Goal: Information Seeking & Learning: Learn about a topic

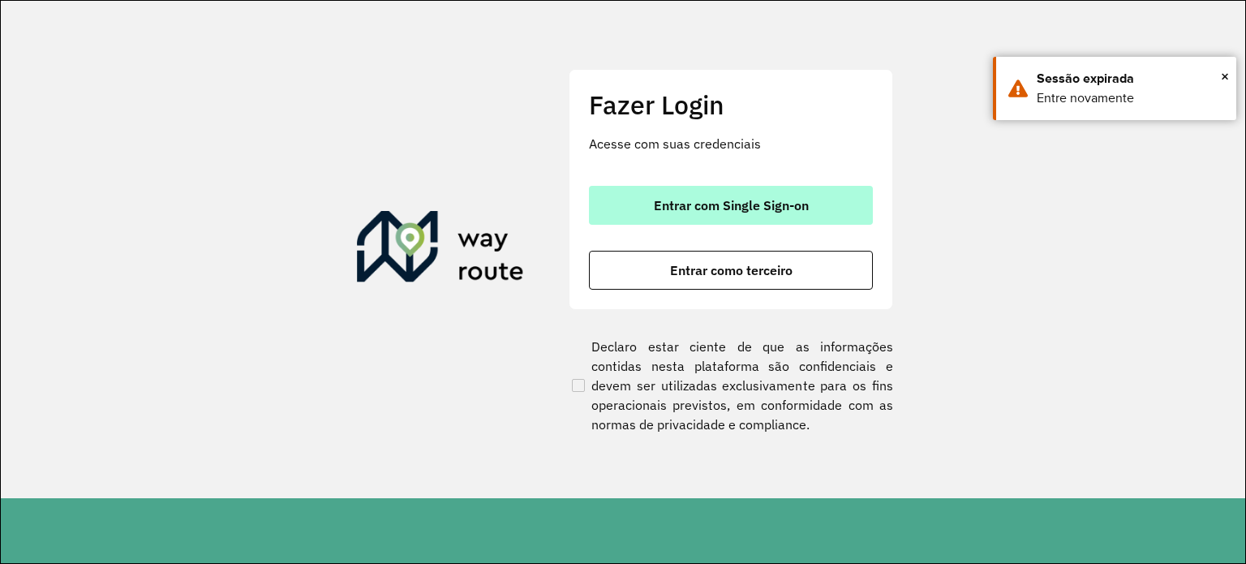
click at [789, 218] on button "Entrar com Single Sign-on" at bounding box center [731, 205] width 284 height 39
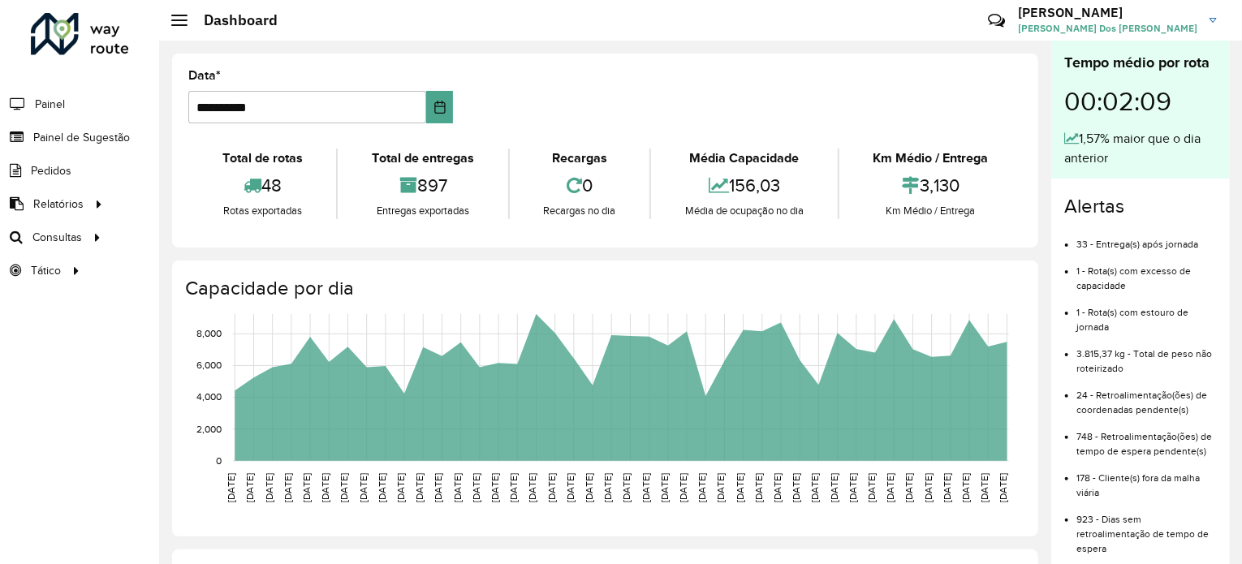
click at [708, 67] on div "**********" at bounding box center [605, 151] width 866 height 194
click at [182, 234] on link "Roteirização" at bounding box center [270, 237] width 199 height 32
click at [88, 31] on div at bounding box center [80, 34] width 98 height 42
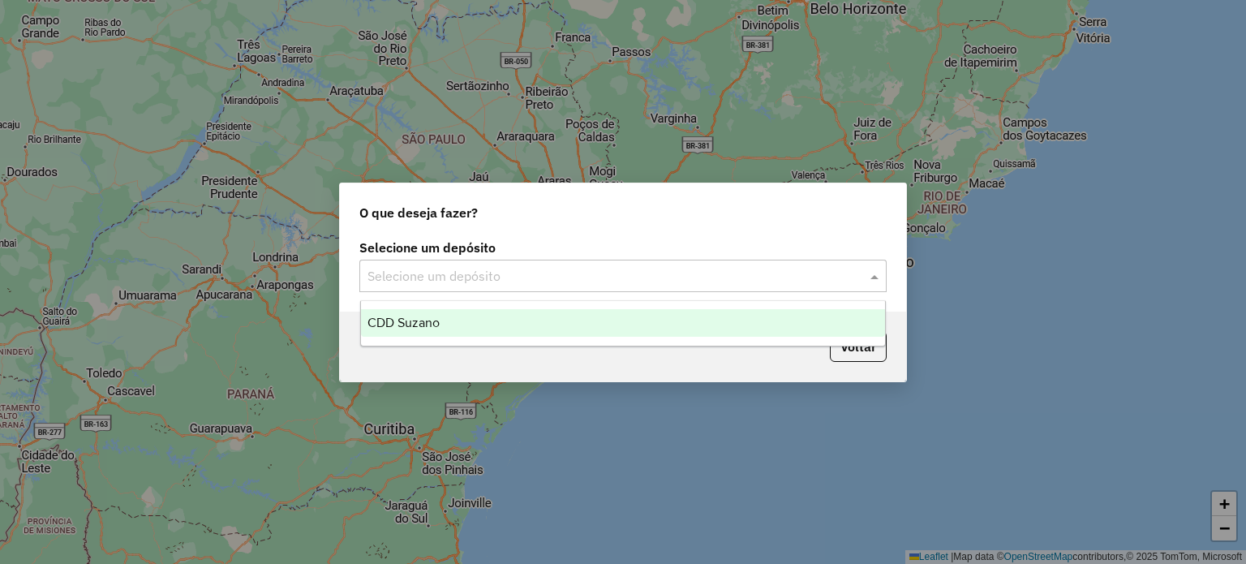
click at [540, 269] on input "text" at bounding box center [607, 276] width 479 height 19
click at [542, 309] on div "CDD Suzano" at bounding box center [623, 323] width 525 height 28
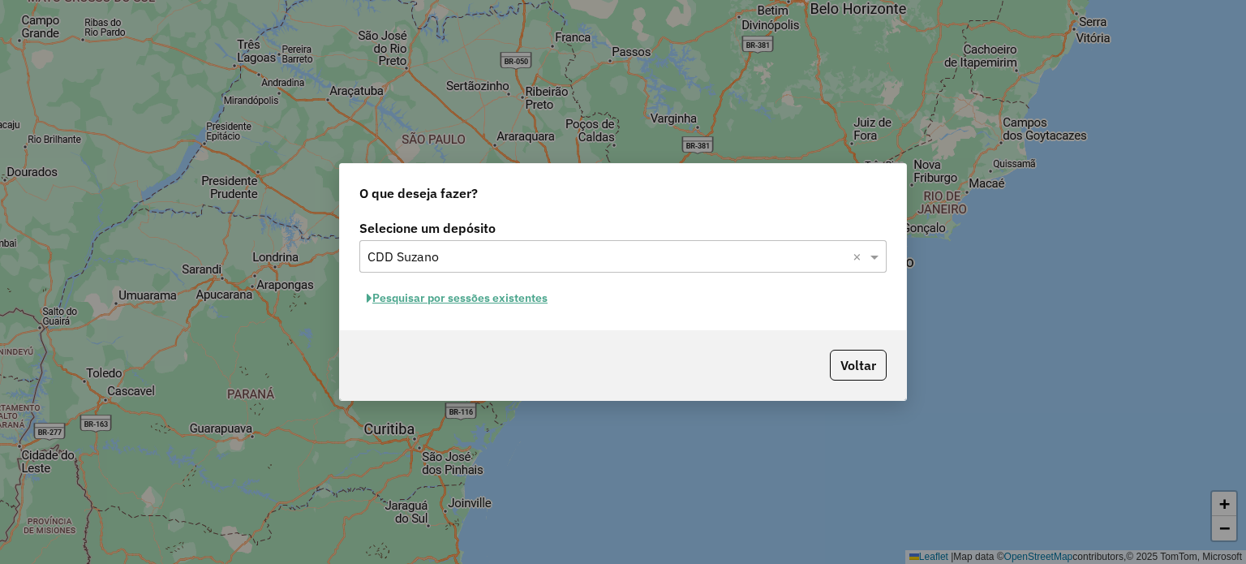
click at [532, 295] on button "Pesquisar por sessões existentes" at bounding box center [457, 298] width 196 height 25
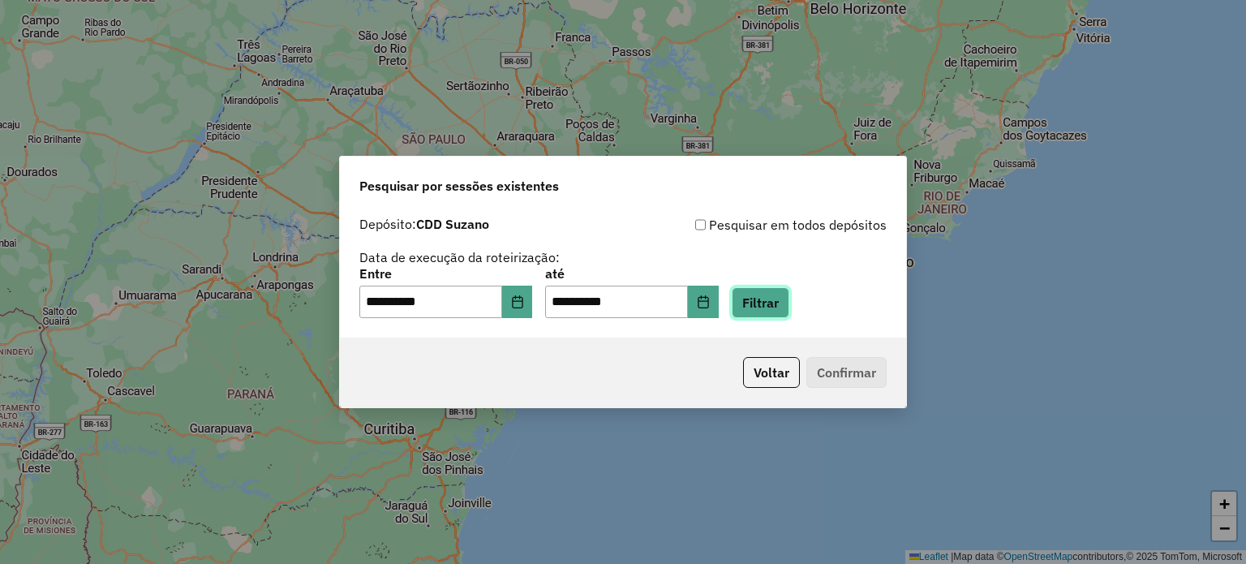
click at [786, 297] on button "Filtrar" at bounding box center [761, 302] width 58 height 31
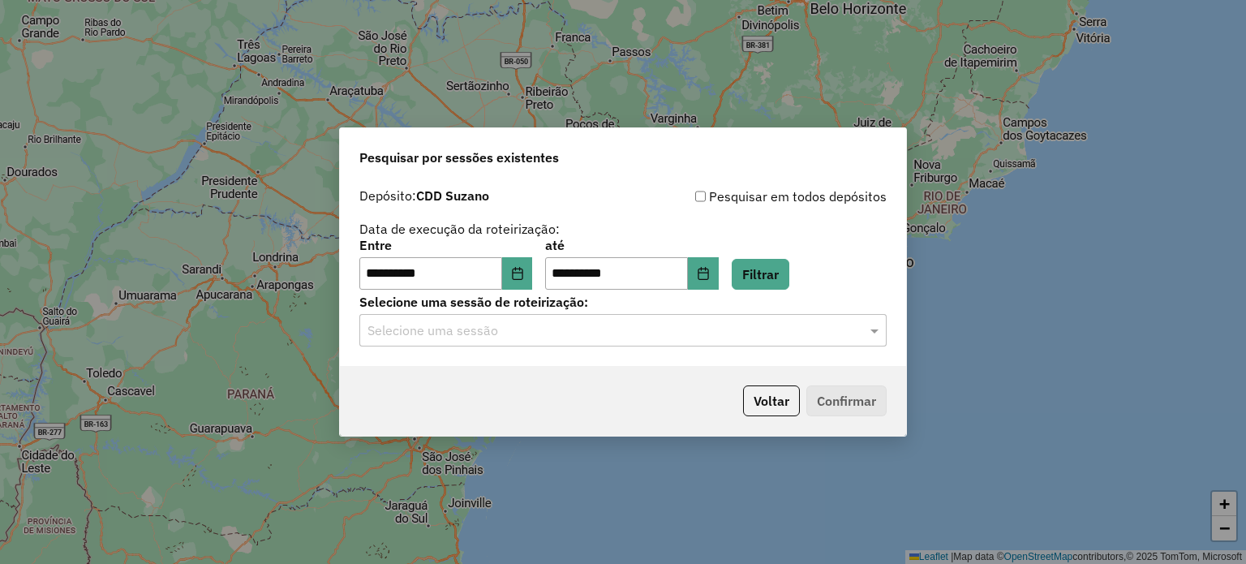
click at [845, 334] on input "text" at bounding box center [607, 330] width 479 height 19
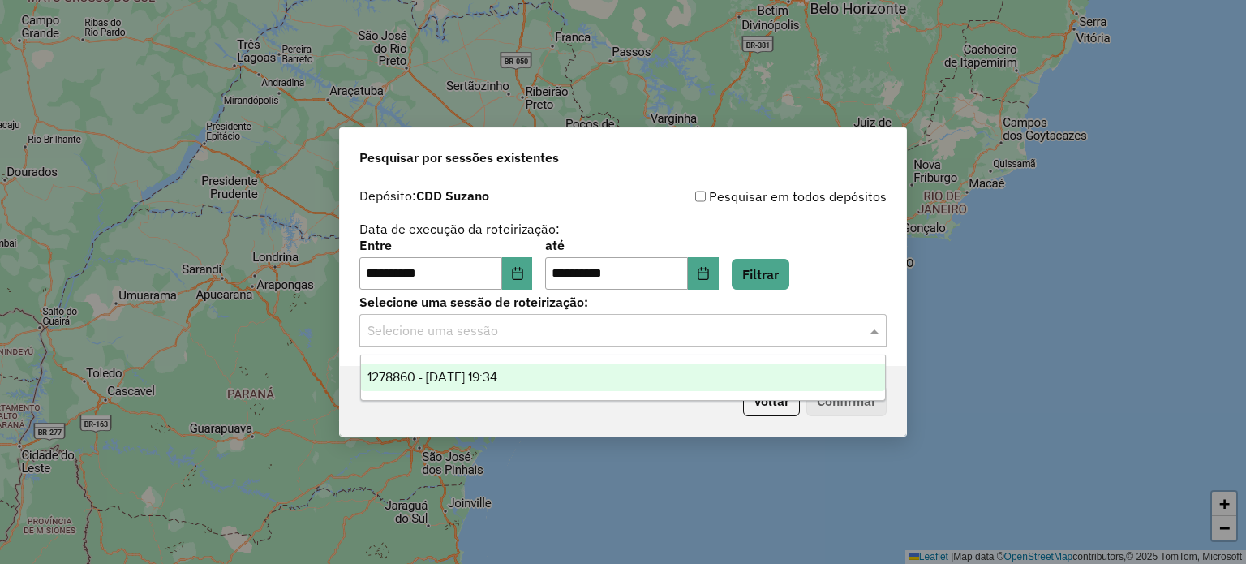
click at [750, 368] on div "1278860 - 19/09/2025 19:34" at bounding box center [623, 378] width 525 height 28
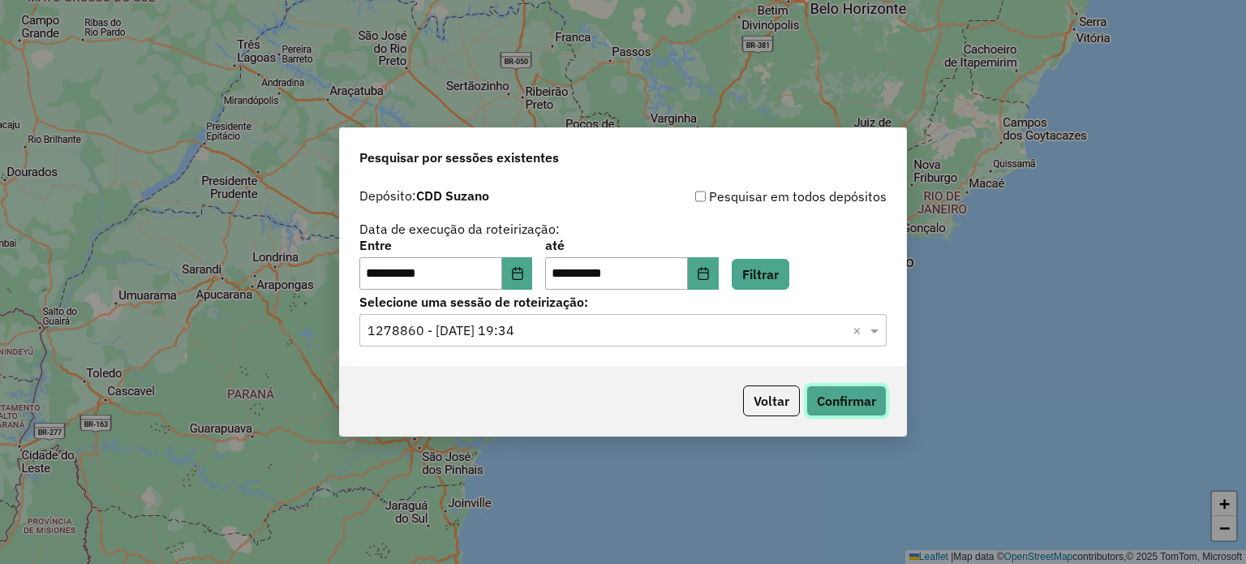
click at [858, 405] on button "Confirmar" at bounding box center [847, 400] width 80 height 31
click at [530, 262] on button "Choose Date" at bounding box center [517, 273] width 31 height 32
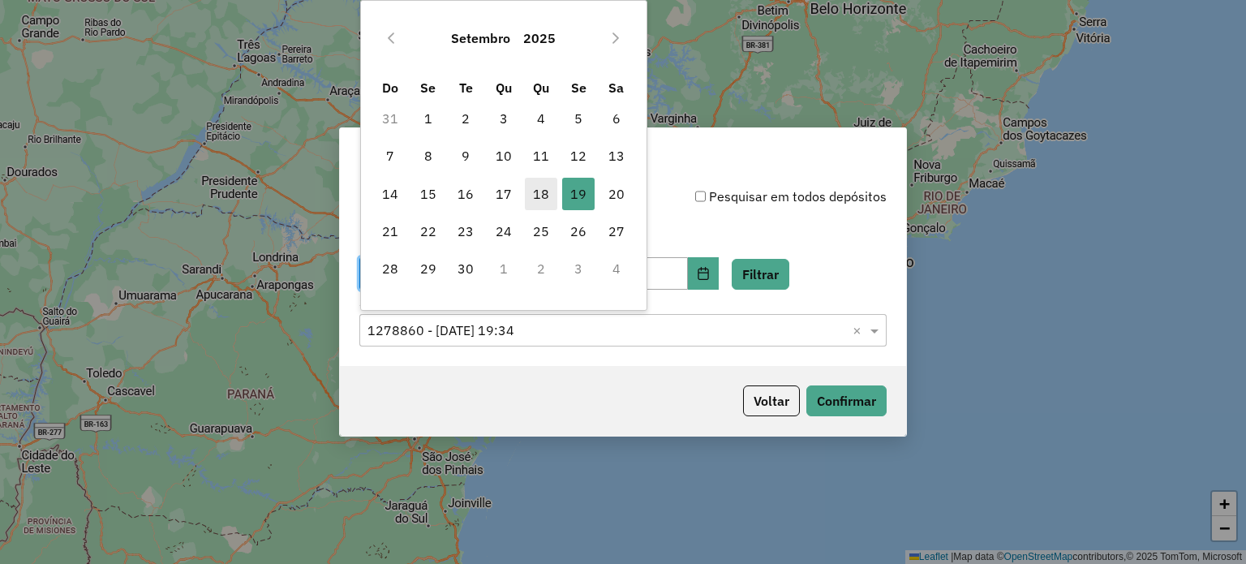
click at [545, 196] on span "18" at bounding box center [541, 194] width 32 height 32
type input "**********"
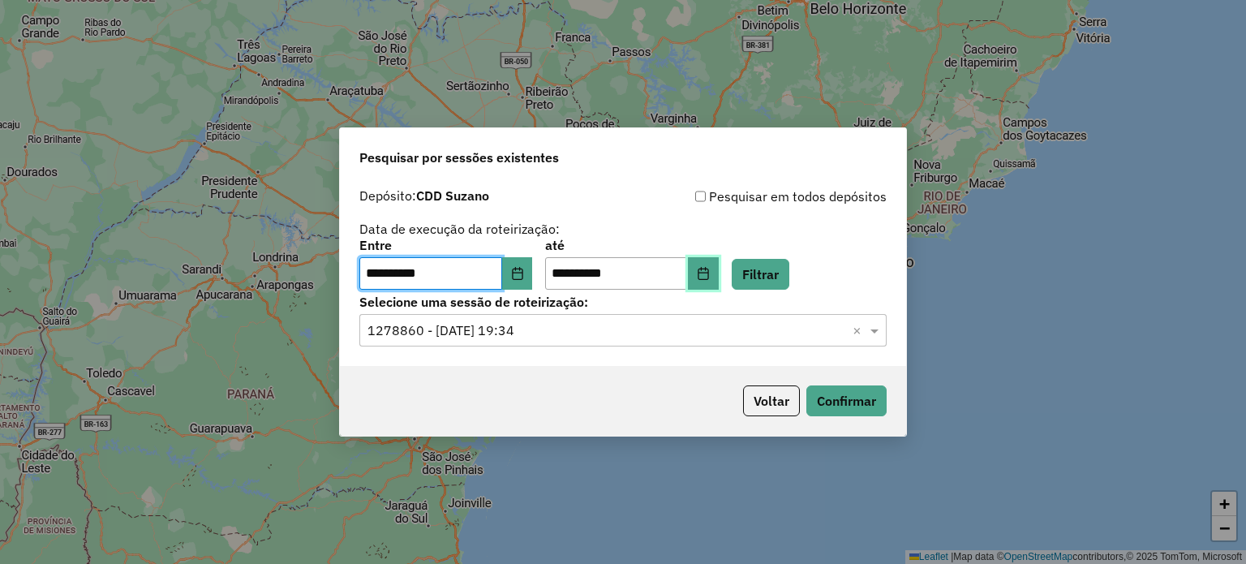
click at [710, 273] on icon "Choose Date" at bounding box center [703, 273] width 13 height 13
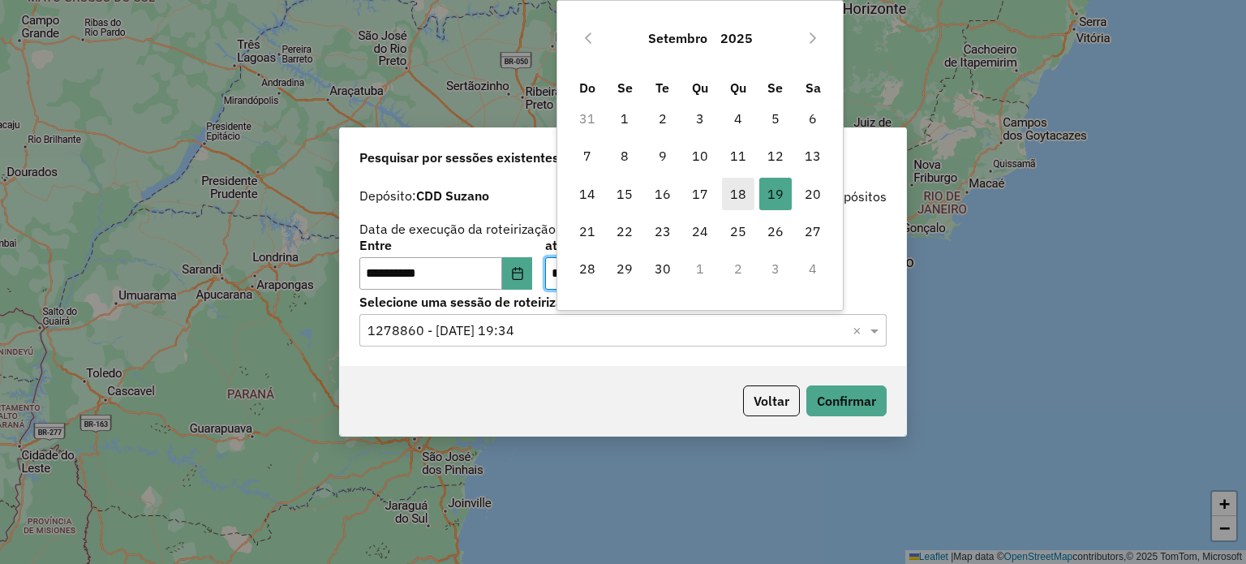
click at [730, 196] on span "18" at bounding box center [738, 194] width 32 height 32
type input "**********"
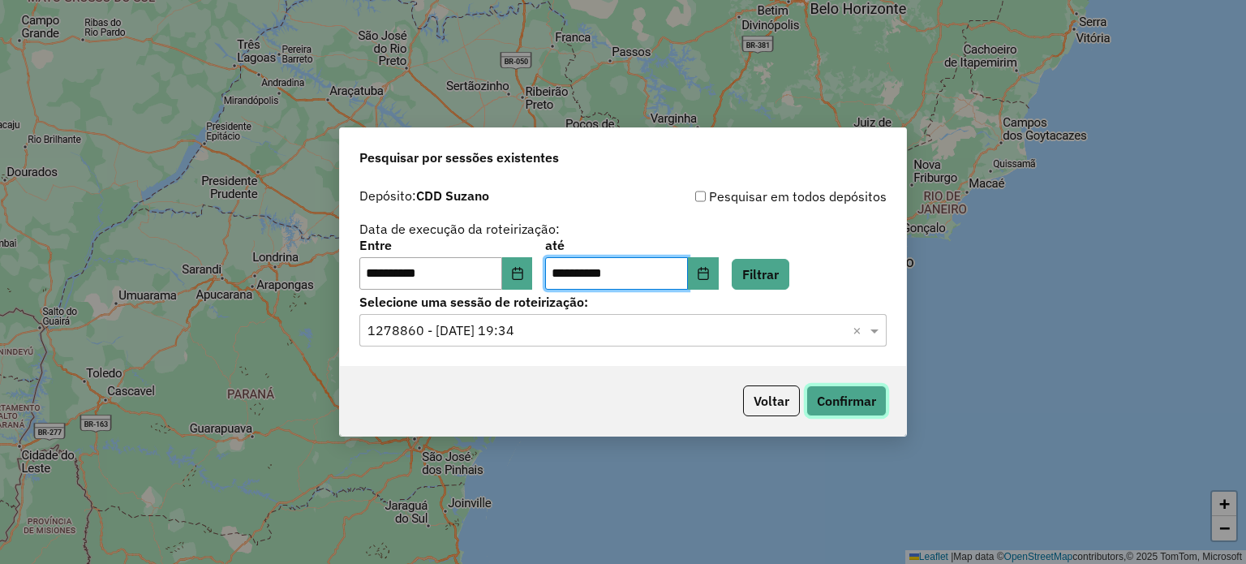
click at [837, 396] on button "Confirmar" at bounding box center [847, 400] width 80 height 31
click at [788, 286] on button "Filtrar" at bounding box center [761, 274] width 58 height 31
click at [809, 337] on input "text" at bounding box center [607, 330] width 479 height 19
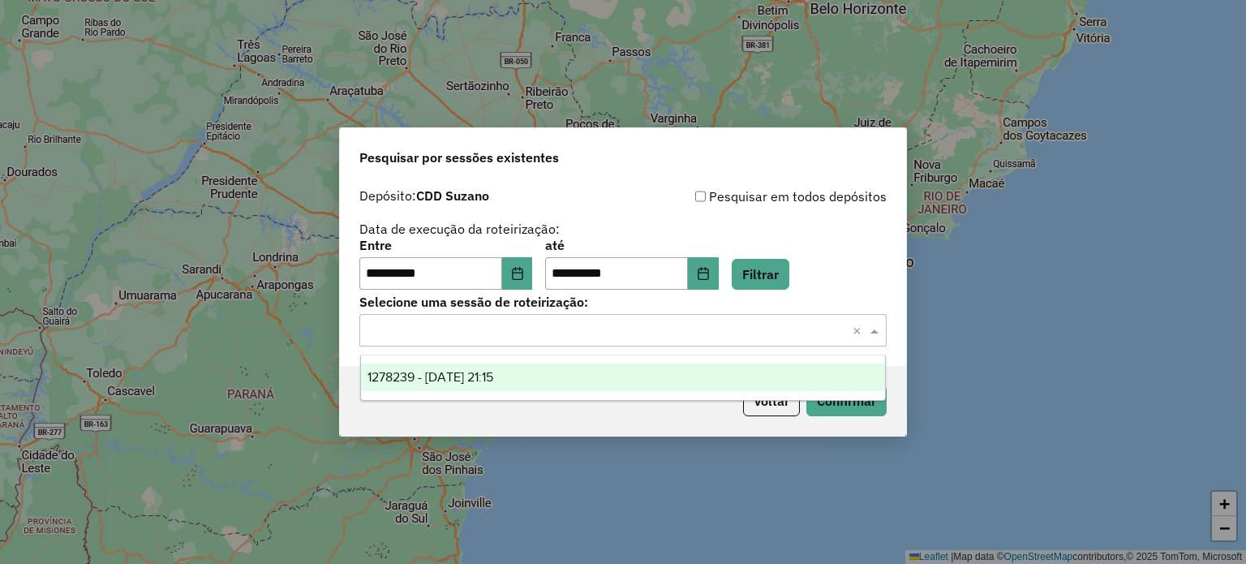
click at [658, 369] on div "1278239 - 18/09/2025 21:15" at bounding box center [623, 378] width 525 height 28
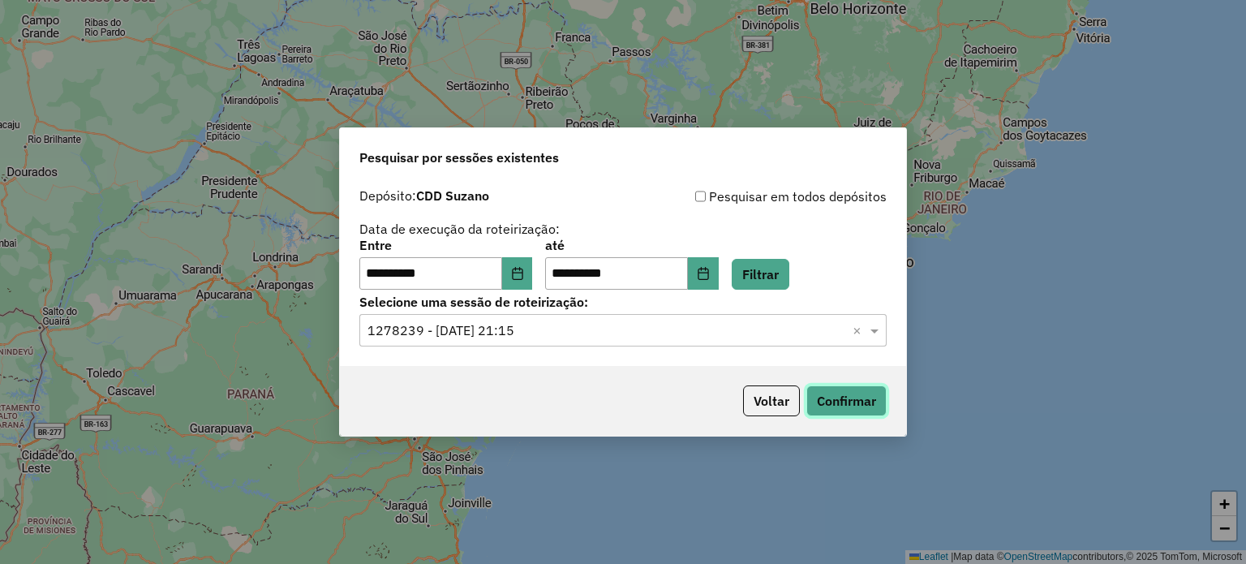
click at [850, 405] on button "Confirmar" at bounding box center [847, 400] width 80 height 31
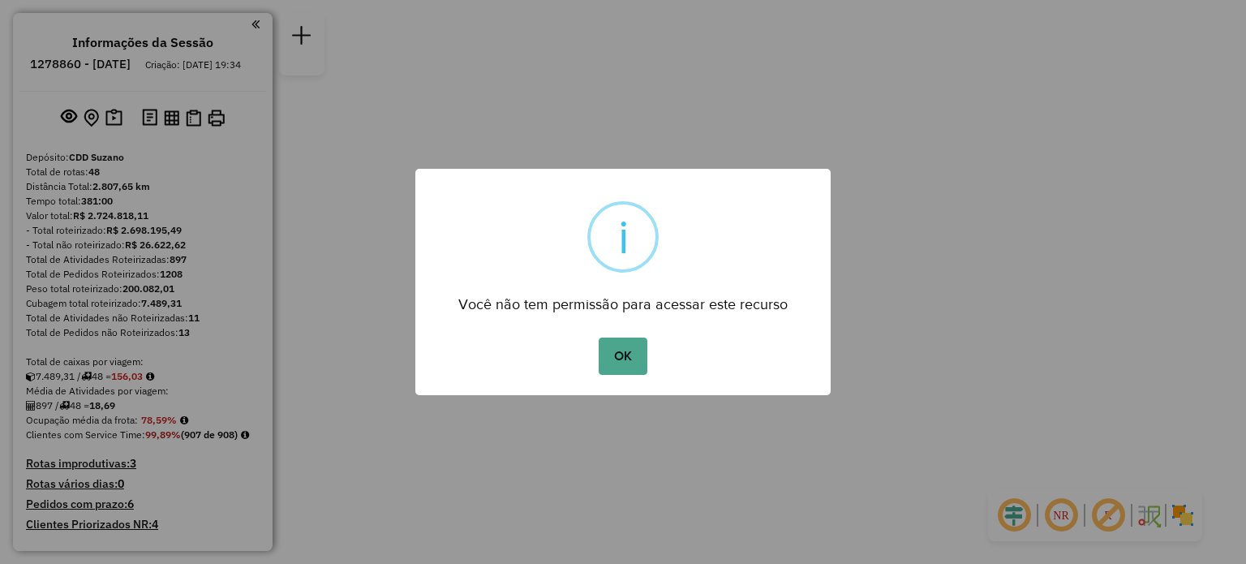
click at [630, 330] on div "× i Você não tem permissão para acessar este recurso OK No Cancel" at bounding box center [622, 282] width 415 height 226
drag, startPoint x: 630, startPoint y: 337, endPoint x: 630, endPoint y: 351, distance: 14.6
click at [630, 347] on button "OK" at bounding box center [623, 356] width 48 height 37
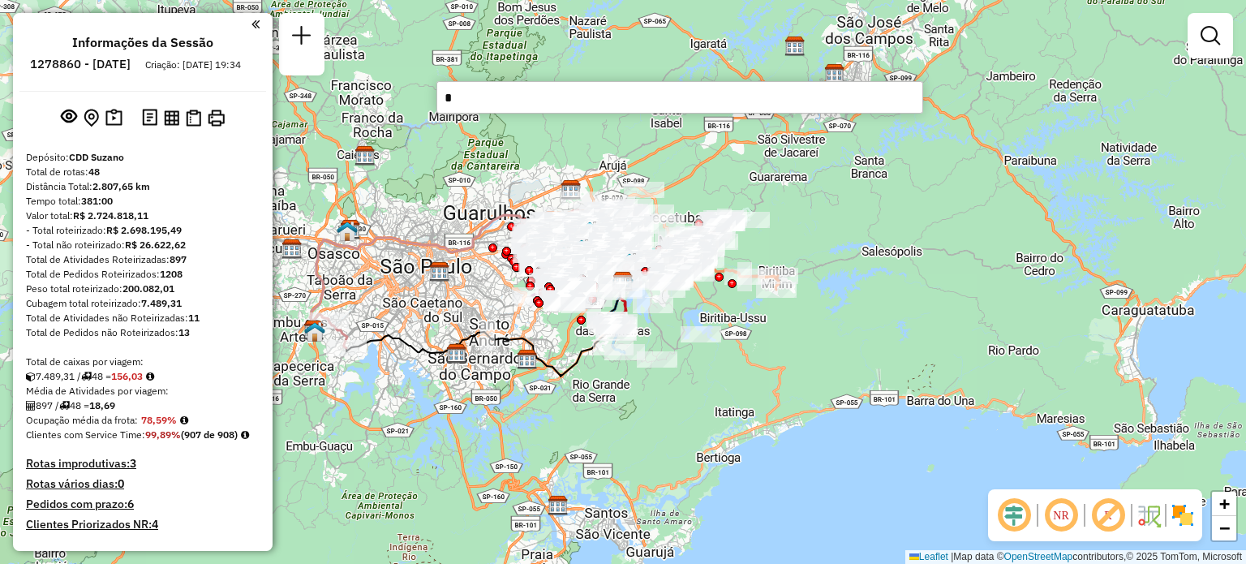
type input "*"
click at [1055, 294] on div "Janela de atendimento Grade de atendimento Capacidade Transportadoras Veículos …" at bounding box center [623, 282] width 1246 height 564
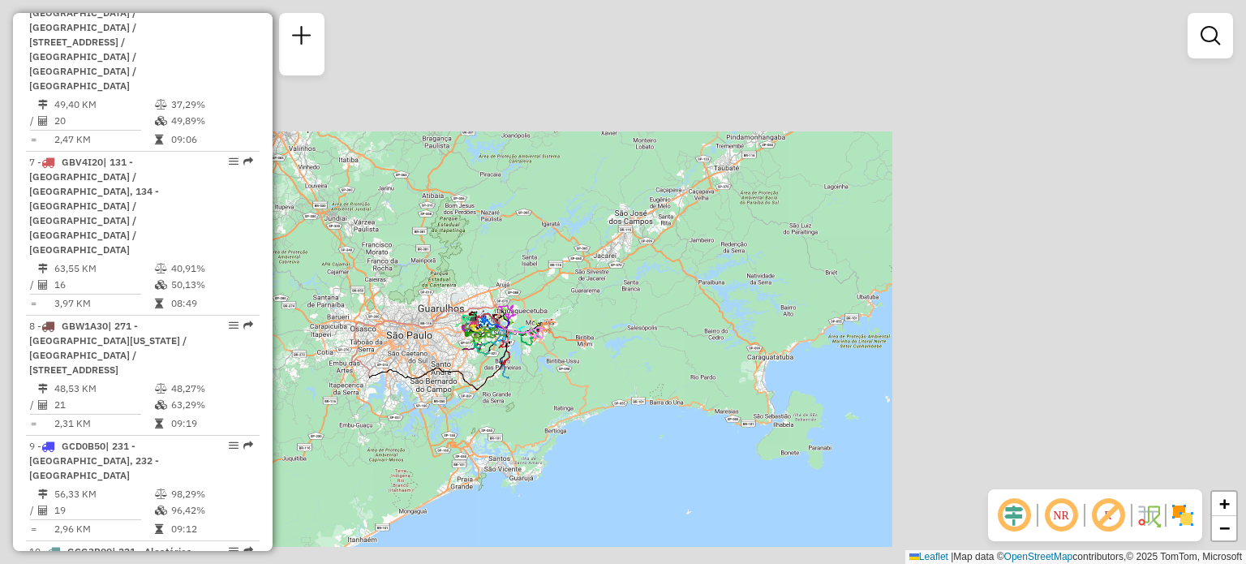
scroll to position [1217, 0]
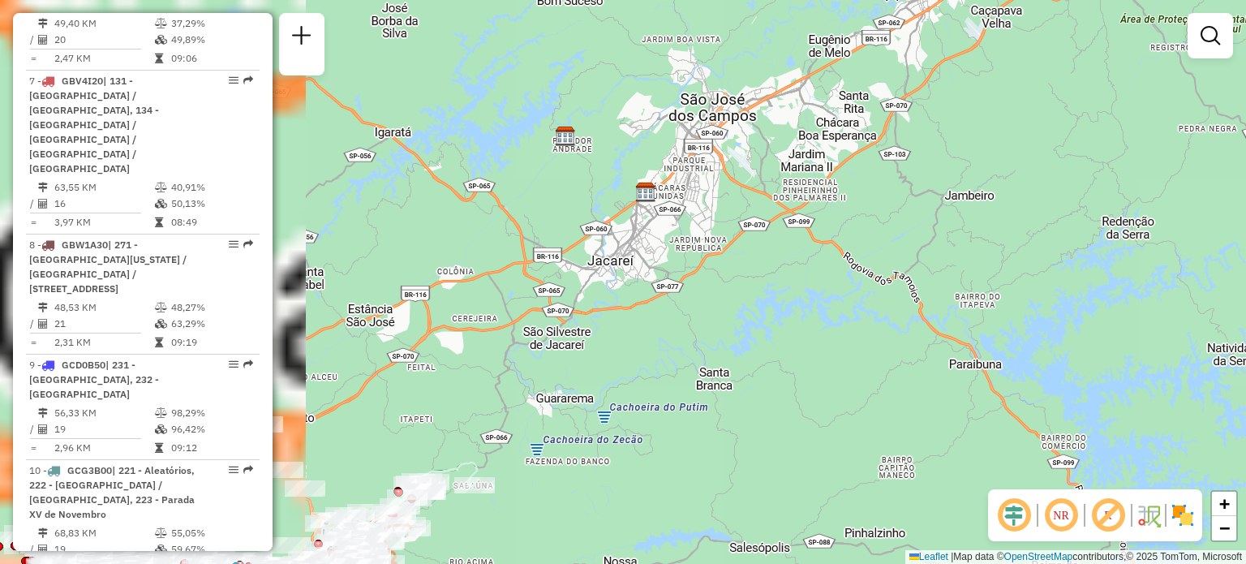
drag, startPoint x: 605, startPoint y: 367, endPoint x: 933, endPoint y: 398, distance: 329.4
click at [969, 407] on div "Janela de atendimento Grade de atendimento Capacidade Transportadoras Veículos …" at bounding box center [623, 282] width 1246 height 564
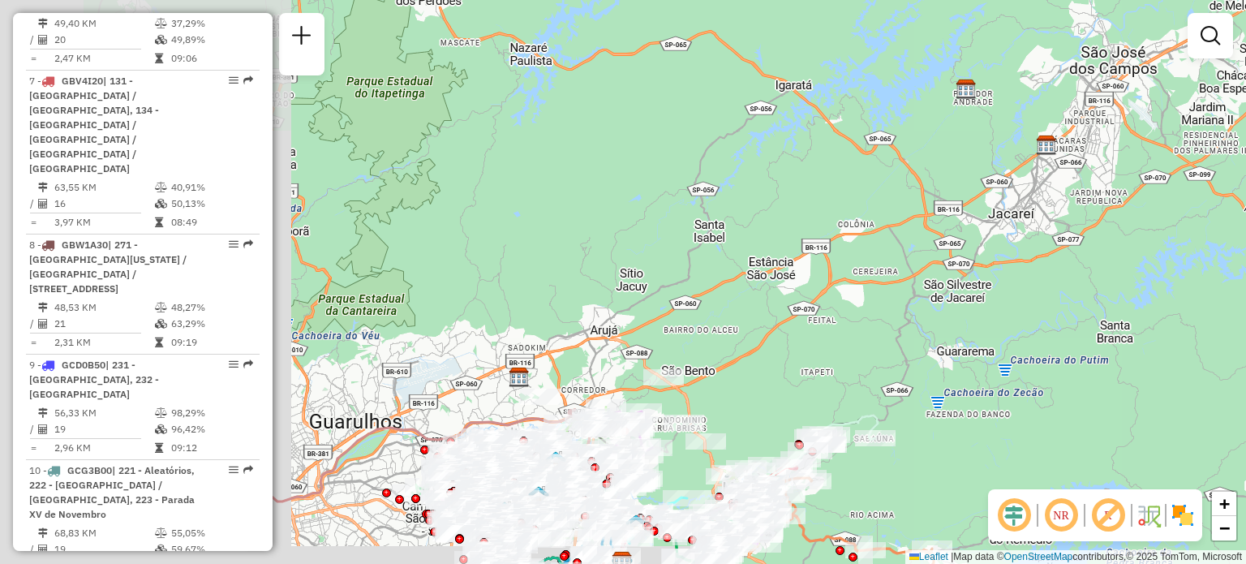
drag, startPoint x: 477, startPoint y: 337, endPoint x: 856, endPoint y: 291, distance: 381.8
click at [856, 291] on div "Janela de atendimento Grade de atendimento Capacidade Transportadoras Veículos …" at bounding box center [623, 282] width 1246 height 564
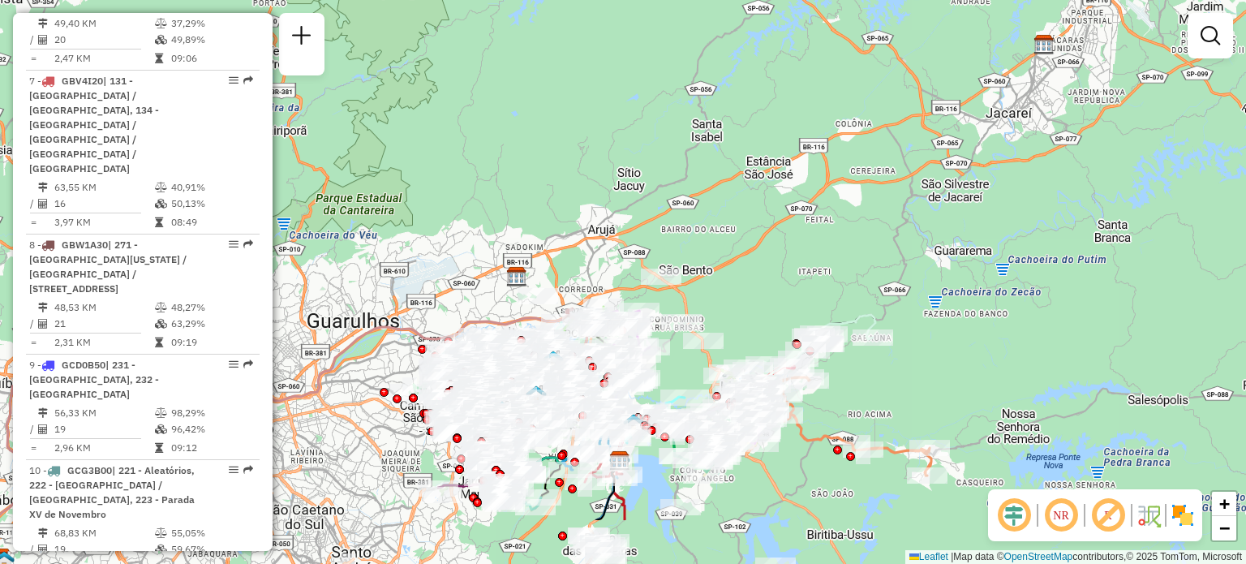
drag, startPoint x: 820, startPoint y: 391, endPoint x: 825, endPoint y: 226, distance: 165.6
click at [827, 229] on div "Janela de atendimento Grade de atendimento Capacidade Transportadoras Veículos …" at bounding box center [623, 282] width 1246 height 564
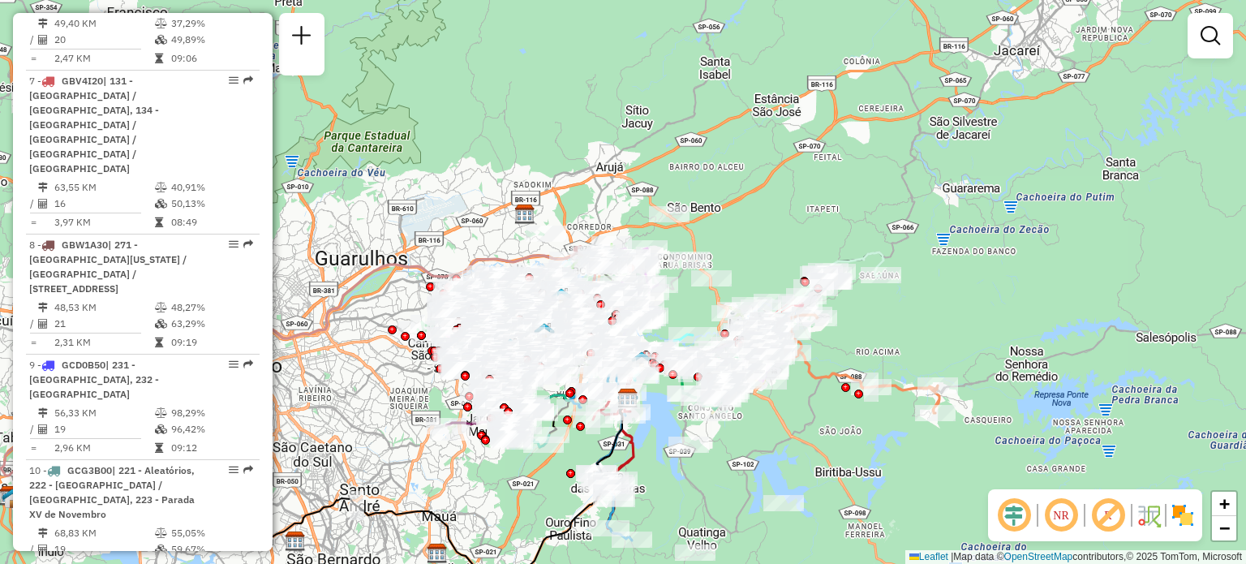
click at [728, 118] on div "Janela de atendimento Grade de atendimento Capacidade Transportadoras Veículos …" at bounding box center [623, 282] width 1246 height 564
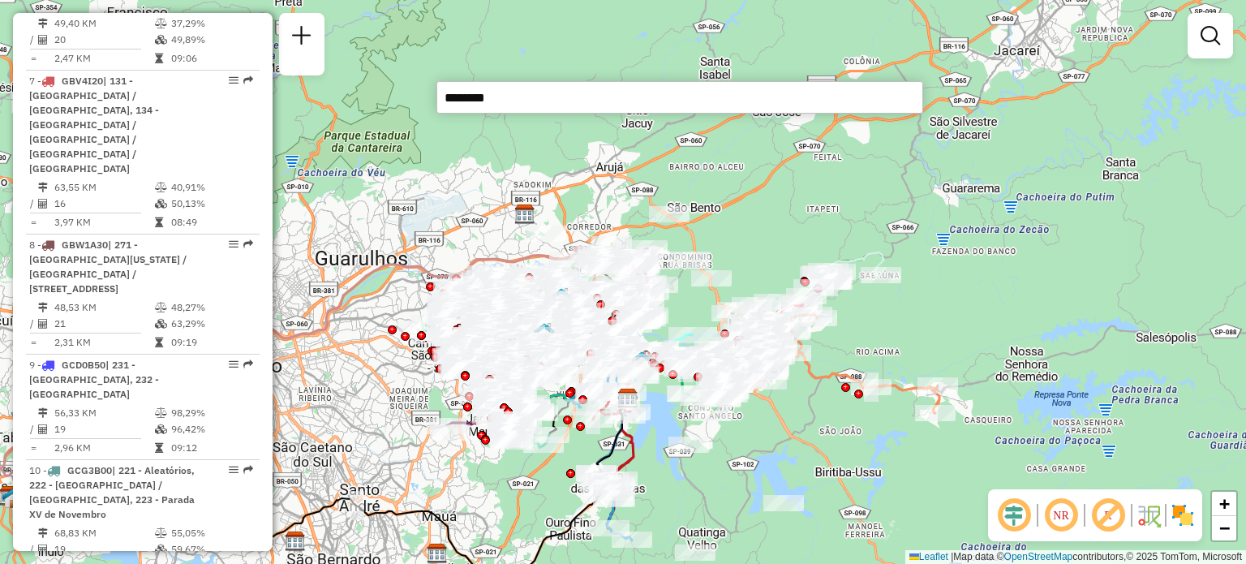
type input "********"
click at [613, 58] on div "Janela de atendimento Grade de atendimento Capacidade Transportadoras Veículos …" at bounding box center [623, 282] width 1246 height 564
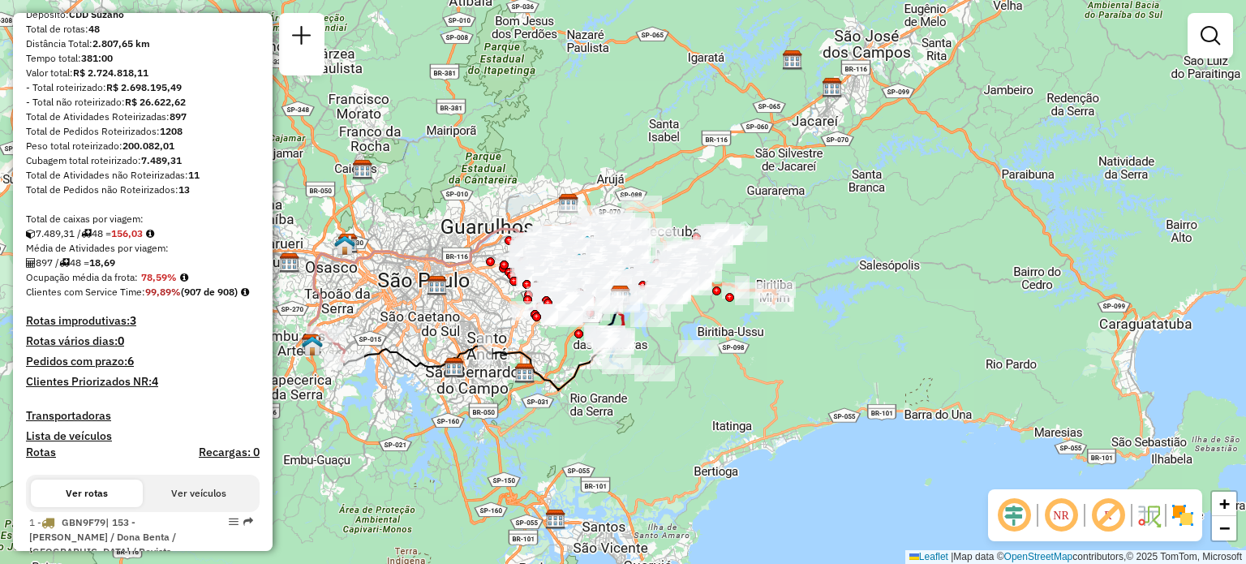
scroll to position [0, 0]
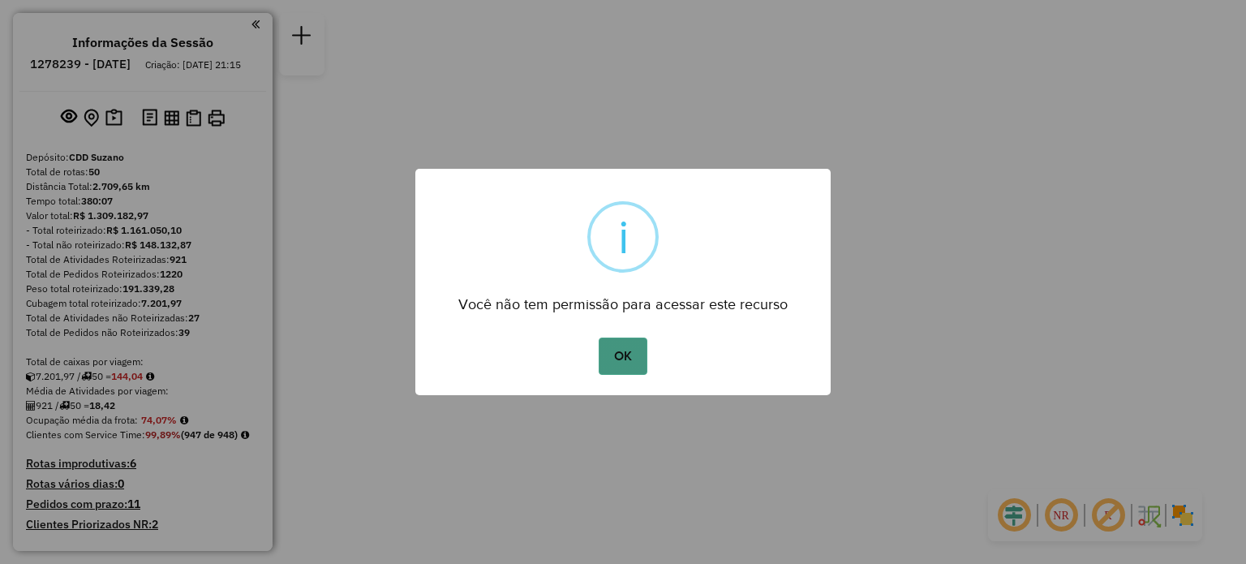
click at [630, 356] on button "OK" at bounding box center [623, 356] width 48 height 37
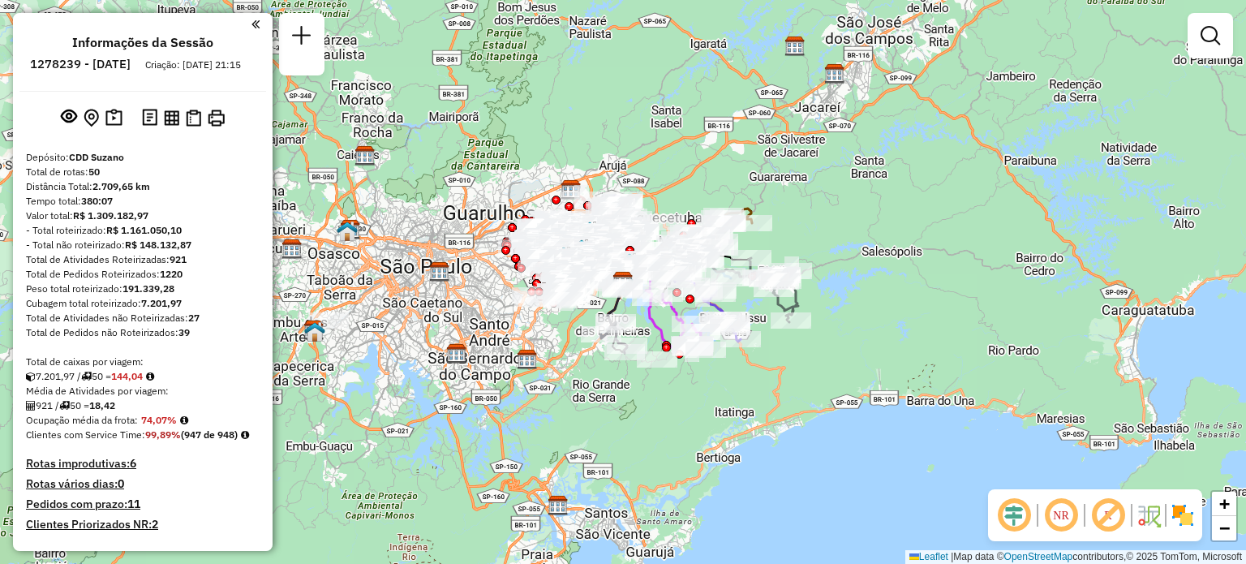
scroll to position [5221, 0]
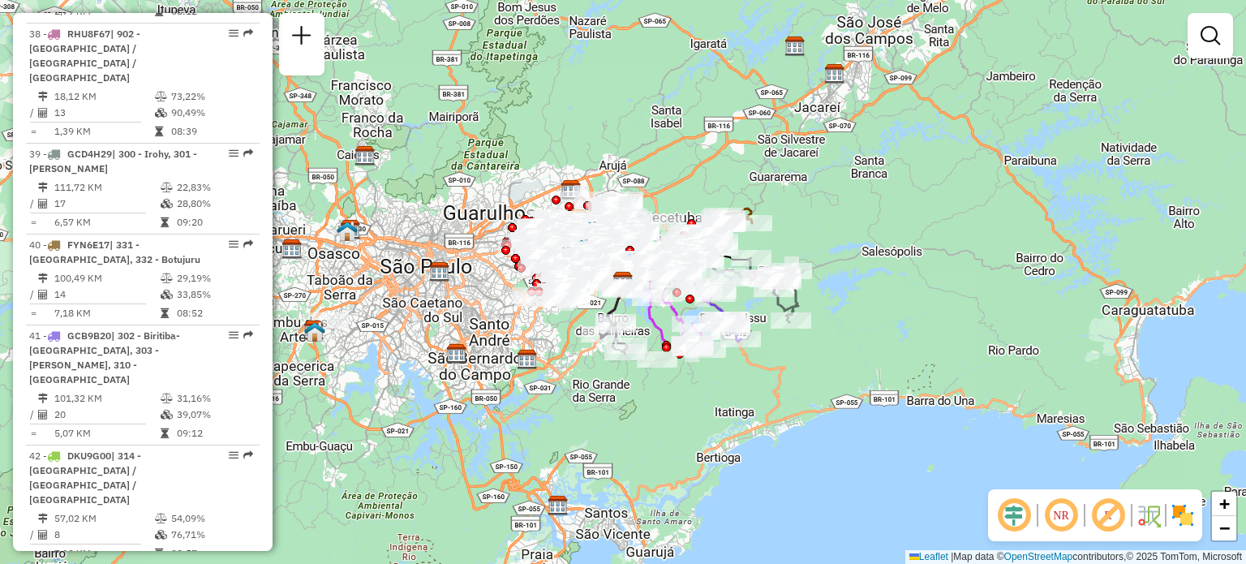
select select "**********"
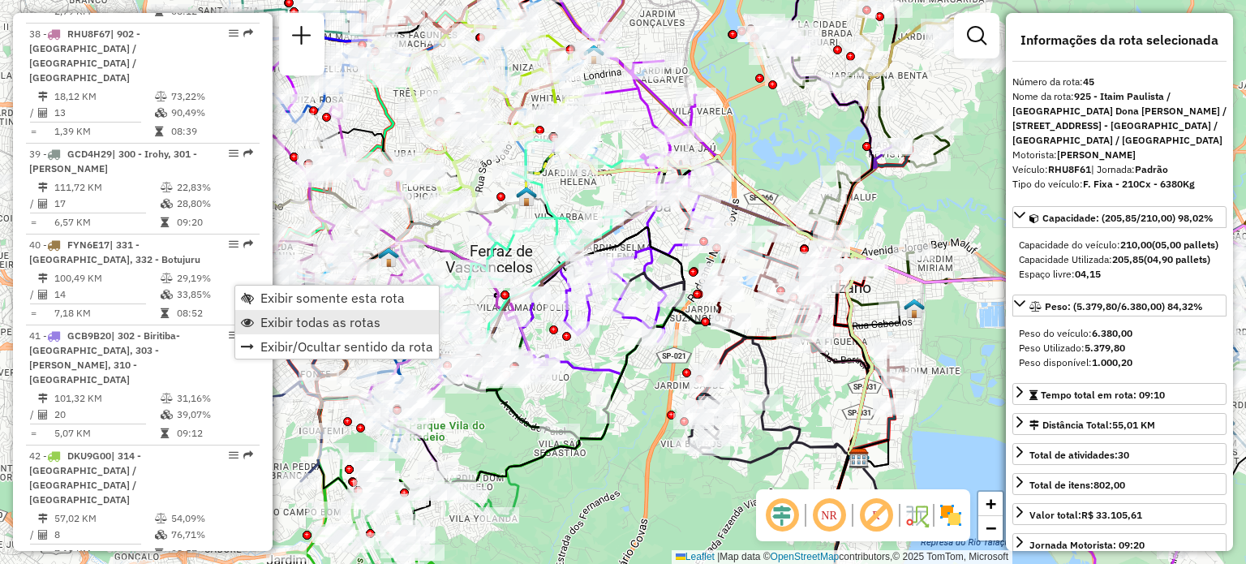
click at [313, 324] on span "Exibir todas as rotas" at bounding box center [320, 322] width 120 height 13
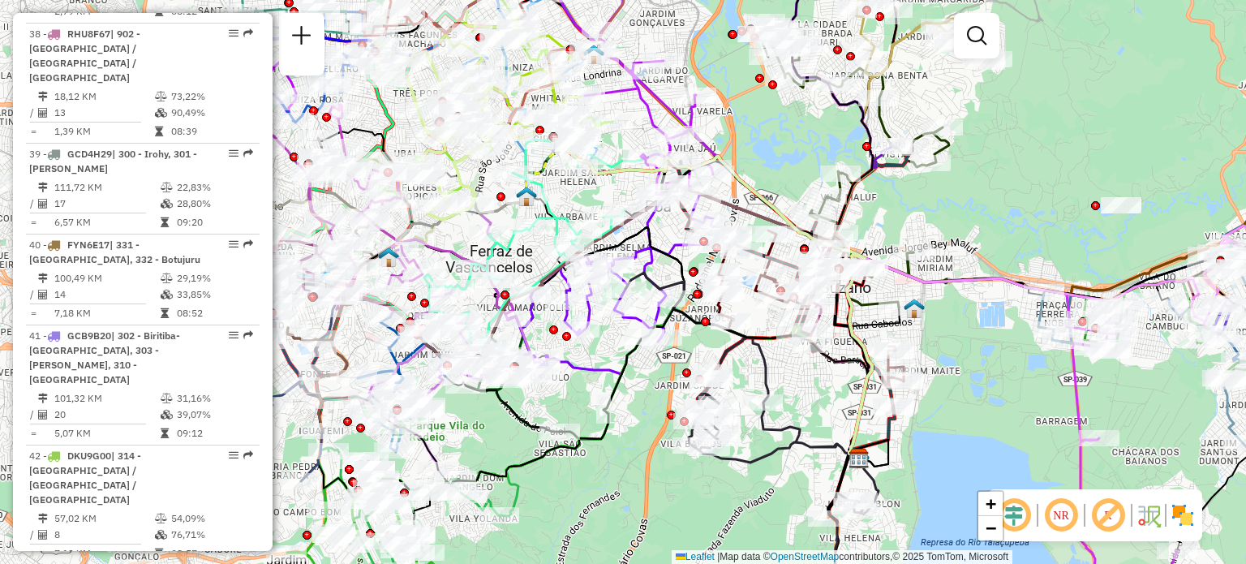
select select "**********"
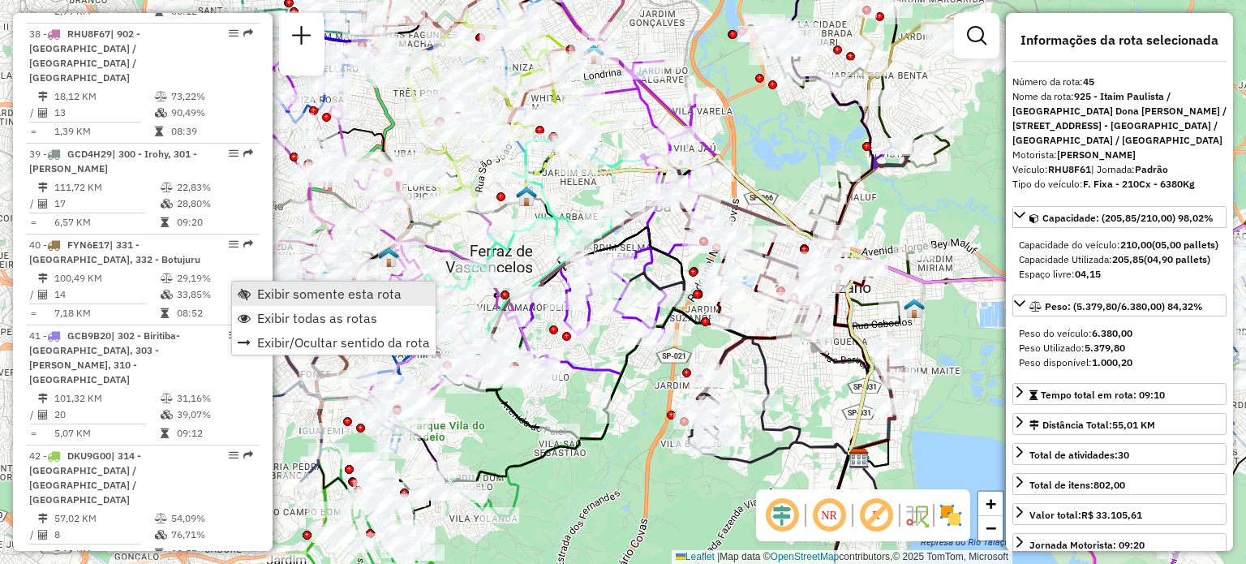
click at [355, 298] on span "Exibir somente esta rota" at bounding box center [329, 293] width 144 height 13
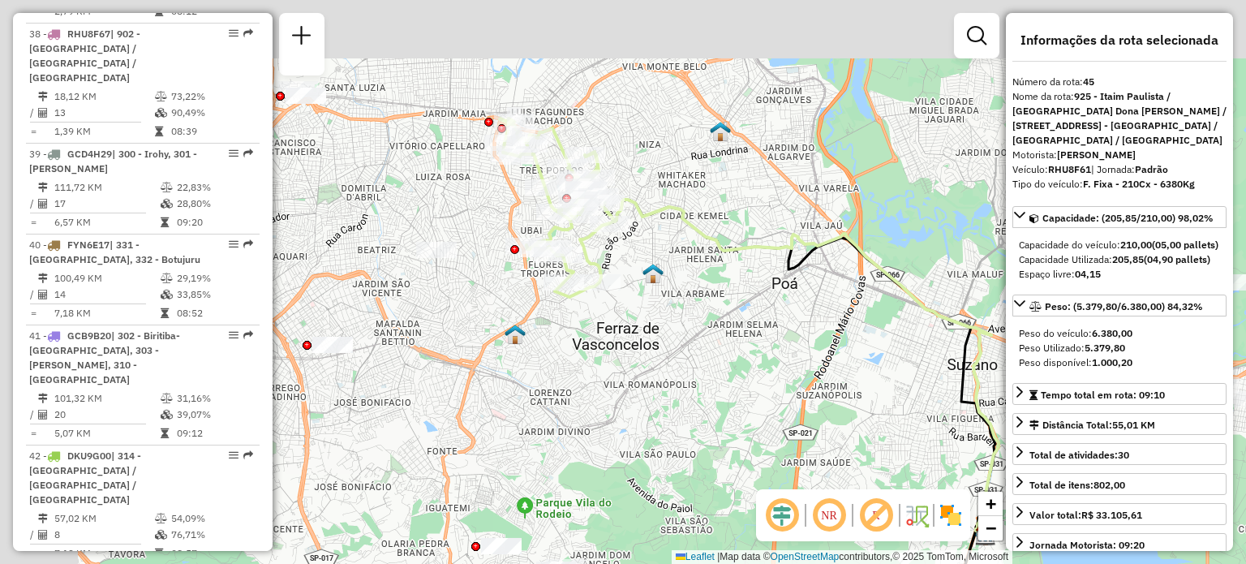
drag, startPoint x: 471, startPoint y: 293, endPoint x: 598, endPoint y: 372, distance: 149.8
click at [598, 372] on div "Janela de atendimento Grade de atendimento Capacidade Transportadoras Veículos …" at bounding box center [623, 282] width 1246 height 564
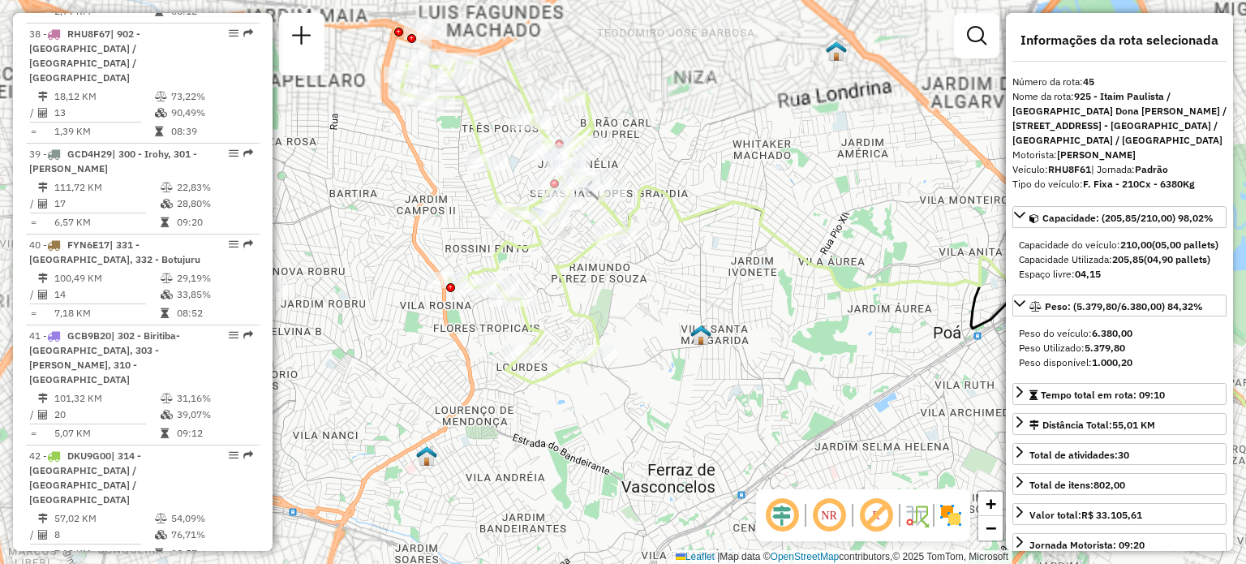
drag, startPoint x: 724, startPoint y: 276, endPoint x: 727, endPoint y: 387, distance: 111.2
click at [727, 387] on div "Janela de atendimento Grade de atendimento Capacidade Transportadoras Veículos …" at bounding box center [623, 282] width 1246 height 564
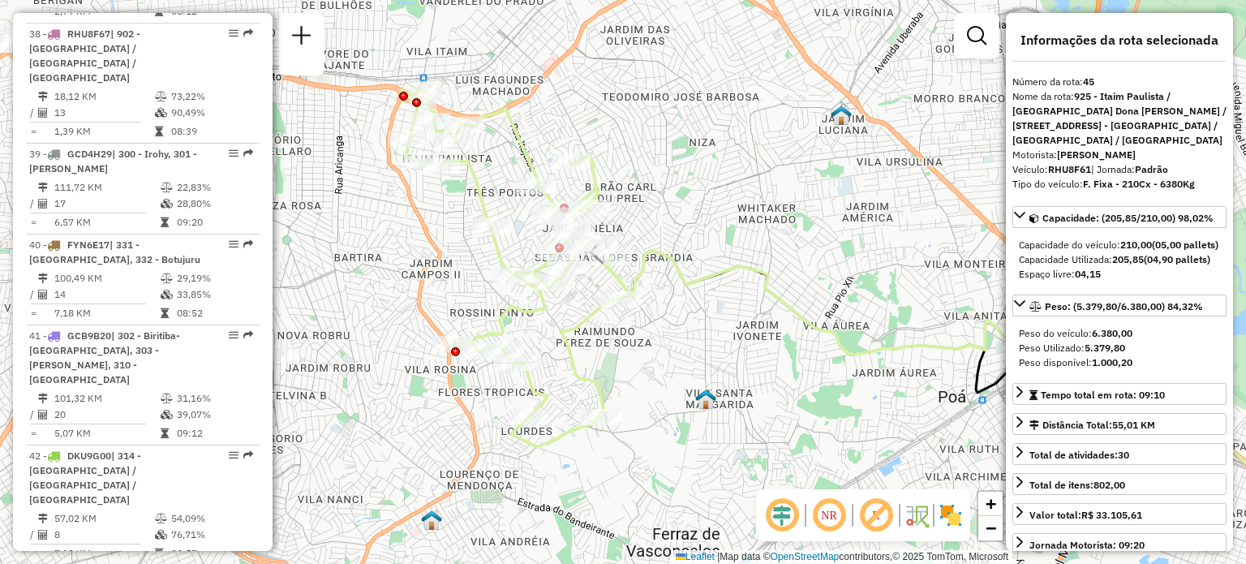
drag, startPoint x: 660, startPoint y: 287, endPoint x: 674, endPoint y: 371, distance: 84.8
click at [674, 371] on div "Janela de atendimento Grade de atendimento Capacidade Transportadoras Veículos …" at bounding box center [623, 282] width 1246 height 564
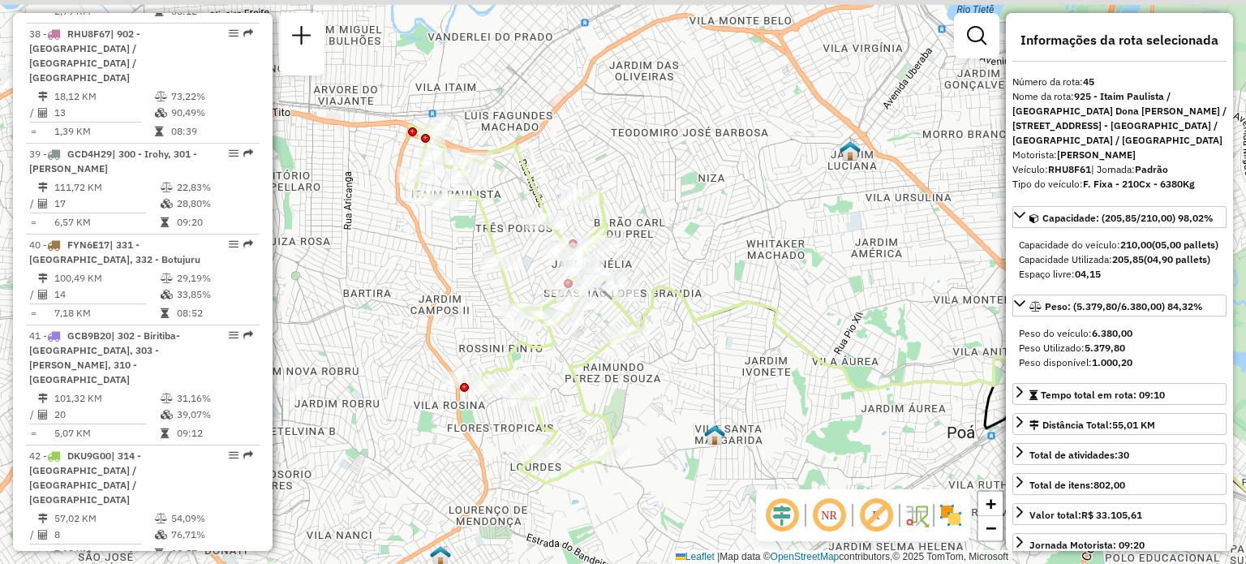
drag, startPoint x: 837, startPoint y: 262, endPoint x: 820, endPoint y: 288, distance: 31.5
click at [820, 288] on div "Janela de atendimento Grade de atendimento Capacidade Transportadoras Veículos …" at bounding box center [623, 282] width 1246 height 564
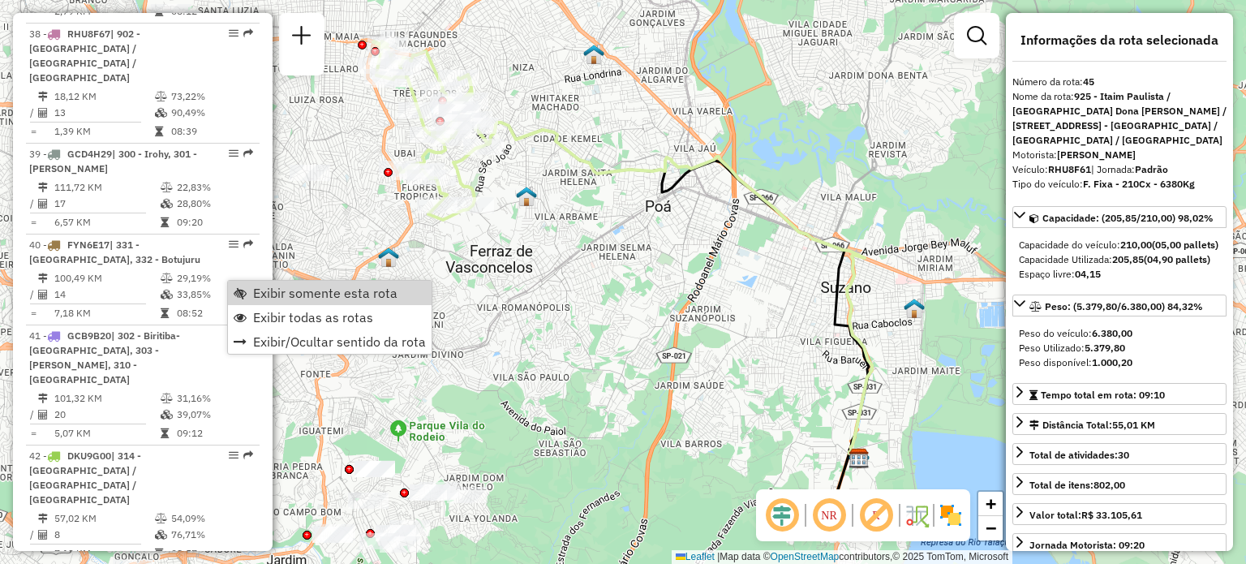
click at [601, 278] on div "Janela de atendimento Grade de atendimento Capacidade Transportadoras Veículos …" at bounding box center [623, 282] width 1246 height 564
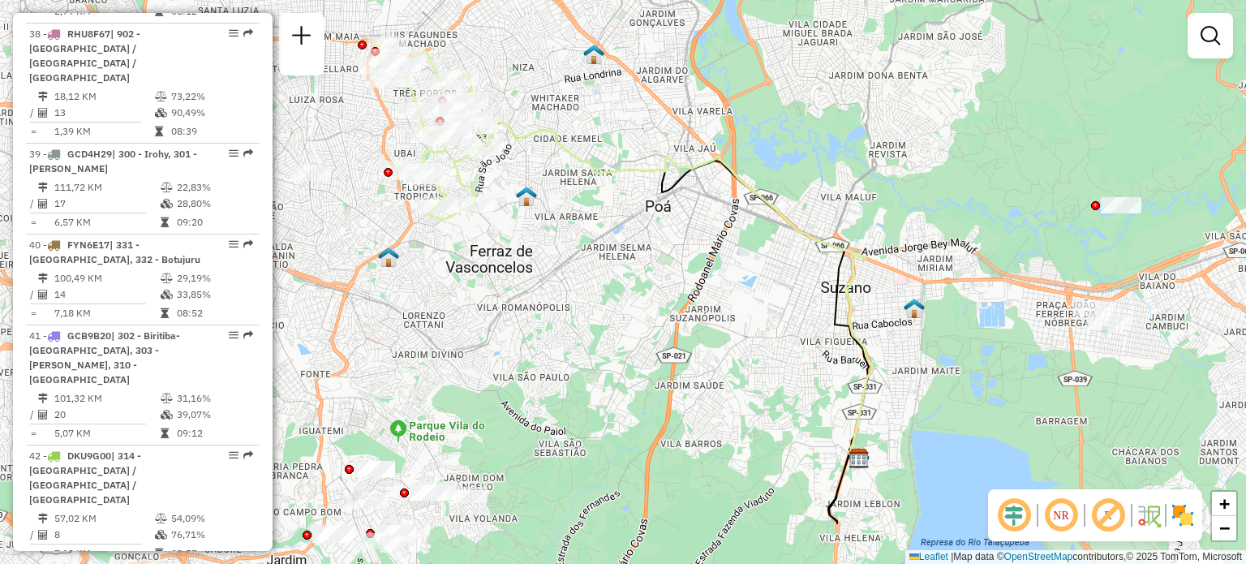
click at [1159, 516] on img at bounding box center [1149, 515] width 26 height 26
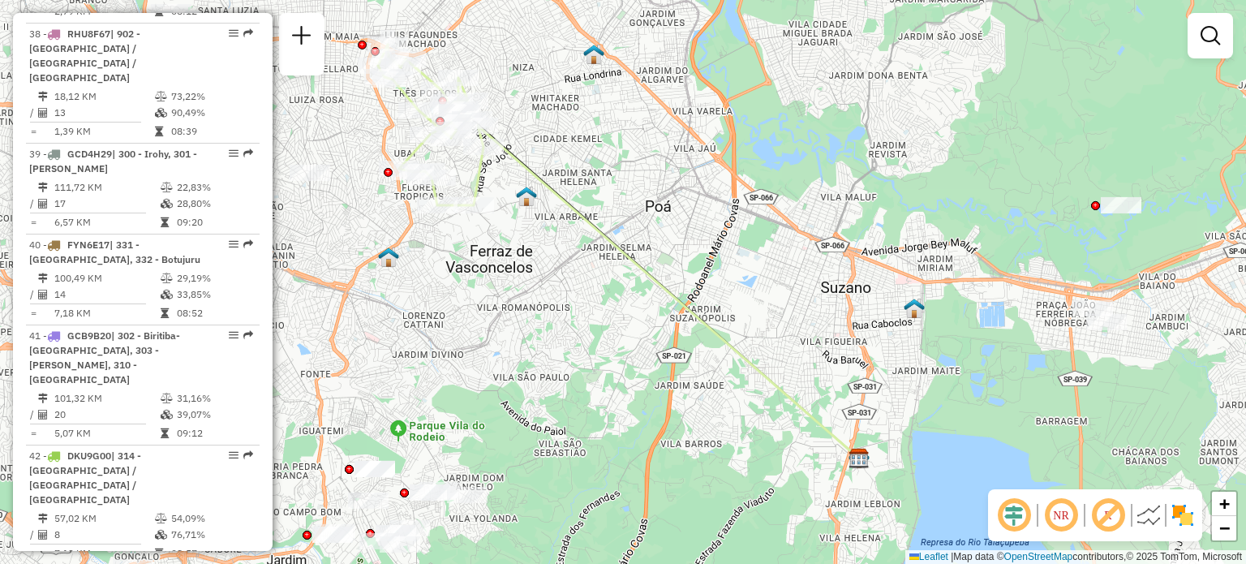
click at [1158, 514] on img at bounding box center [1149, 515] width 26 height 26
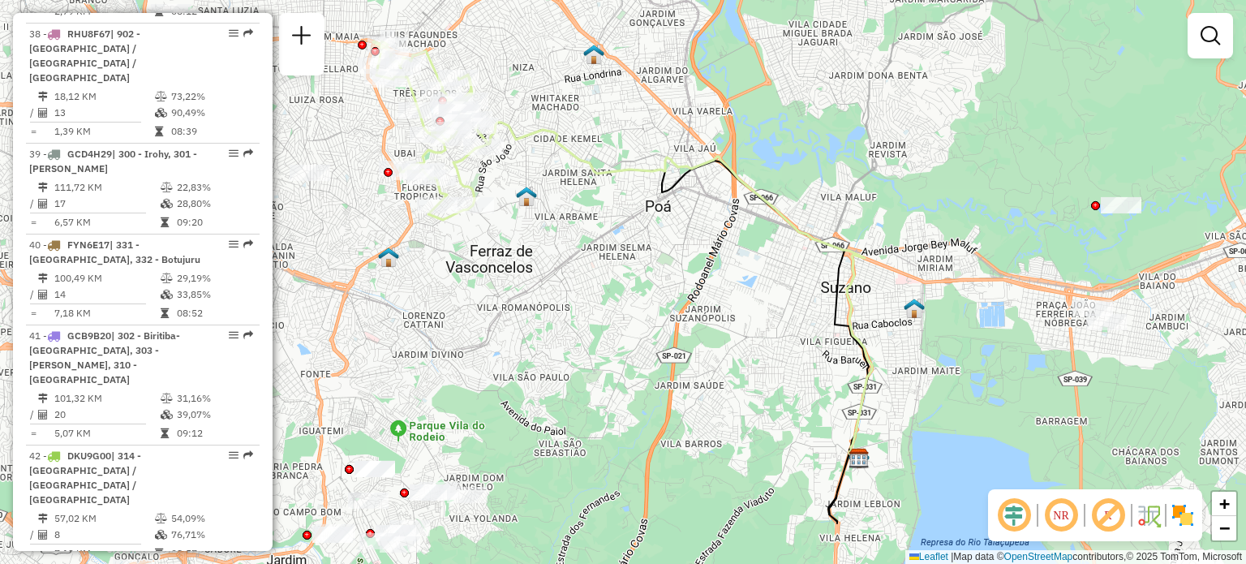
click at [1158, 514] on img at bounding box center [1149, 515] width 26 height 26
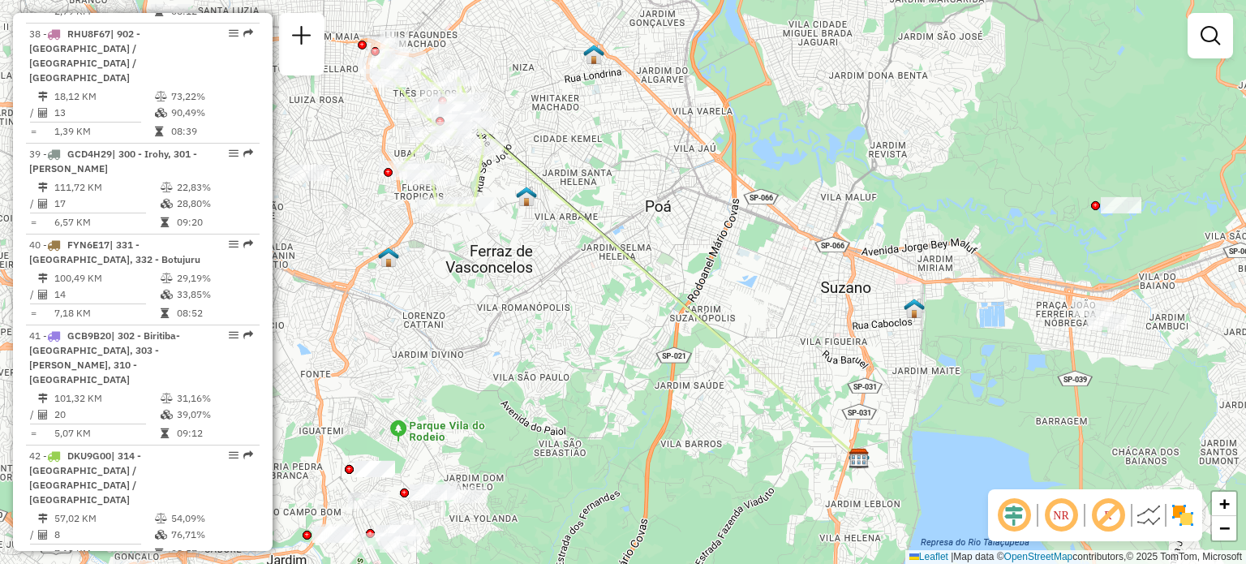
click at [1154, 515] on img at bounding box center [1149, 515] width 26 height 26
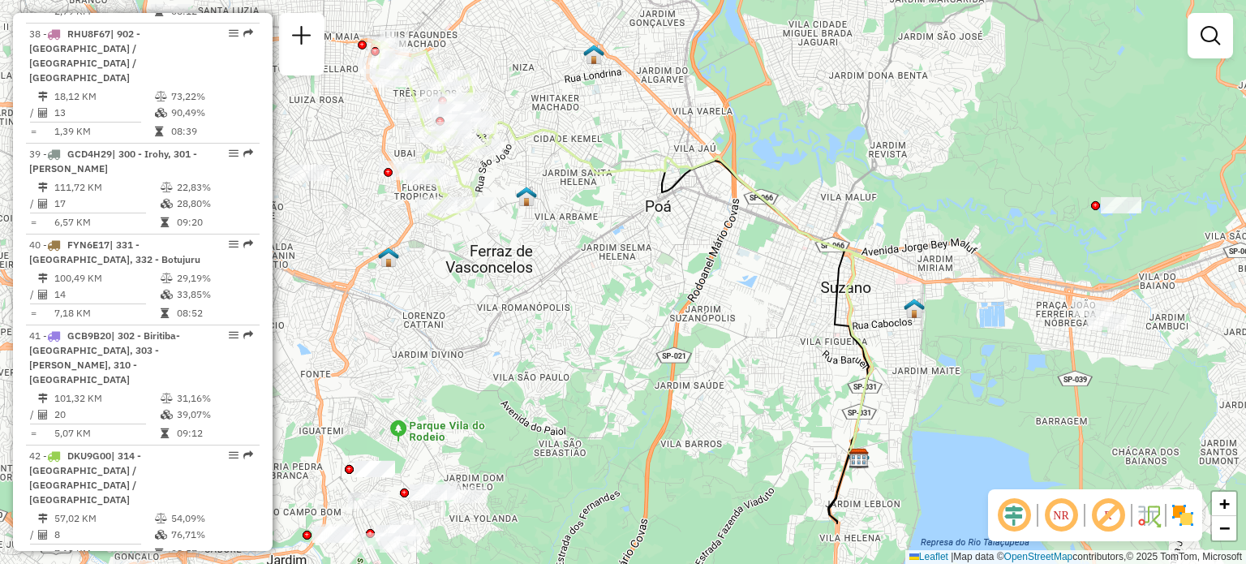
click at [1104, 515] on em at bounding box center [1108, 515] width 39 height 39
click at [1016, 514] on em at bounding box center [1014, 515] width 39 height 39
click at [1021, 516] on em at bounding box center [1014, 515] width 39 height 39
click at [1178, 520] on img at bounding box center [1183, 515] width 26 height 26
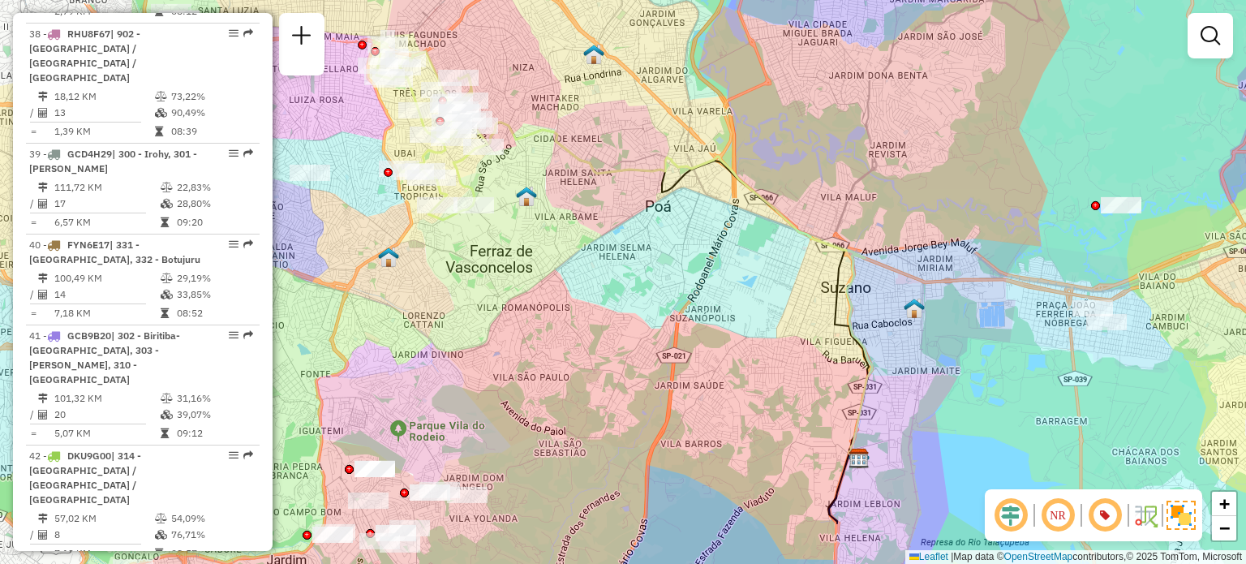
click at [1178, 518] on img at bounding box center [1181, 515] width 29 height 29
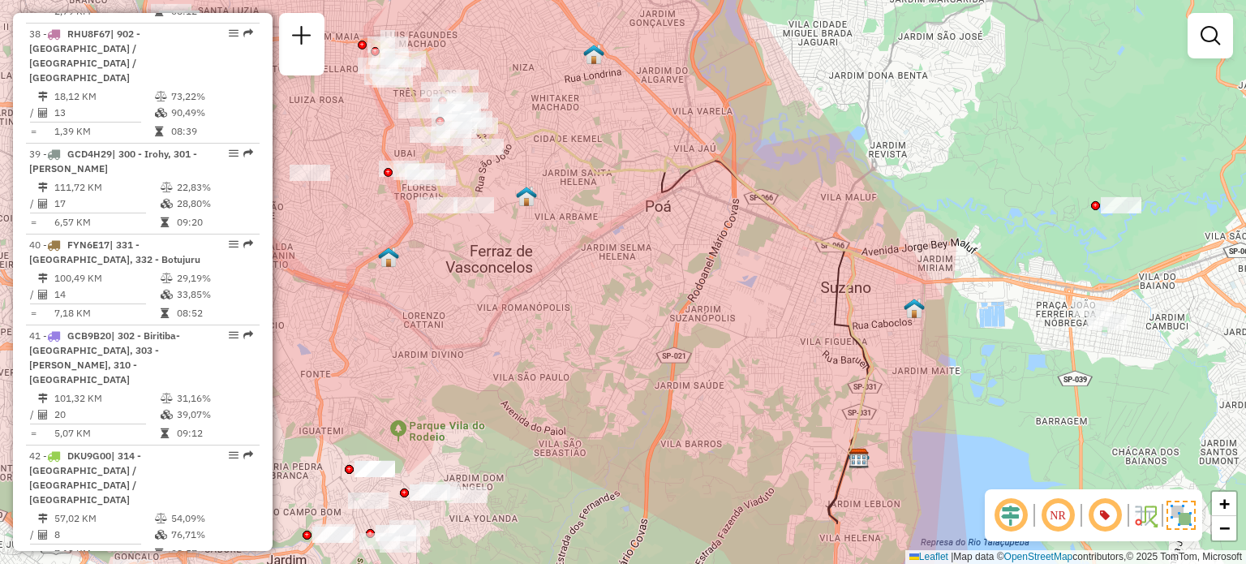
click at [1143, 522] on img at bounding box center [1146, 515] width 26 height 26
click at [1181, 519] on img at bounding box center [1181, 515] width 29 height 29
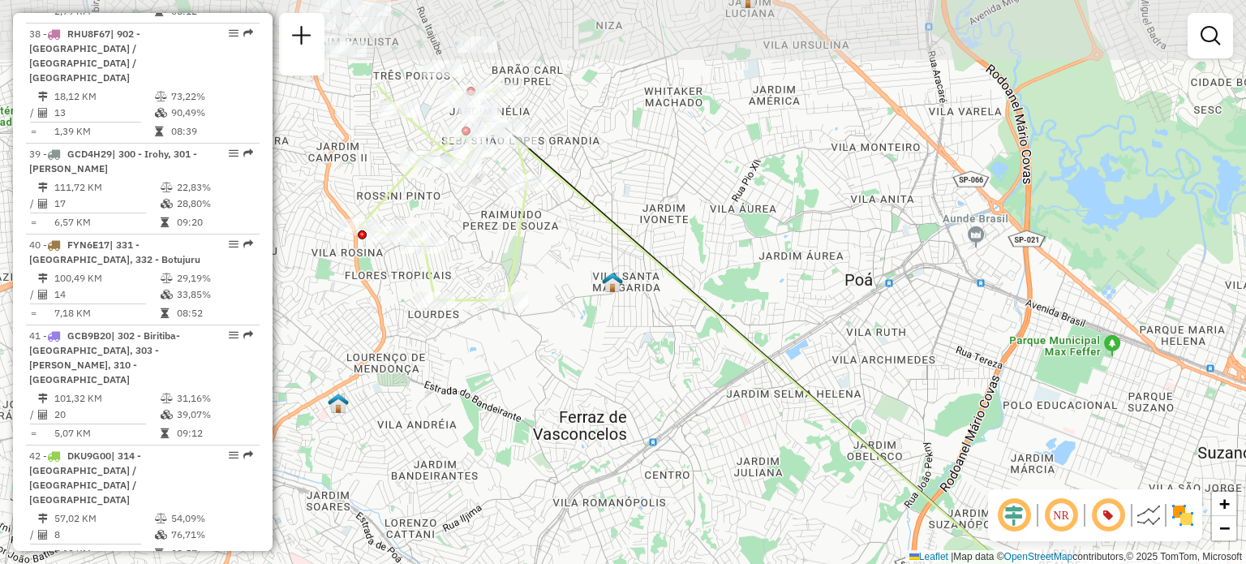
drag, startPoint x: 456, startPoint y: 168, endPoint x: 535, endPoint y: 301, distance: 154.6
click at [537, 314] on div "Janela de atendimento Grade de atendimento Capacidade Transportadoras Veículos …" at bounding box center [623, 282] width 1246 height 564
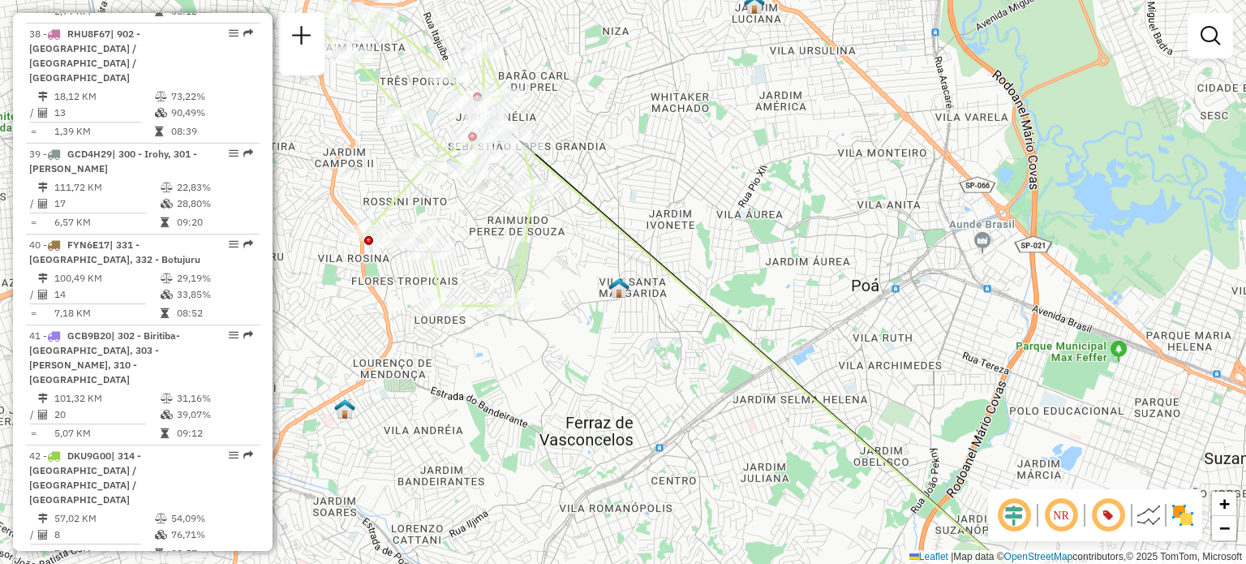
select select "**********"
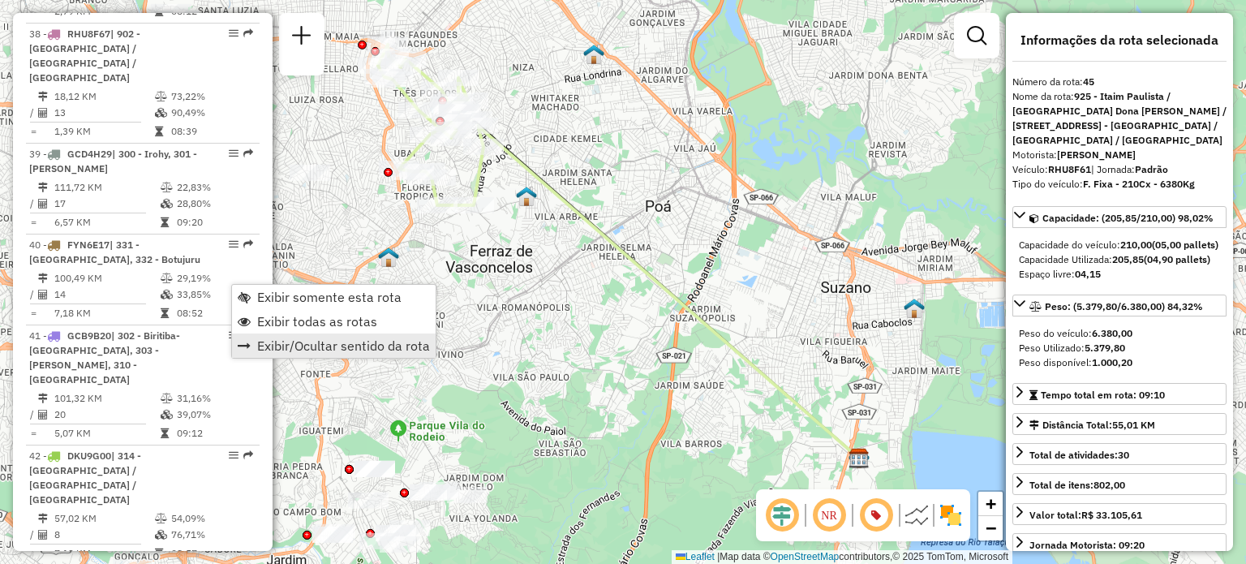
click at [339, 346] on span "Exibir/Ocultar sentido da rota" at bounding box center [343, 345] width 173 height 13
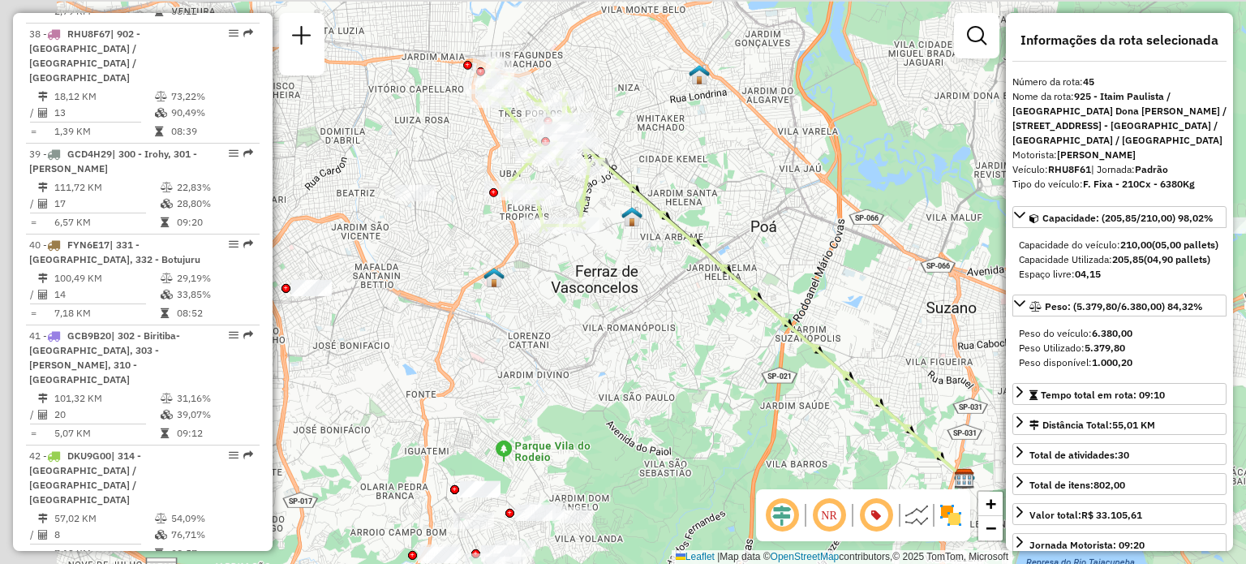
drag, startPoint x: 383, startPoint y: 294, endPoint x: 488, endPoint y: 314, distance: 107.4
click at [488, 314] on div "Janela de atendimento Grade de atendimento Capacidade Transportadoras Veículos …" at bounding box center [623, 282] width 1246 height 564
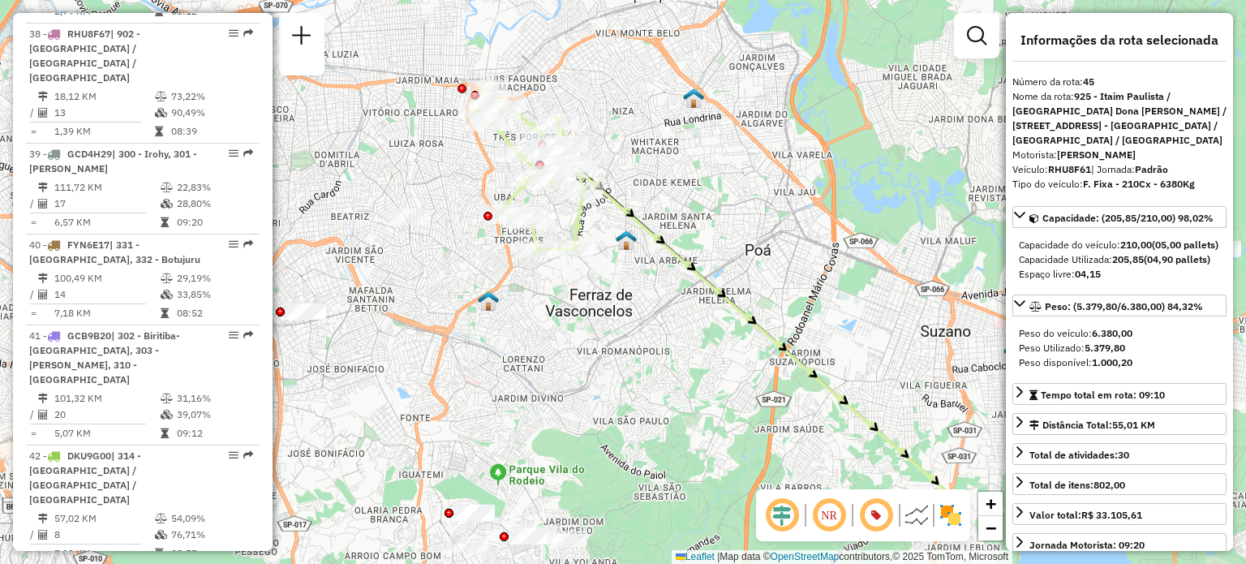
drag, startPoint x: 642, startPoint y: 228, endPoint x: 636, endPoint y: 252, distance: 25.0
click at [636, 252] on div "Janela de atendimento Grade de atendimento Capacidade Transportadoras Veículos …" at bounding box center [623, 282] width 1246 height 564
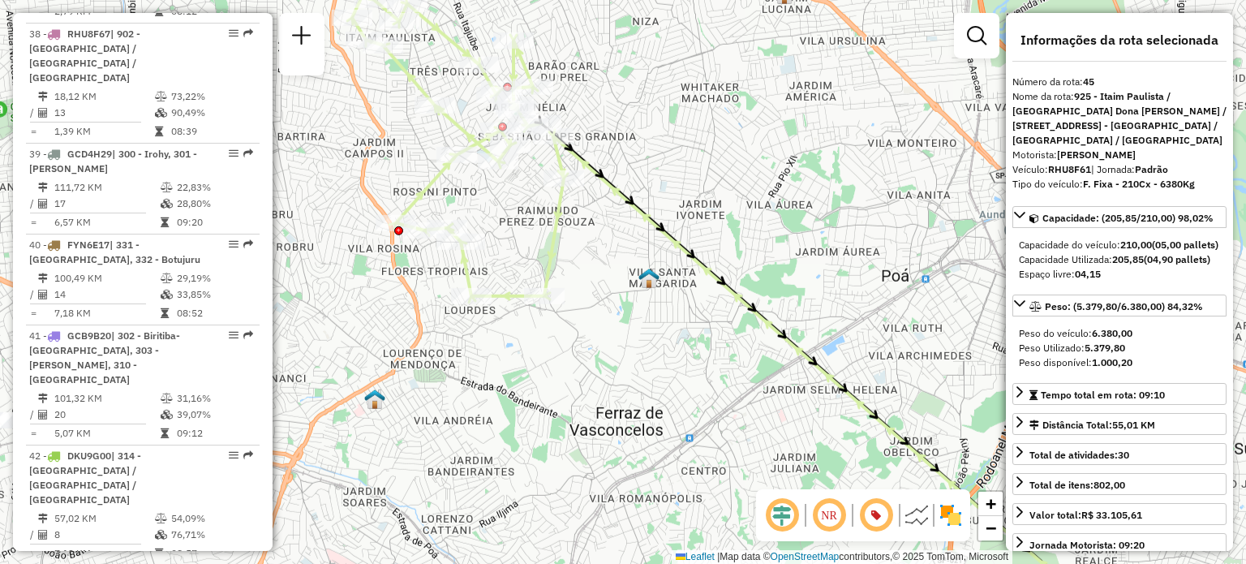
drag, startPoint x: 686, startPoint y: 146, endPoint x: 737, endPoint y: 184, distance: 63.1
click at [737, 184] on div "Janela de atendimento Grade de atendimento Capacidade Transportadoras Veículos …" at bounding box center [623, 282] width 1246 height 564
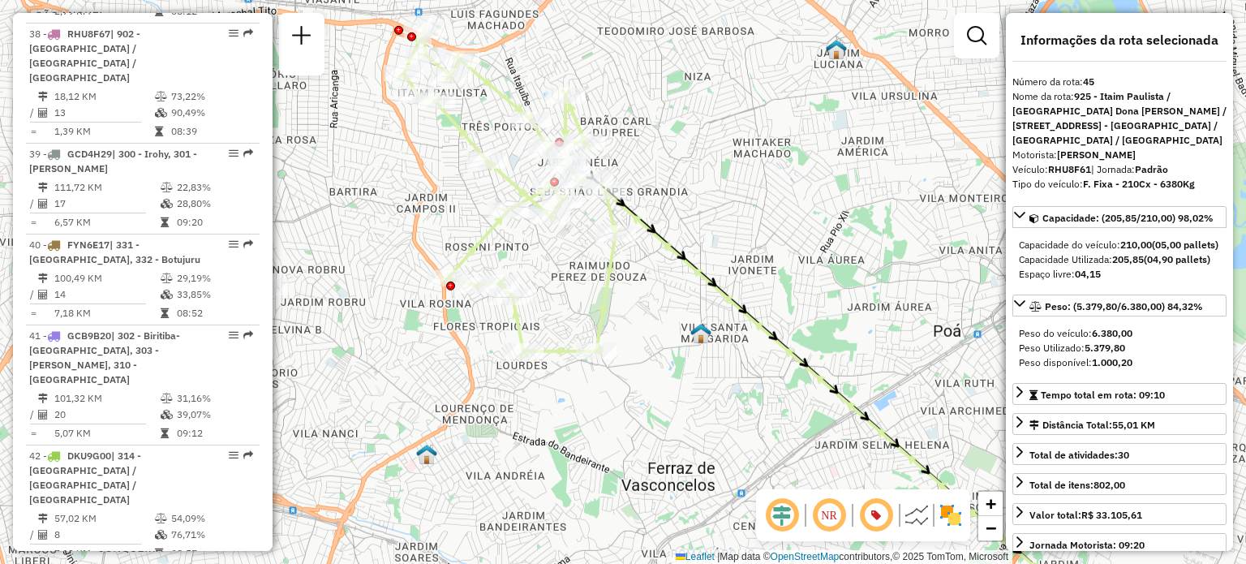
drag, startPoint x: 592, startPoint y: 313, endPoint x: 605, endPoint y: 340, distance: 29.8
click at [605, 340] on icon at bounding box center [510, 190] width 212 height 321
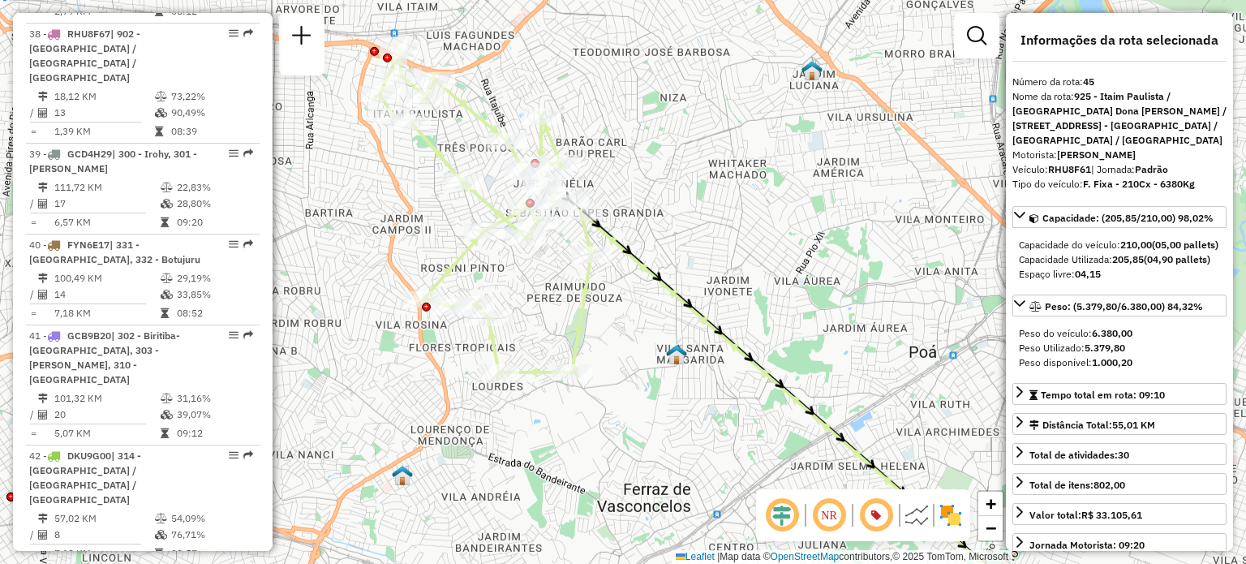
drag, startPoint x: 664, startPoint y: 448, endPoint x: 639, endPoint y: 471, distance: 33.3
click at [639, 471] on div "Janela de atendimento Grade de atendimento Capacidade Transportadoras Veículos …" at bounding box center [623, 282] width 1246 height 564
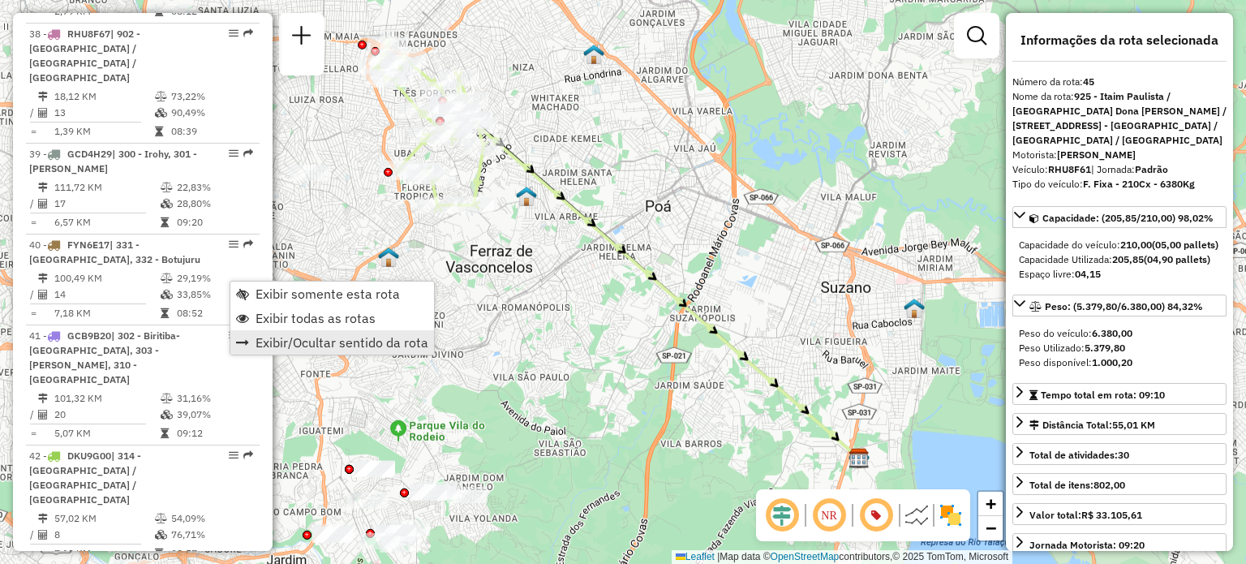
click at [309, 345] on span "Exibir/Ocultar sentido da rota" at bounding box center [342, 342] width 173 height 13
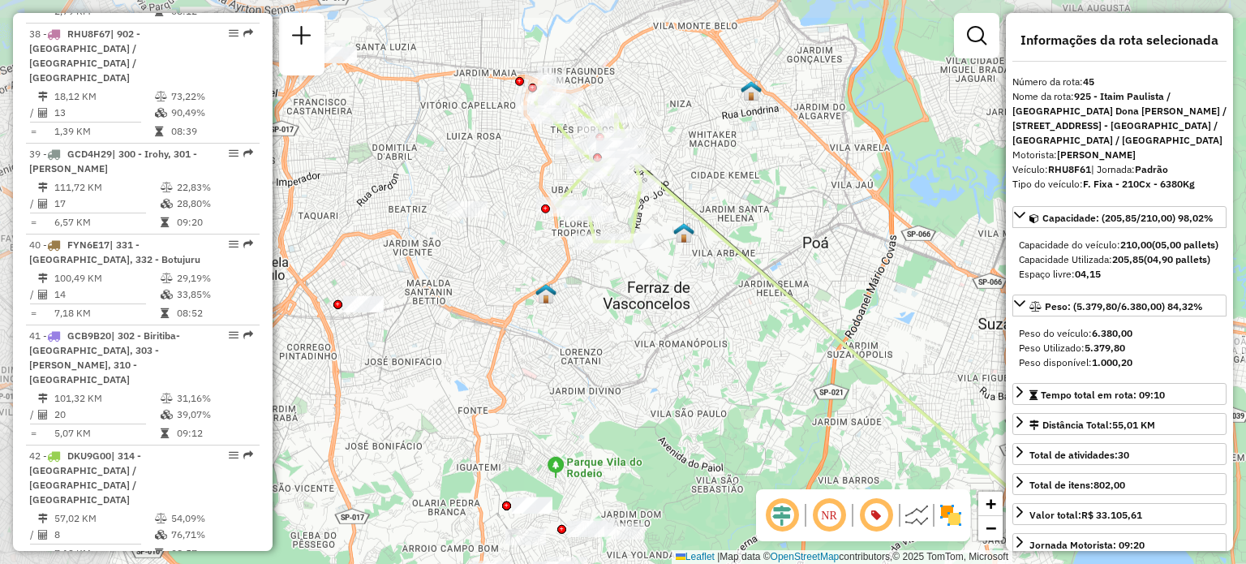
drag, startPoint x: 409, startPoint y: 326, endPoint x: 562, endPoint y: 359, distance: 156.1
click at [562, 359] on div "Janela de atendimento Grade de atendimento Capacidade Transportadoras Veículos …" at bounding box center [623, 282] width 1246 height 564
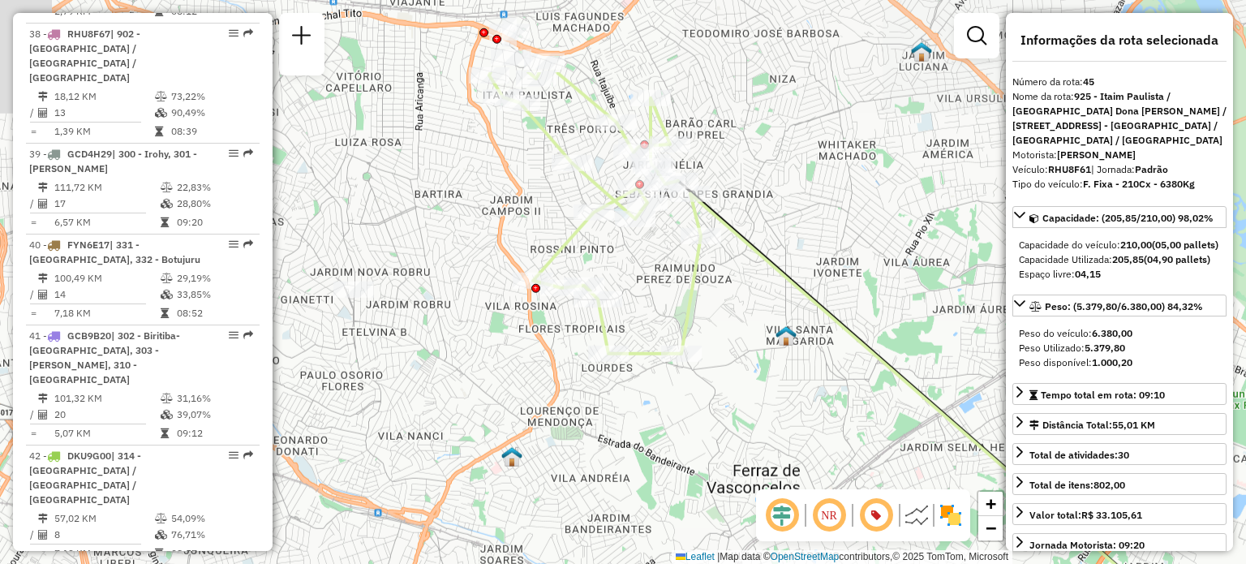
drag, startPoint x: 691, startPoint y: 220, endPoint x: 740, endPoint y: 348, distance: 137.1
click at [740, 348] on div "Janela de atendimento Grade de atendimento Capacidade Transportadoras Veículos …" at bounding box center [623, 282] width 1246 height 564
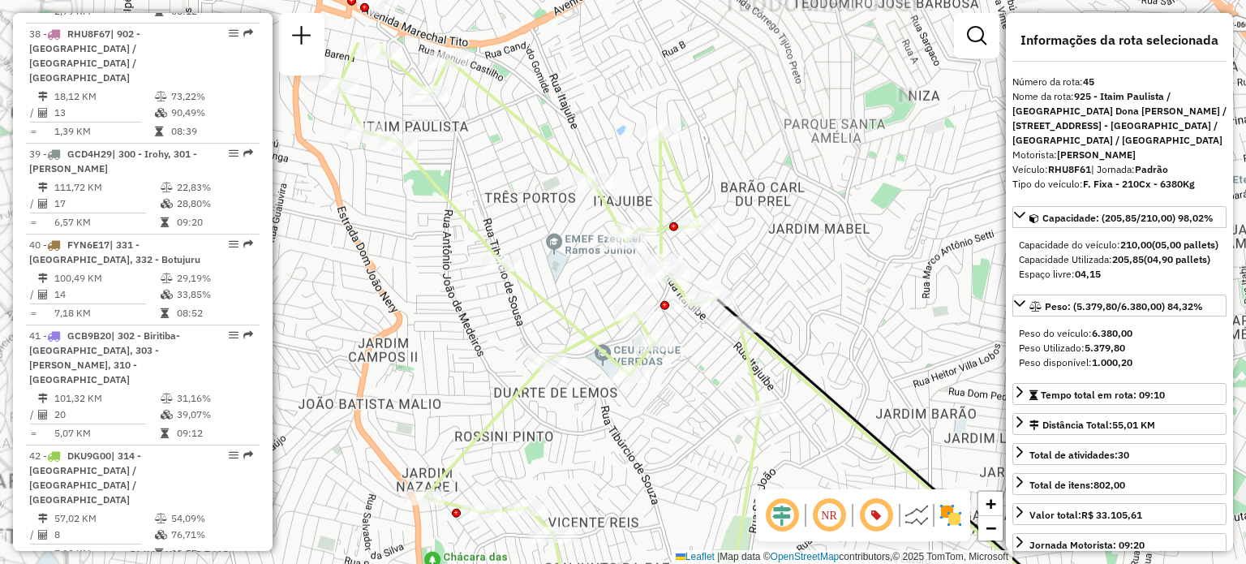
drag, startPoint x: 824, startPoint y: 138, endPoint x: 836, endPoint y: 236, distance: 98.8
click at [836, 236] on div "Janela de atendimento Grade de atendimento Capacidade Transportadoras Veículos …" at bounding box center [623, 282] width 1246 height 564
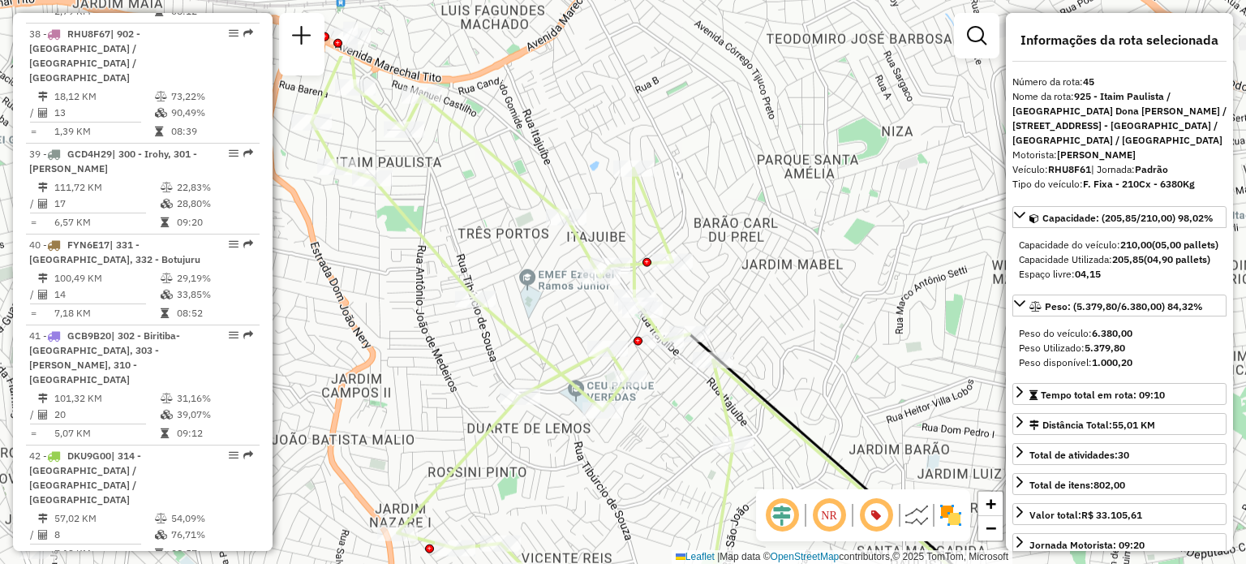
drag, startPoint x: 677, startPoint y: 97, endPoint x: 795, endPoint y: 207, distance: 161.9
click at [795, 207] on div "Janela de atendimento Grade de atendimento Capacidade Transportadoras Veículos …" at bounding box center [623, 282] width 1246 height 564
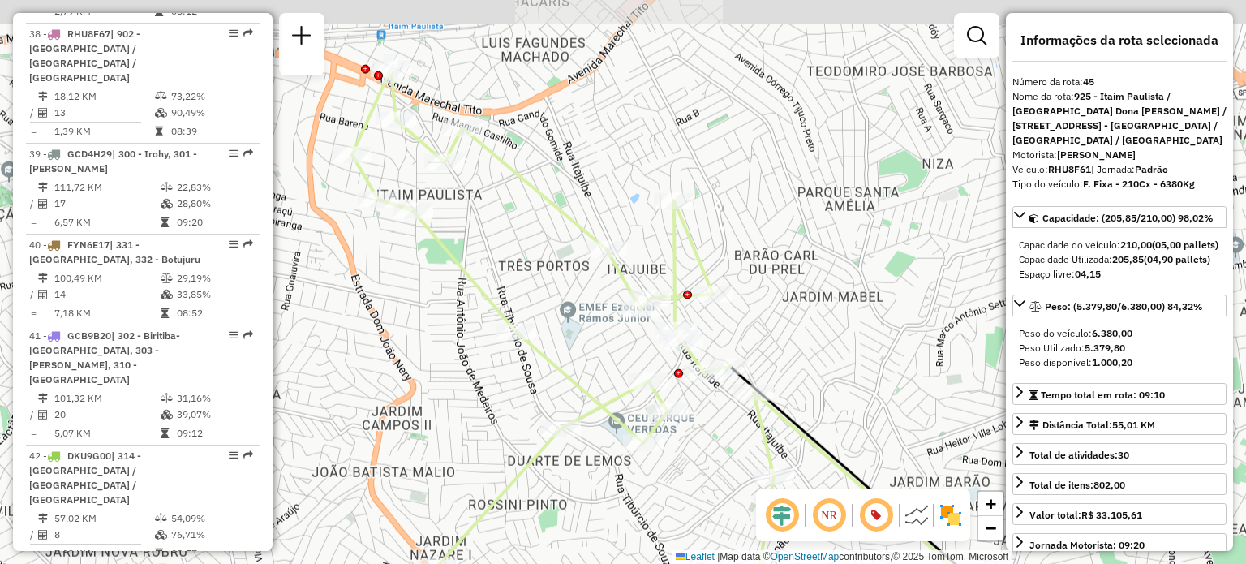
drag, startPoint x: 787, startPoint y: 157, endPoint x: 821, endPoint y: 187, distance: 45.4
click at [822, 187] on div "Janela de atendimento Grade de atendimento Capacidade Transportadoras Veículos …" at bounding box center [623, 282] width 1246 height 564
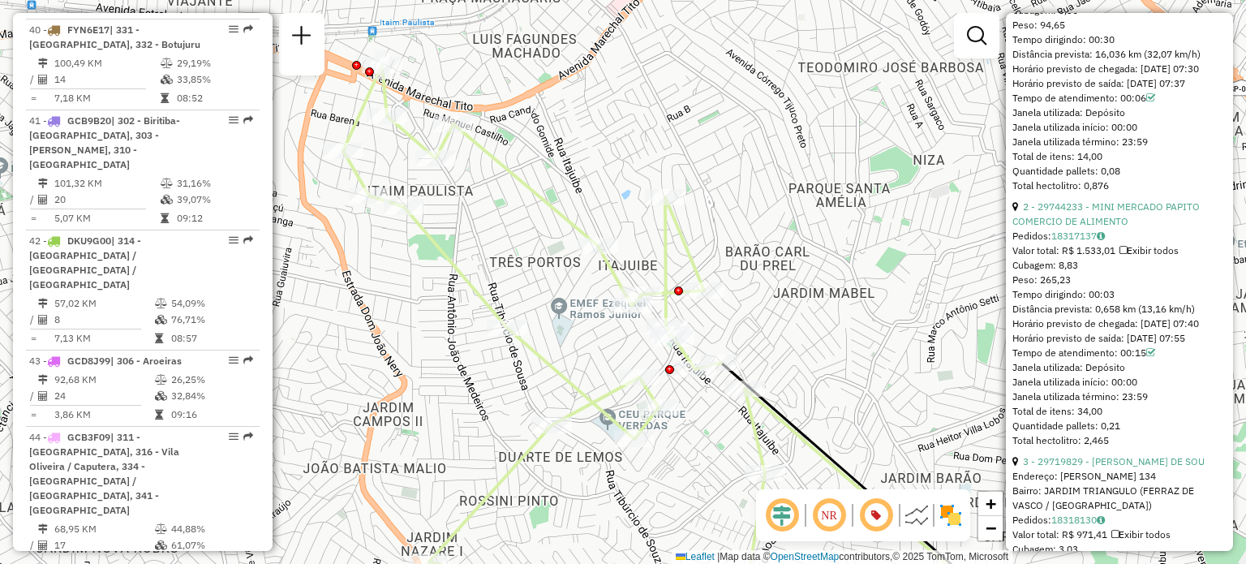
scroll to position [5464, 0]
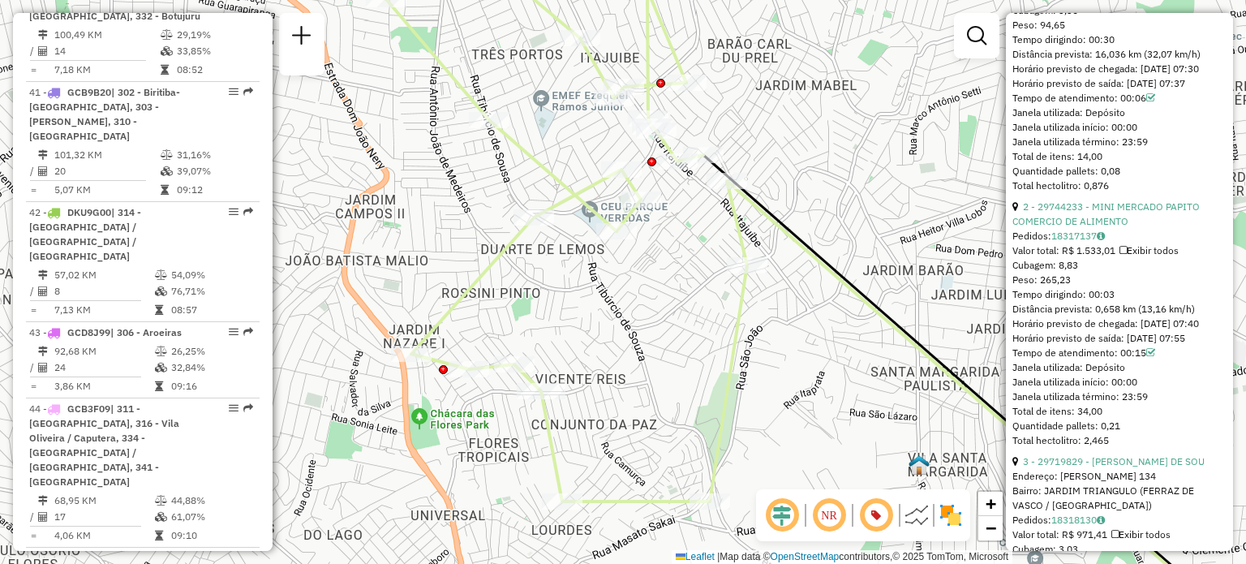
drag, startPoint x: 812, startPoint y: 355, endPoint x: 821, endPoint y: 291, distance: 64.7
click at [821, 291] on div "Janela de atendimento Grade de atendimento Capacidade Transportadoras Veículos …" at bounding box center [623, 282] width 1246 height 564
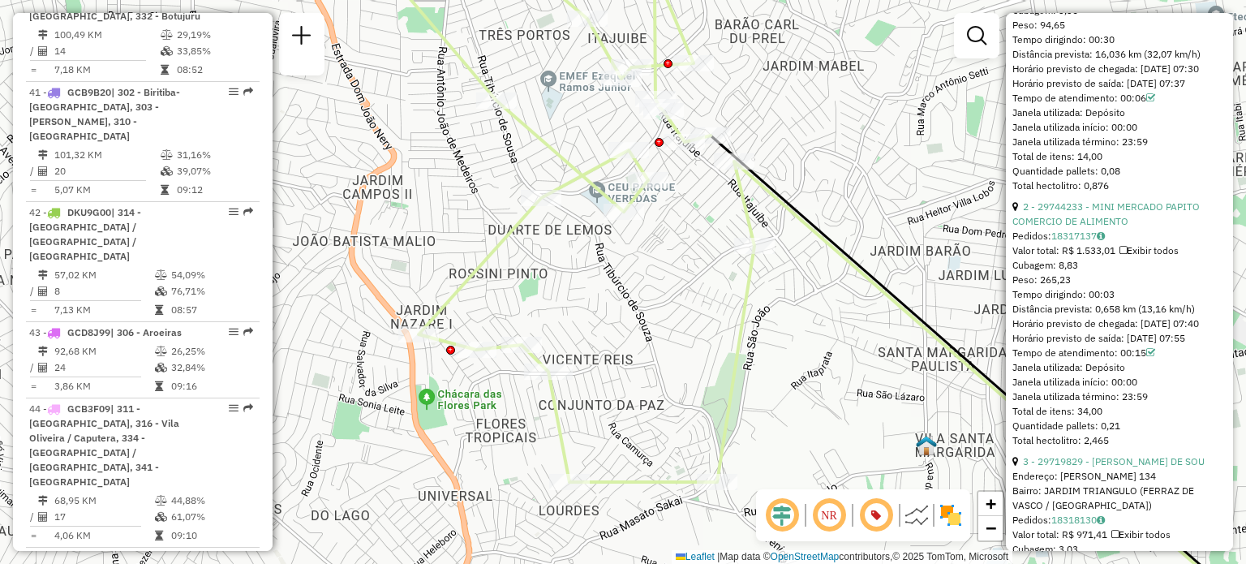
drag, startPoint x: 825, startPoint y: 299, endPoint x: 824, endPoint y: 345, distance: 46.3
click at [824, 345] on div "Janela de atendimento Grade de atendimento Capacidade Transportadoras Veículos …" at bounding box center [623, 282] width 1246 height 564
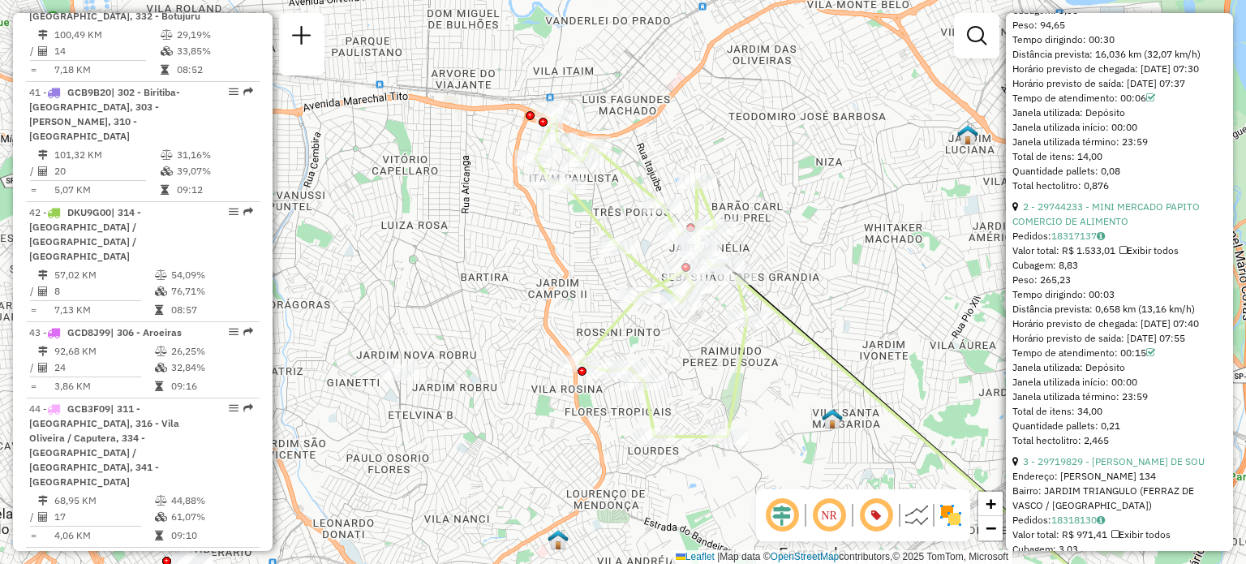
drag, startPoint x: 887, startPoint y: 239, endPoint x: 844, endPoint y: 261, distance: 48.6
click at [844, 261] on div "Janela de atendimento Grade de atendimento Capacidade Transportadoras Veículos …" at bounding box center [623, 282] width 1246 height 564
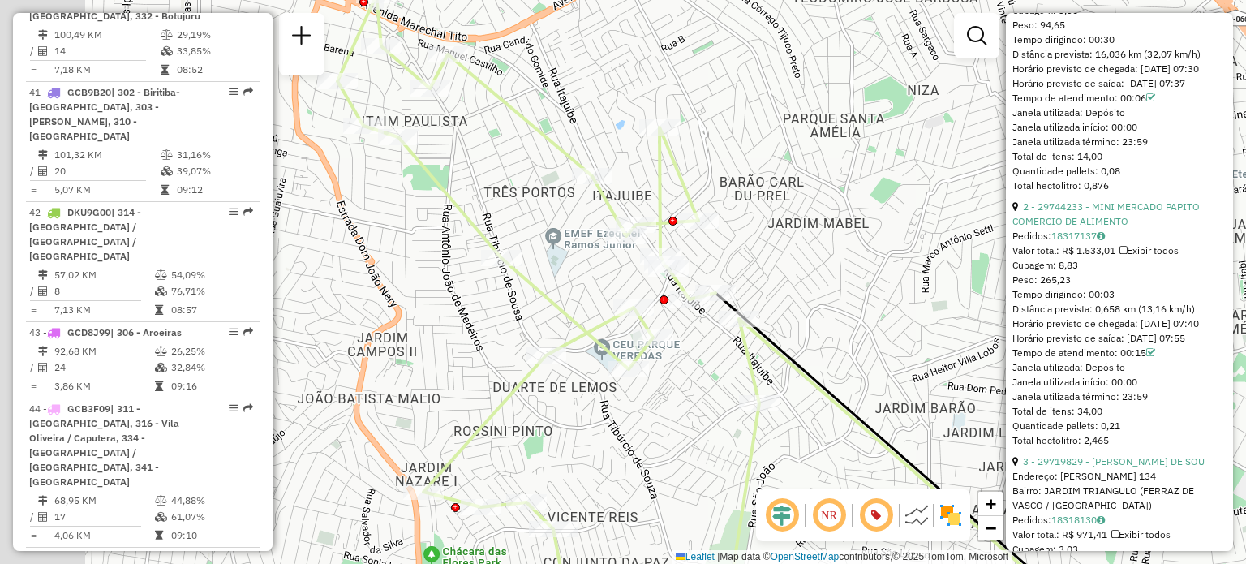
drag, startPoint x: 767, startPoint y: 239, endPoint x: 893, endPoint y: 272, distance: 130.9
click at [893, 272] on div "Janela de atendimento Grade de atendimento Capacidade Transportadoras Veículos …" at bounding box center [623, 282] width 1246 height 564
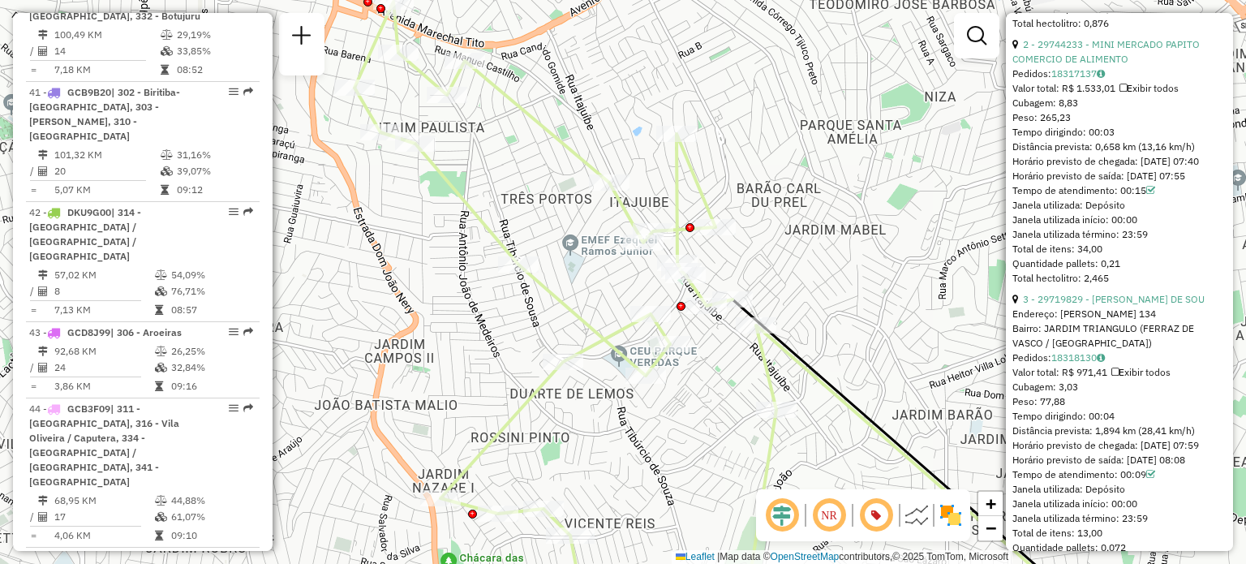
scroll to position [1217, 0]
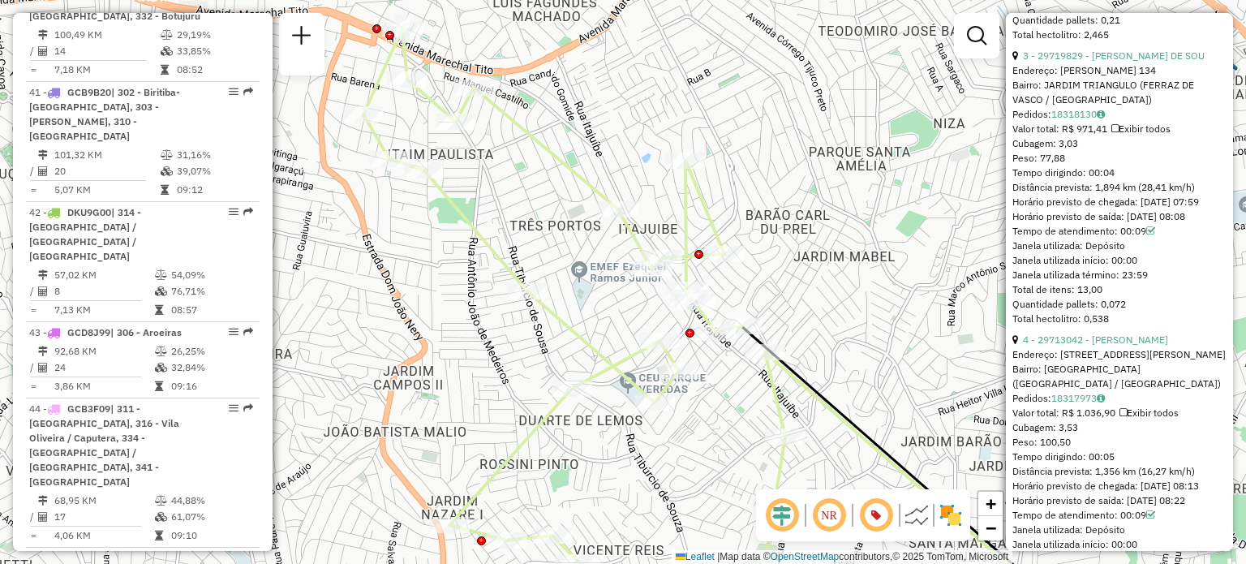
drag, startPoint x: 894, startPoint y: 222, endPoint x: 948, endPoint y: 33, distance: 196.5
click at [898, 243] on div "Janela de atendimento Grade de atendimento Capacidade Transportadoras Veículos …" at bounding box center [623, 282] width 1246 height 564
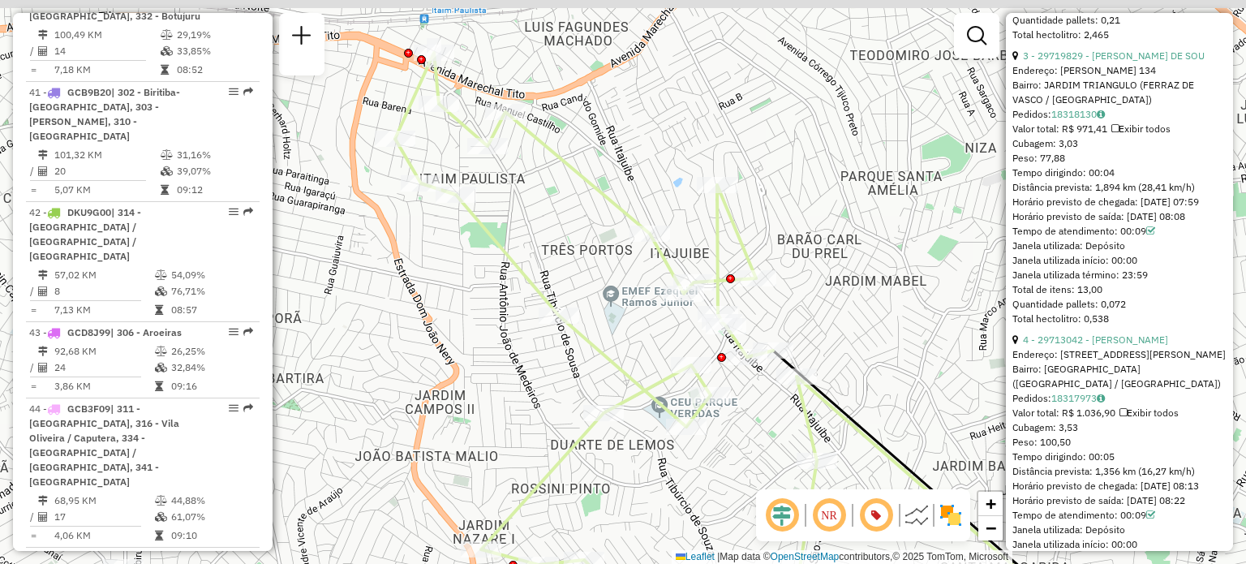
drag, startPoint x: 831, startPoint y: 276, endPoint x: 860, endPoint y: 314, distance: 48.0
click at [860, 314] on div "Janela de atendimento Grade de atendimento Capacidade Transportadoras Veículos …" at bounding box center [623, 282] width 1246 height 564
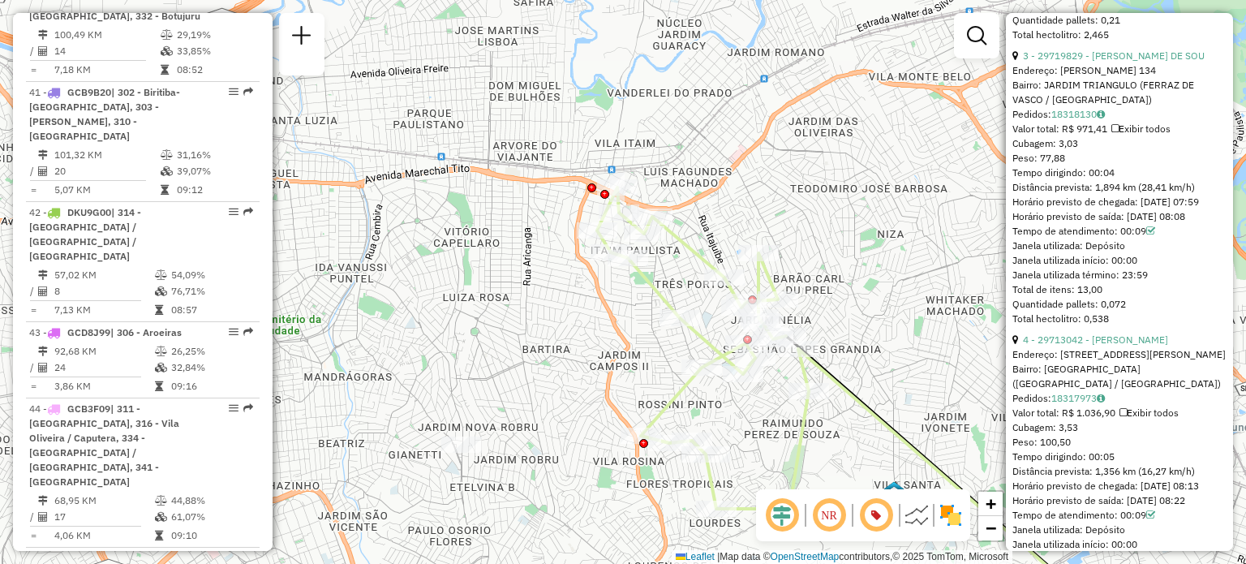
drag, startPoint x: 905, startPoint y: 343, endPoint x: 875, endPoint y: 347, distance: 30.3
click at [875, 347] on div "Janela de atendimento Grade de atendimento Capacidade Transportadoras Veículos …" at bounding box center [623, 282] width 1246 height 564
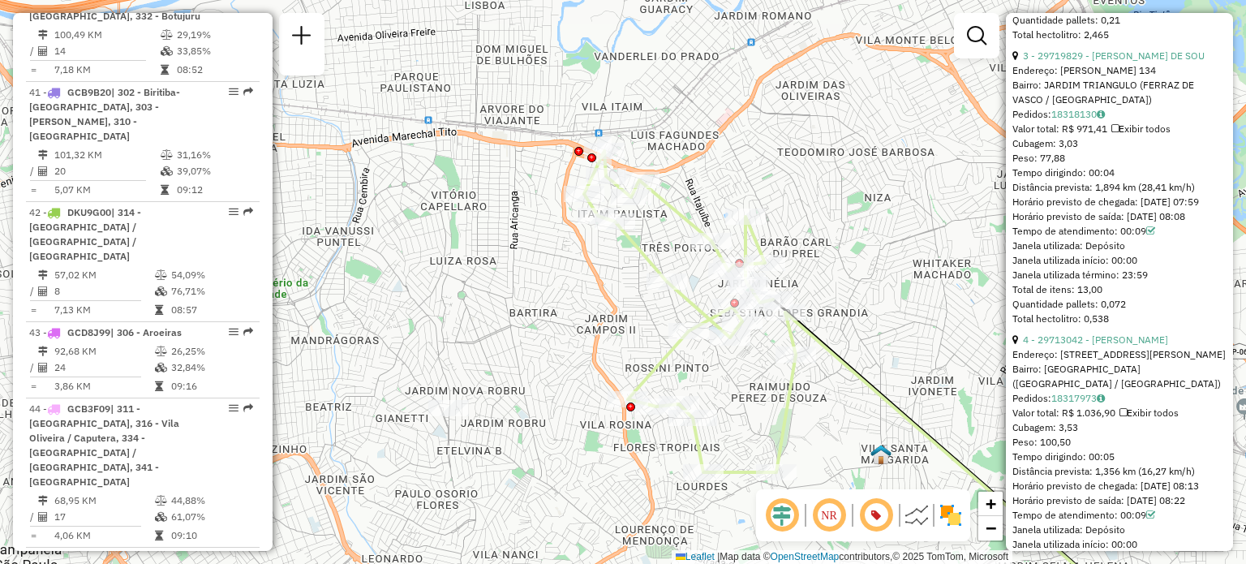
drag, startPoint x: 889, startPoint y: 385, endPoint x: 876, endPoint y: 349, distance: 38.8
click at [876, 349] on div "Janela de atendimento Grade de atendimento Capacidade Transportadoras Veículos …" at bounding box center [623, 282] width 1246 height 564
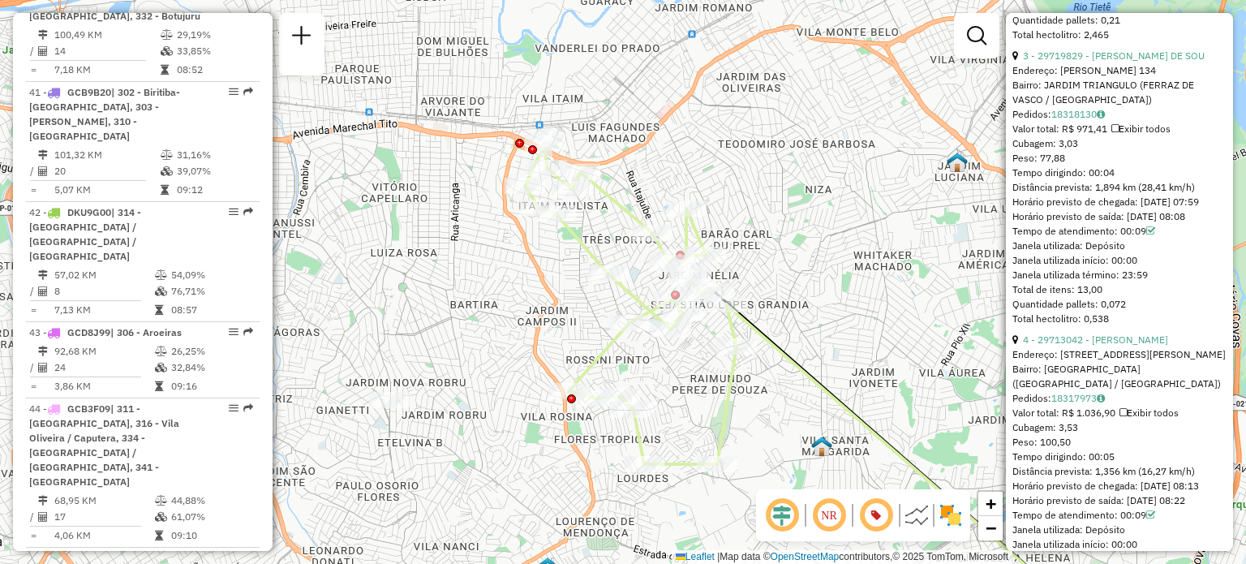
drag, startPoint x: 882, startPoint y: 403, endPoint x: 823, endPoint y: 395, distance: 59.8
click at [823, 395] on icon at bounding box center [903, 458] width 354 height 308
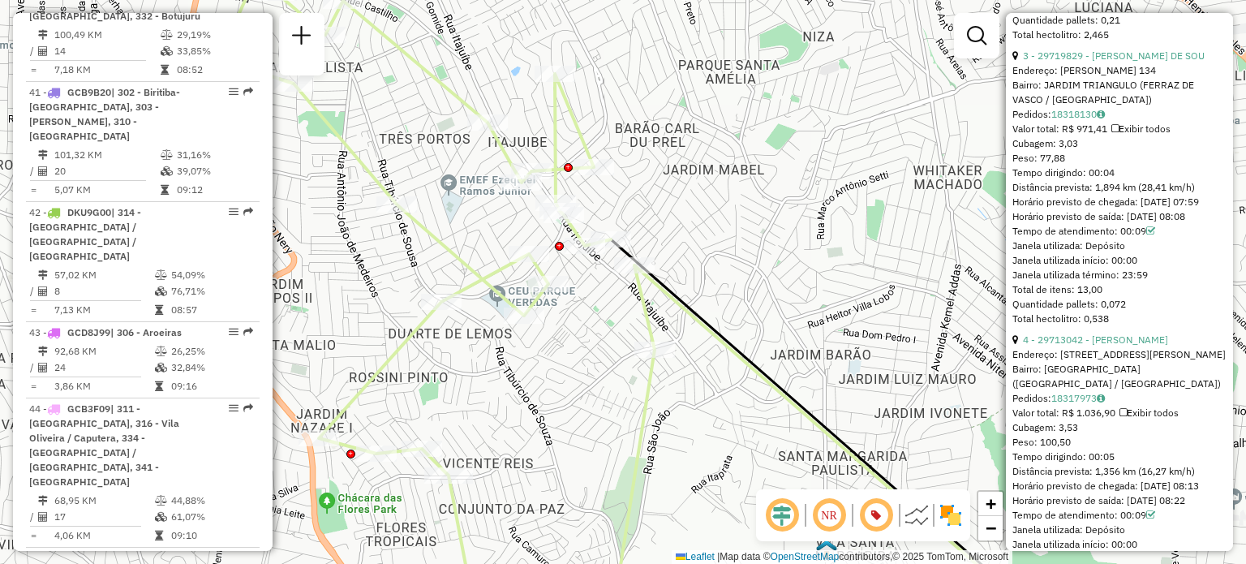
drag, startPoint x: 808, startPoint y: 236, endPoint x: 824, endPoint y: 332, distance: 97.0
click at [824, 332] on div "Janela de atendimento Grade de atendimento Capacidade Transportadoras Veículos …" at bounding box center [623, 282] width 1246 height 564
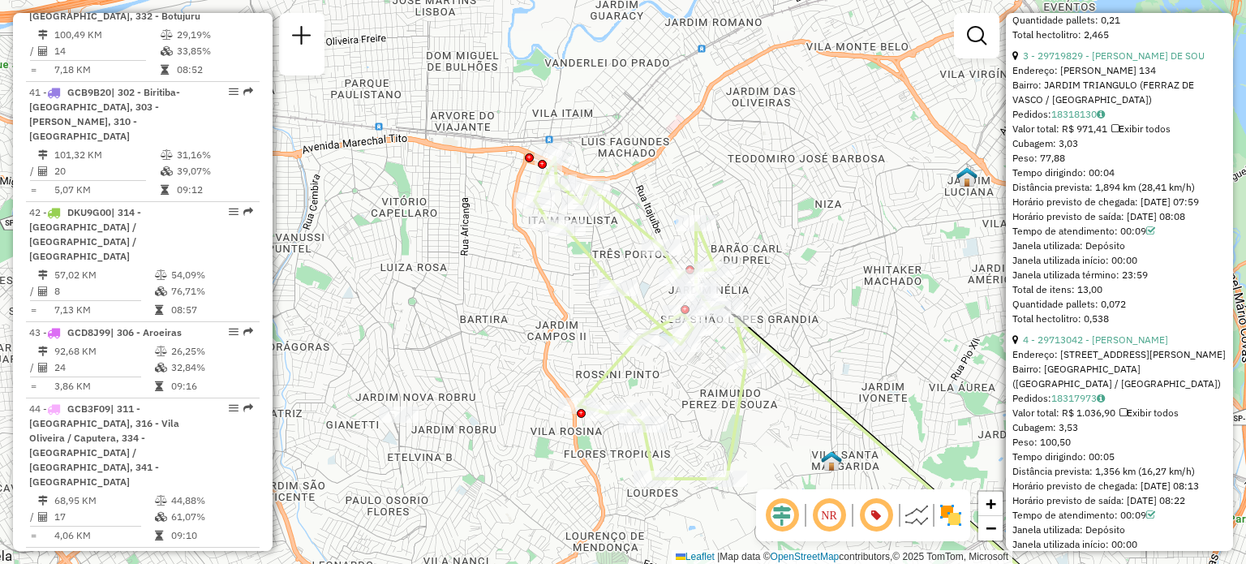
click at [868, 293] on div "Janela de atendimento Grade de atendimento Capacidade Transportadoras Veículos …" at bounding box center [623, 282] width 1246 height 564
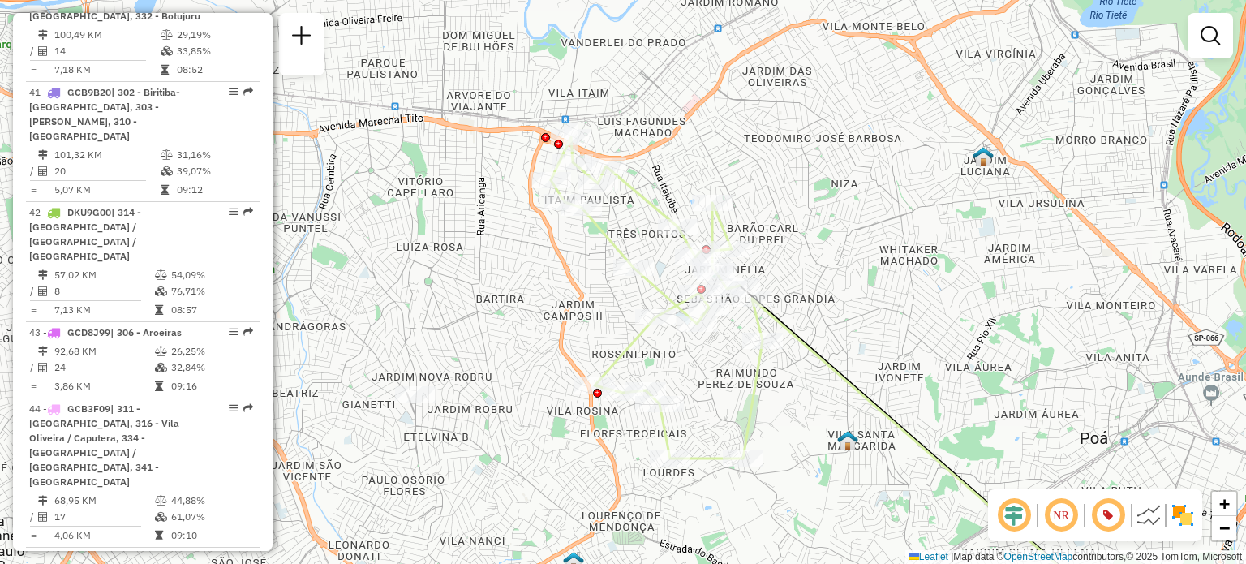
drag, startPoint x: 831, startPoint y: 335, endPoint x: 852, endPoint y: 312, distance: 31.6
click at [852, 312] on div "Janela de atendimento Grade de atendimento Capacidade Transportadoras Veículos …" at bounding box center [623, 282] width 1246 height 564
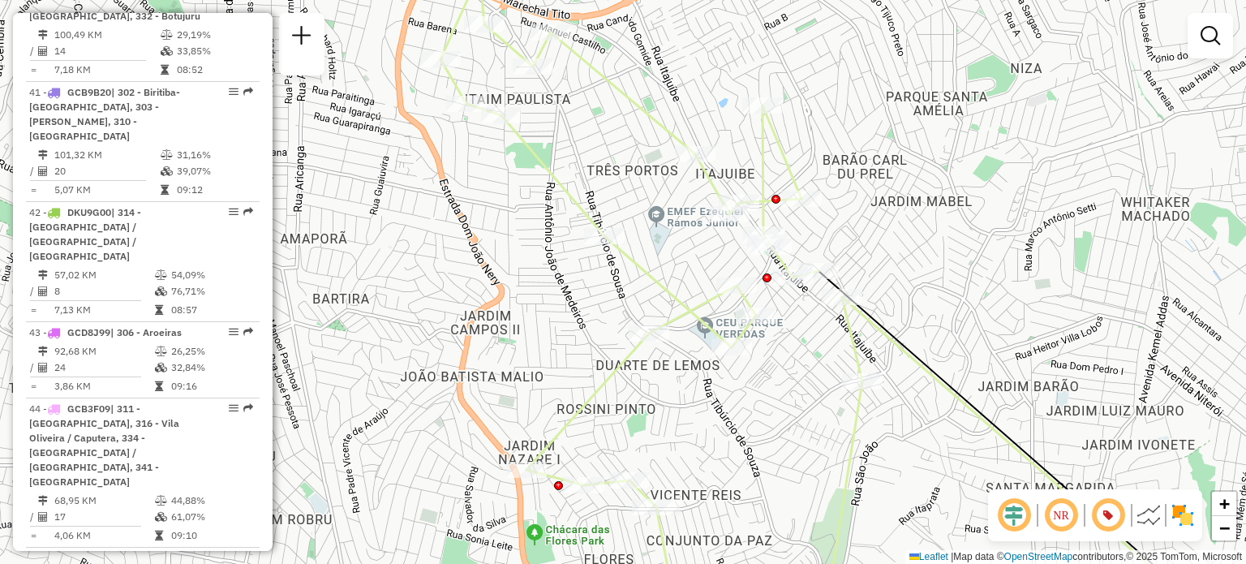
drag, startPoint x: 841, startPoint y: 309, endPoint x: 996, endPoint y: 353, distance: 161.8
click at [996, 353] on div "Janela de atendimento Grade de atendimento Capacidade Transportadoras Veículos …" at bounding box center [623, 282] width 1246 height 564
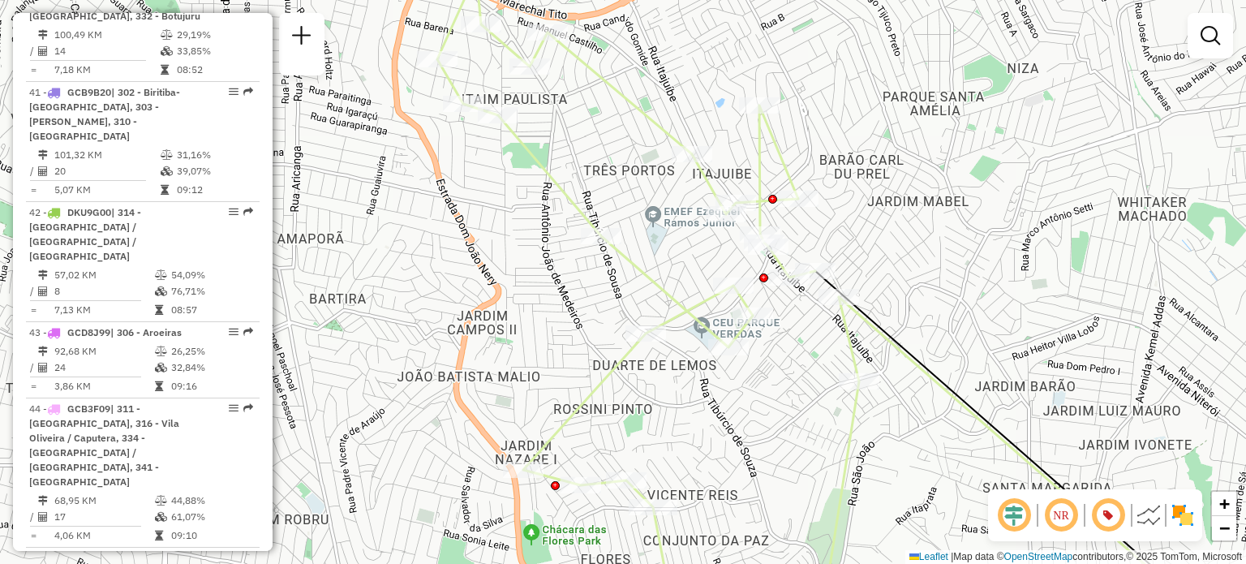
click at [660, 287] on icon at bounding box center [648, 295] width 422 height 644
select select "**********"
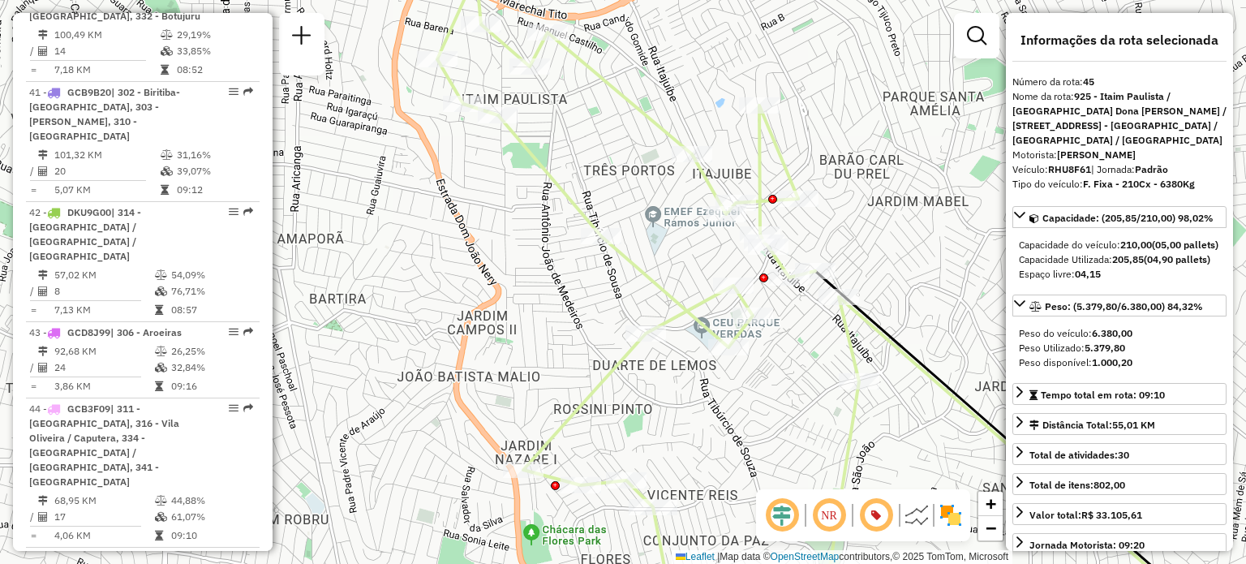
scroll to position [5481, 0]
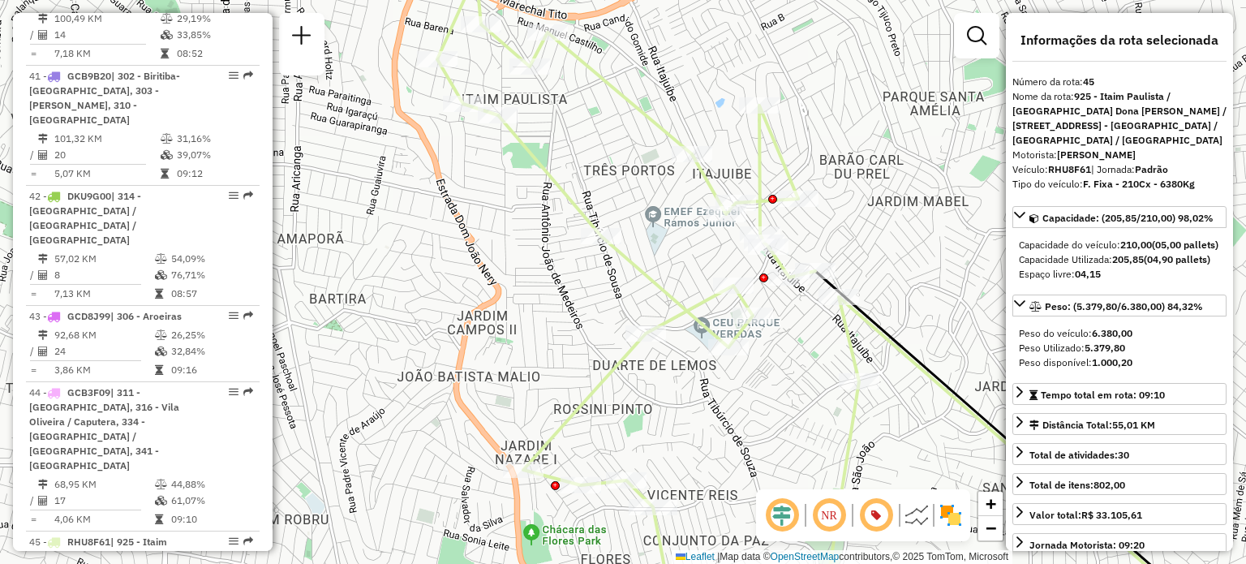
click at [652, 287] on icon at bounding box center [648, 295] width 422 height 644
click at [655, 282] on icon at bounding box center [648, 295] width 422 height 644
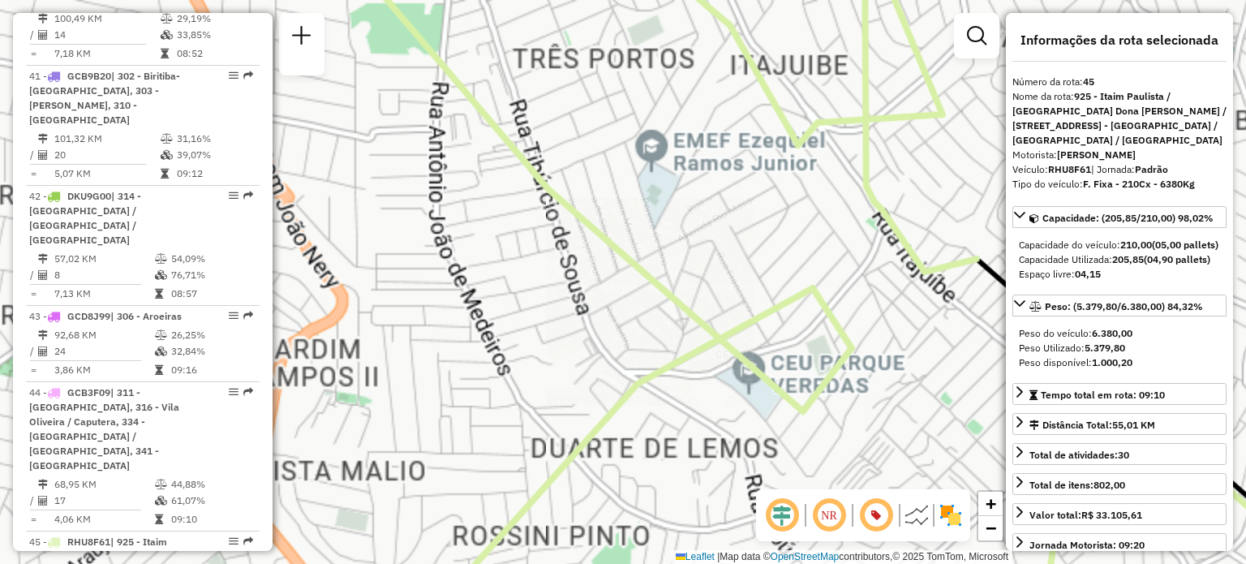
click at [655, 282] on icon at bounding box center [643, 307] width 844 height 1289
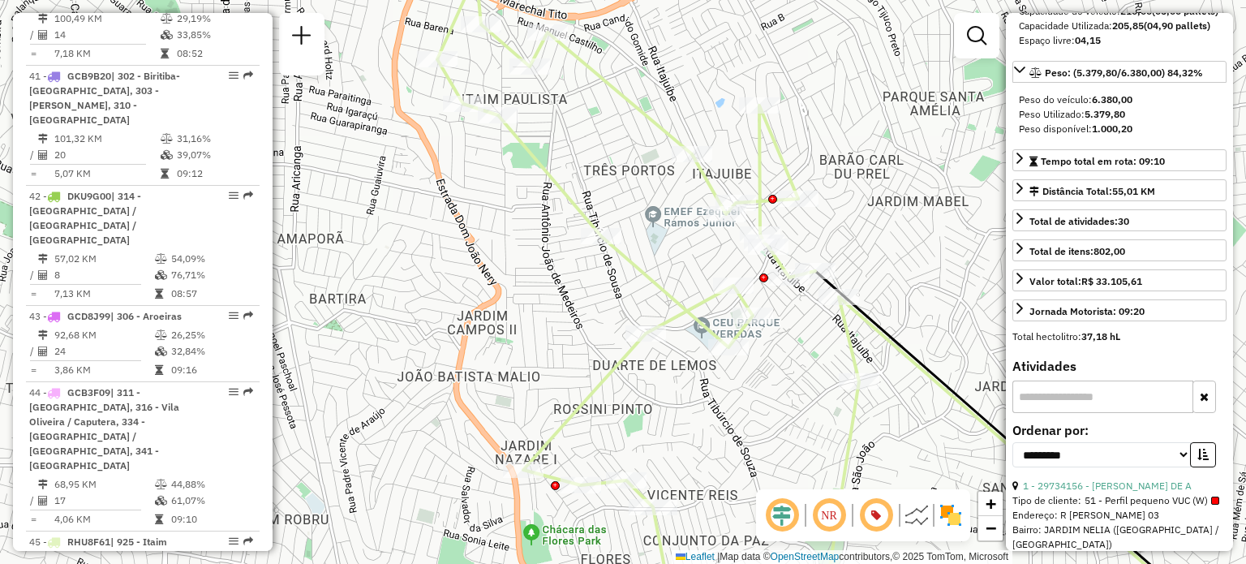
scroll to position [243, 0]
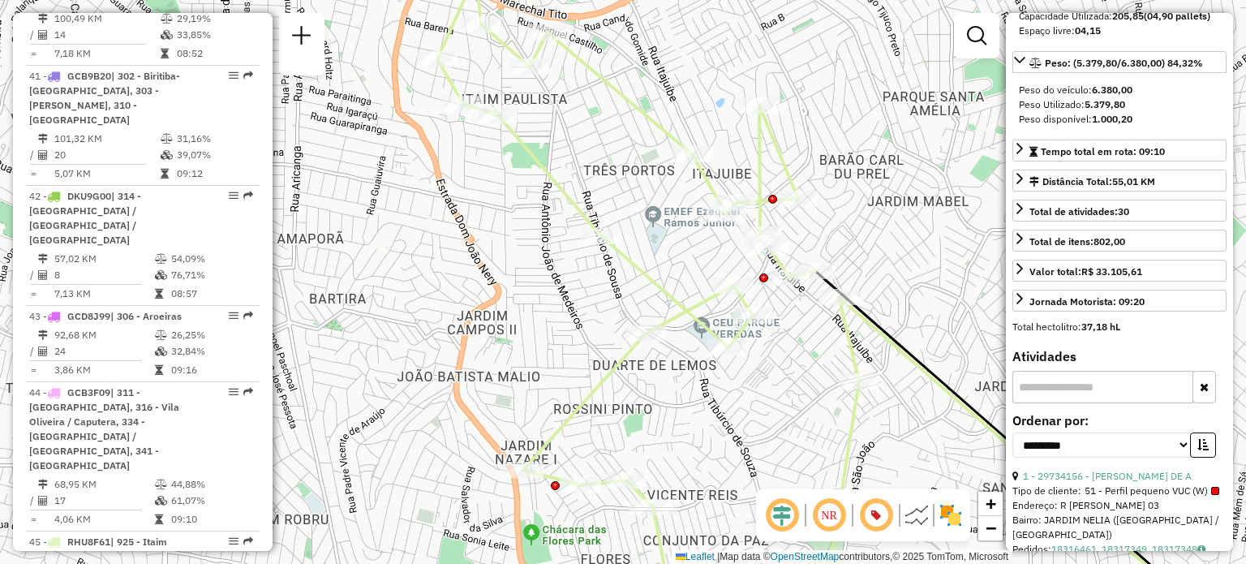
drag, startPoint x: 1156, startPoint y: 263, endPoint x: 1207, endPoint y: 160, distance: 114.7
click at [1207, 133] on div "Peso do veículo: 6.380,00 Peso Utilizado: 5.379,80 Peso disponível: 1.000,20" at bounding box center [1120, 104] width 214 height 57
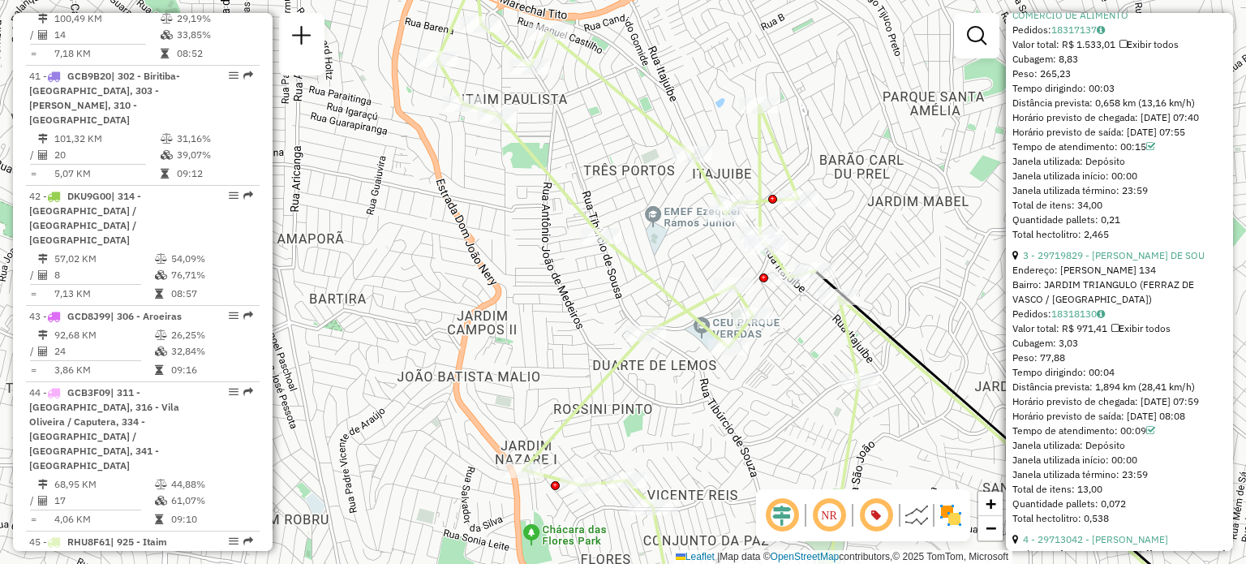
scroll to position [1055, 0]
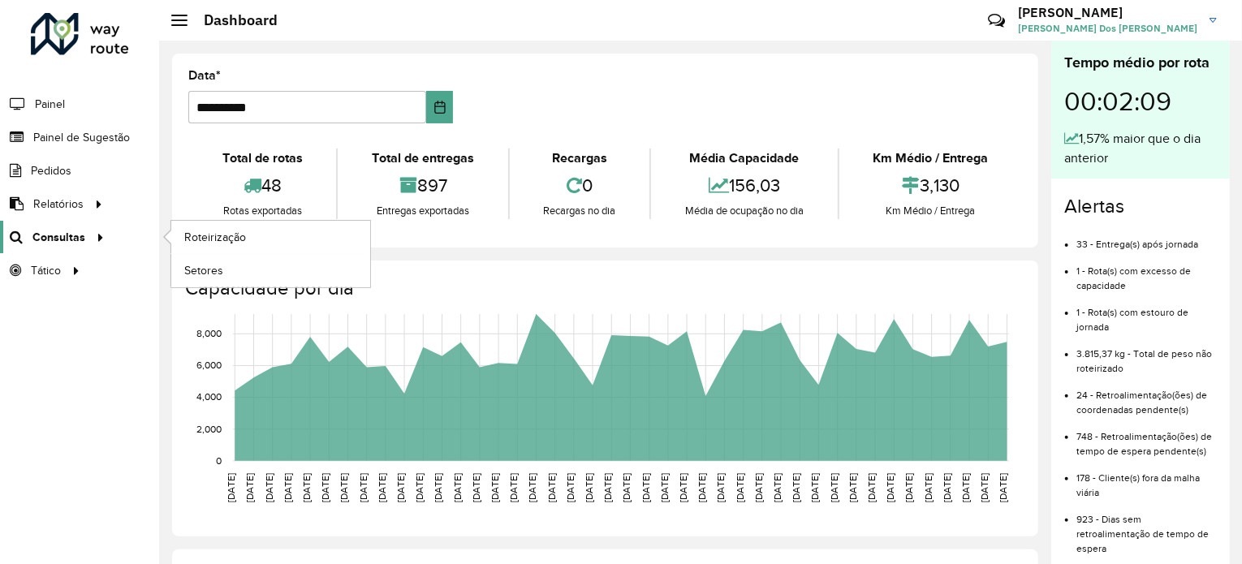
click at [78, 229] on span "Consultas" at bounding box center [58, 237] width 53 height 17
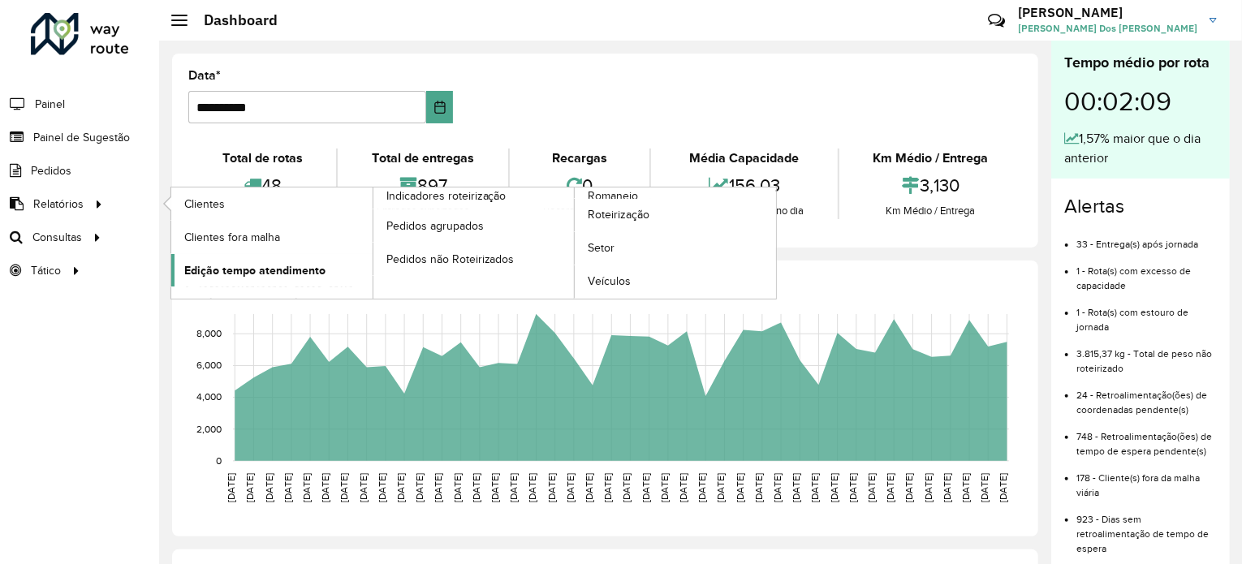
click at [274, 272] on span "Edição tempo atendimento" at bounding box center [254, 270] width 141 height 17
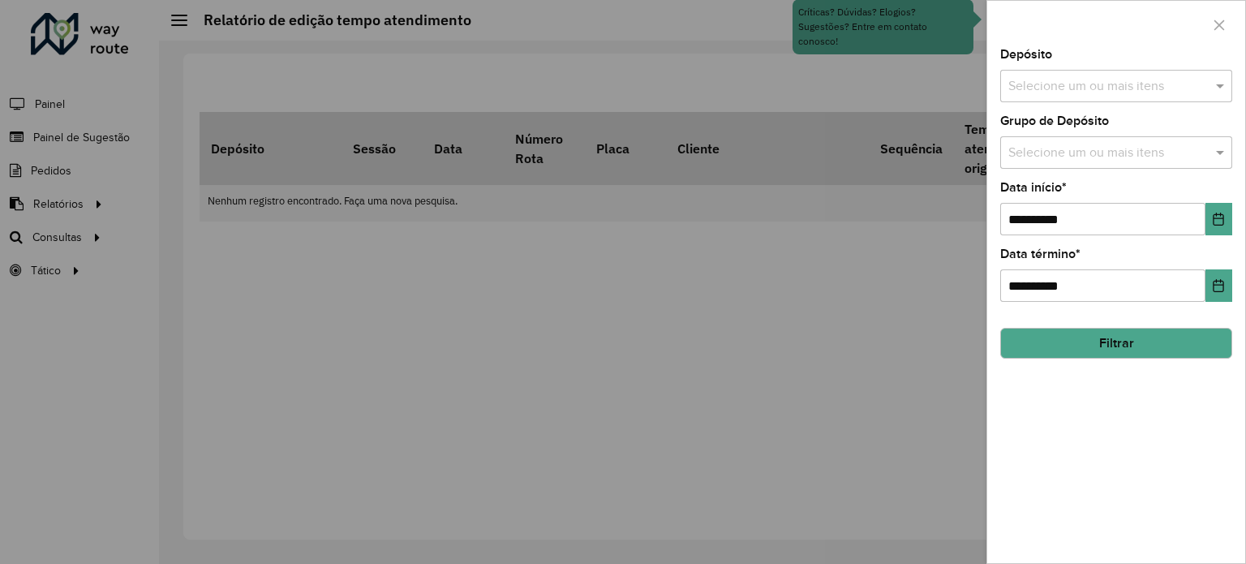
click at [1108, 84] on input "text" at bounding box center [1109, 86] width 208 height 19
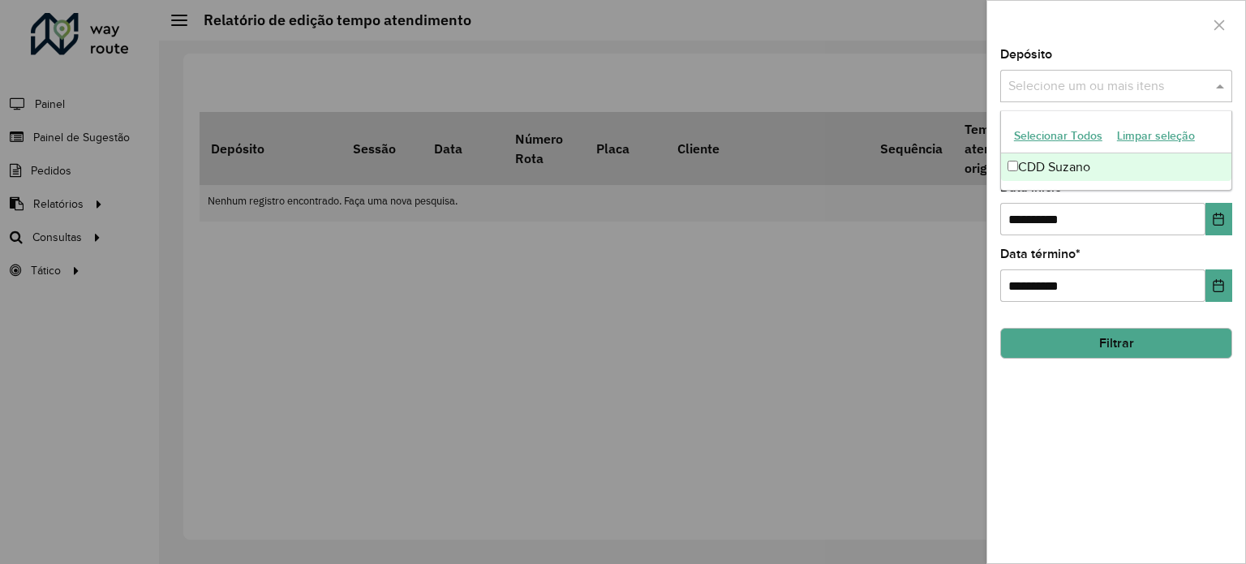
click at [1218, 86] on span at bounding box center [1222, 85] width 20 height 19
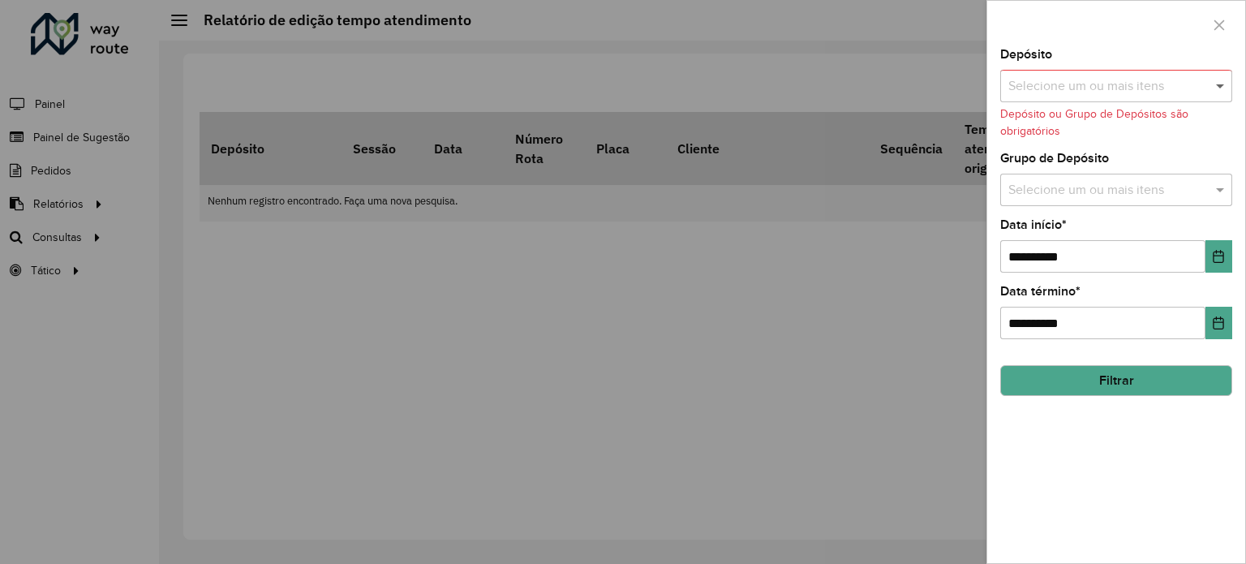
click at [1218, 86] on span at bounding box center [1222, 85] width 20 height 19
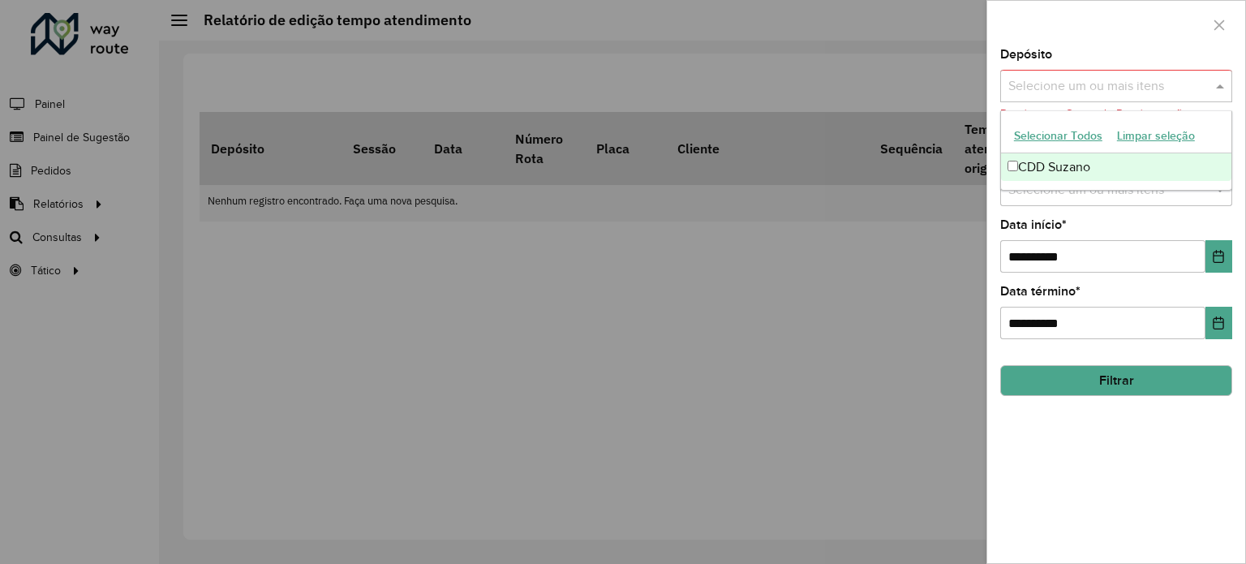
click at [1061, 164] on div "CDD Suzano" at bounding box center [1116, 167] width 230 height 28
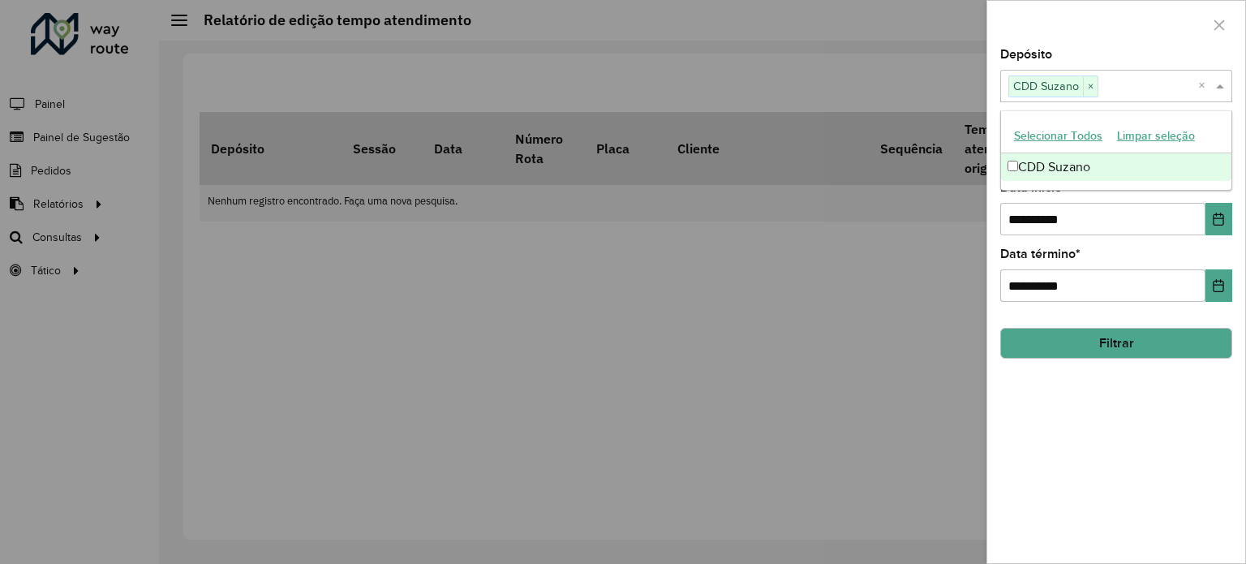
click at [1107, 196] on div "**********" at bounding box center [1117, 209] width 232 height 54
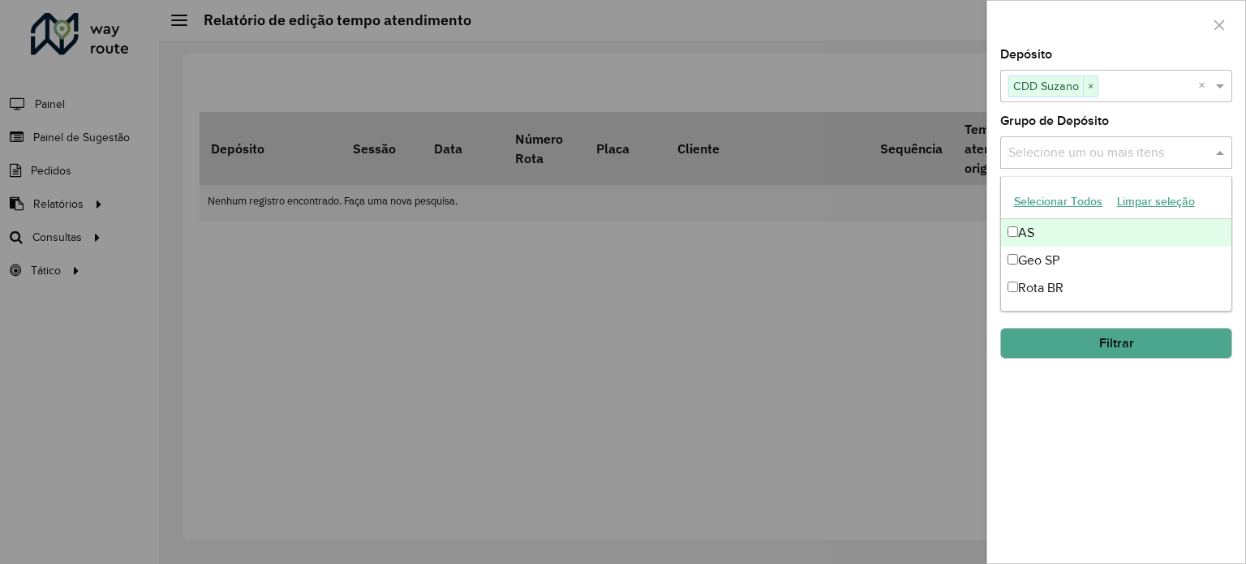
click at [1204, 162] on div "Selecione um ou mais itens" at bounding box center [1117, 152] width 232 height 32
click at [1079, 204] on button "Selecionar Todos" at bounding box center [1058, 201] width 103 height 25
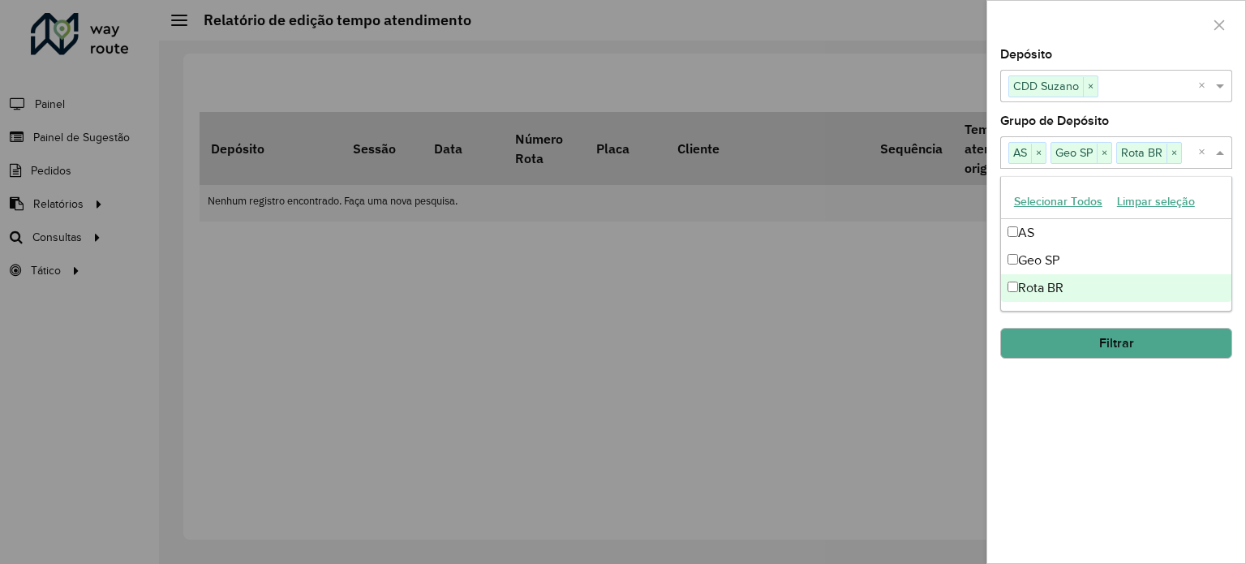
click at [1107, 391] on div "**********" at bounding box center [1117, 306] width 258 height 514
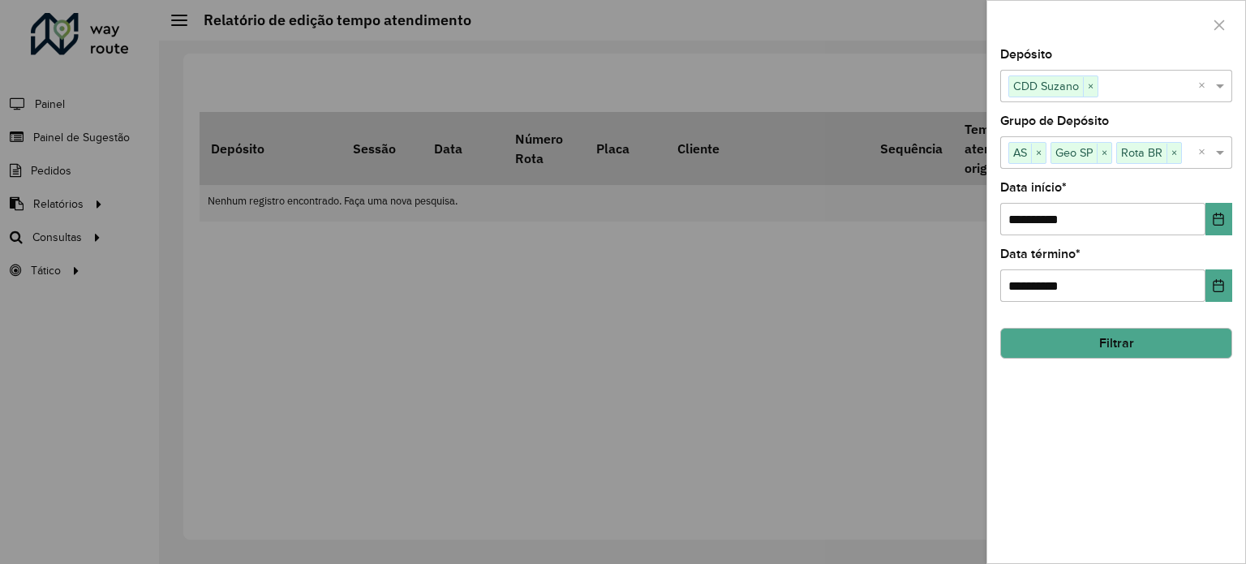
click at [1178, 340] on button "Filtrar" at bounding box center [1117, 343] width 232 height 31
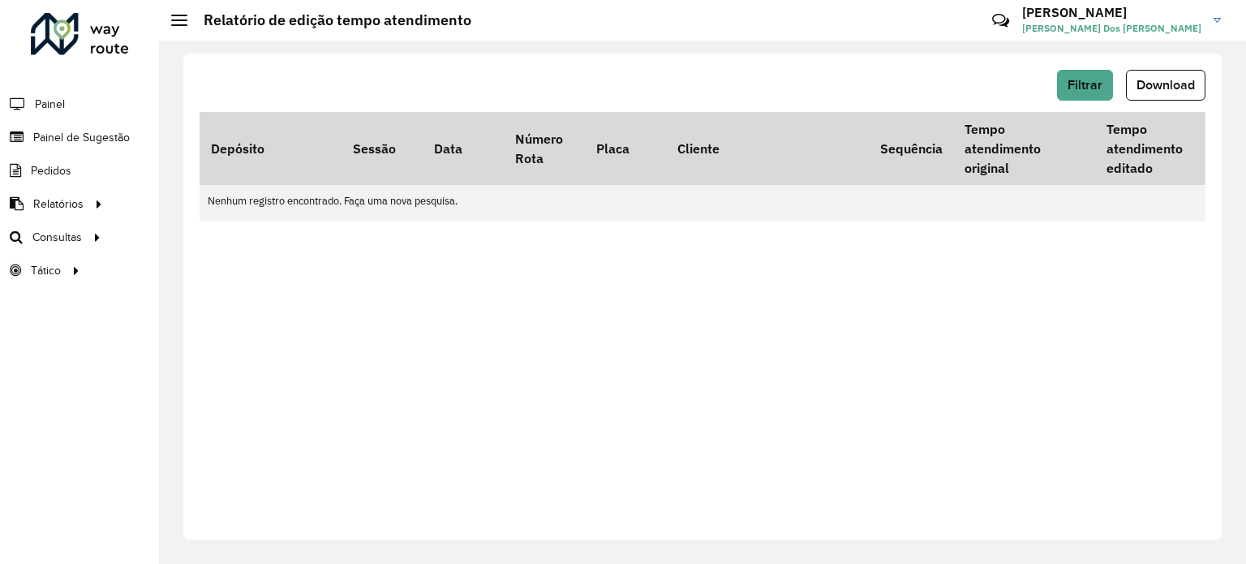
drag, startPoint x: 622, startPoint y: 407, endPoint x: 652, endPoint y: 386, distance: 36.0
click at [623, 408] on div "Filtrar Download Depósito Sessão Data Número Rota Placa Cliente Sequência Tempo…" at bounding box center [702, 297] width 1039 height 486
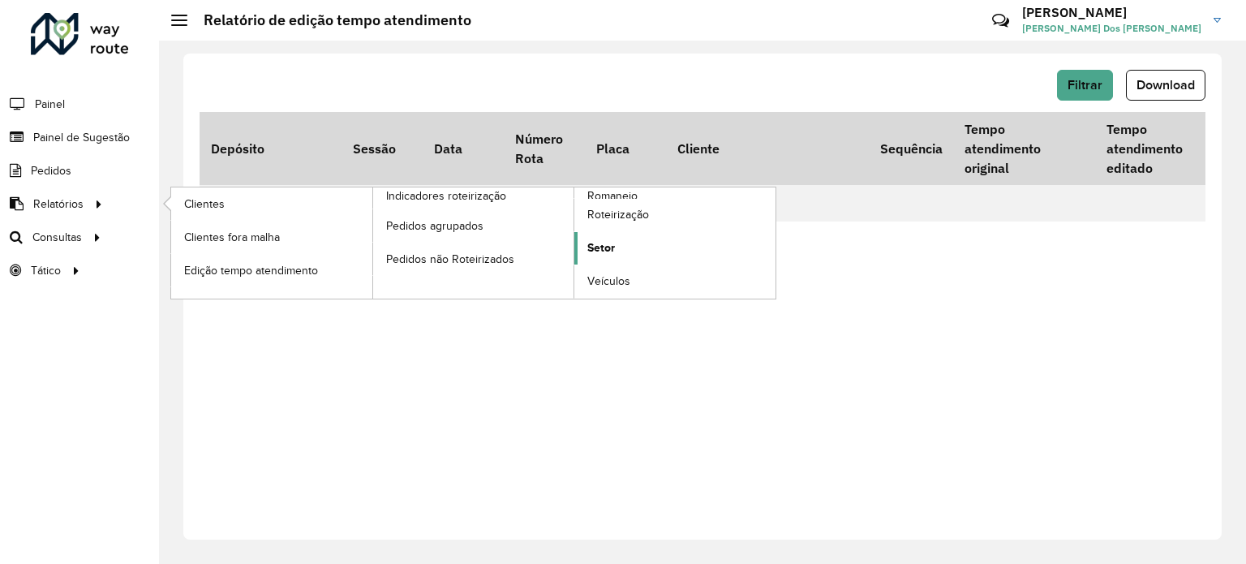
click at [621, 245] on link "Setor" at bounding box center [675, 248] width 201 height 32
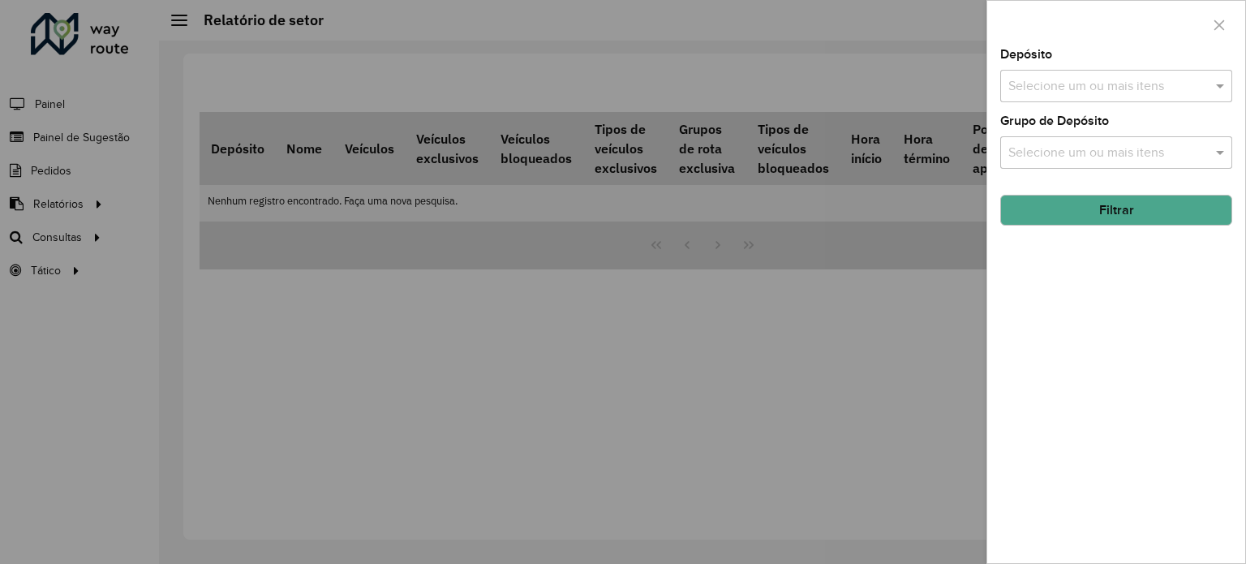
click at [1198, 81] on input "text" at bounding box center [1109, 86] width 208 height 19
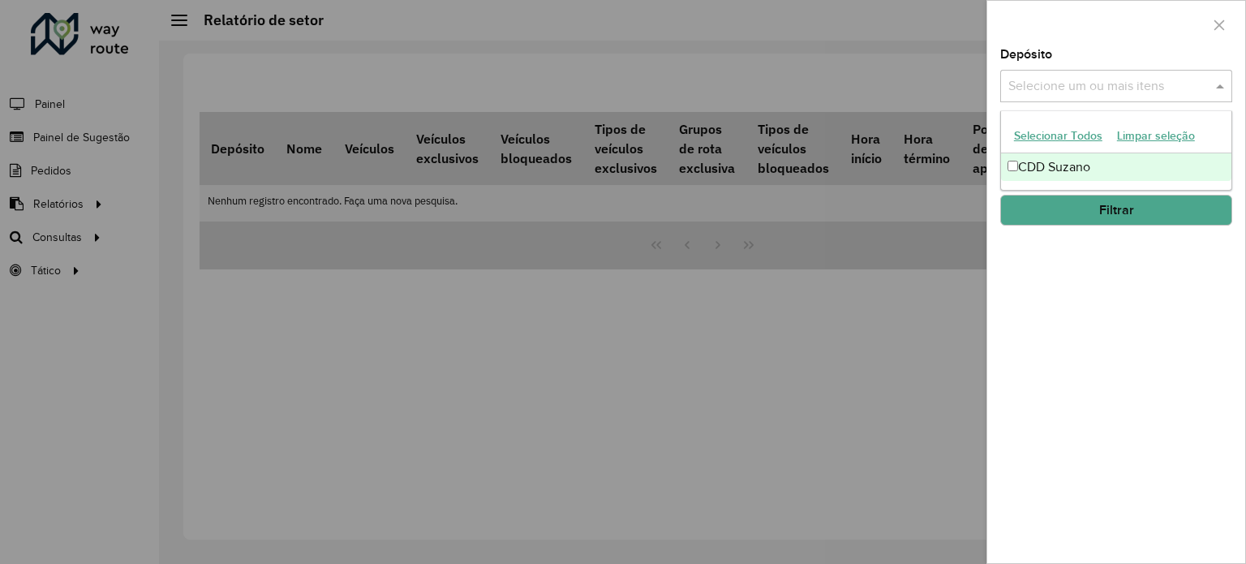
click at [1033, 164] on div "CDD Suzano" at bounding box center [1116, 167] width 230 height 28
click at [1042, 231] on div "Depósito Selecione um ou mais itens CDD Suzano × × Grupo de Depósito Selecione …" at bounding box center [1117, 306] width 258 height 514
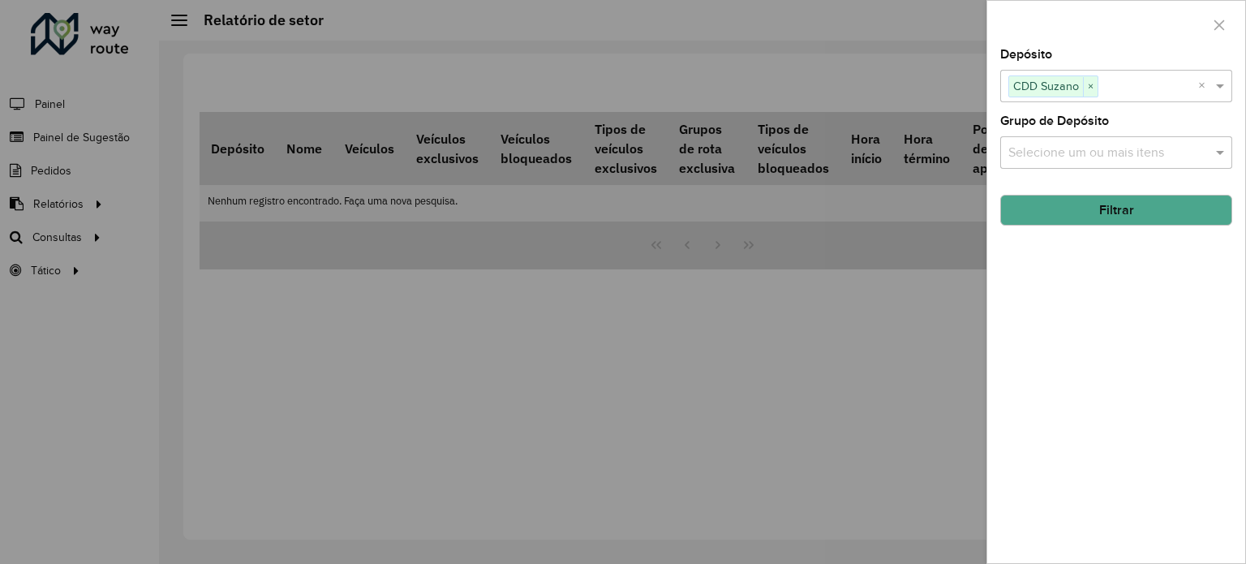
click at [1086, 157] on input "text" at bounding box center [1109, 153] width 208 height 19
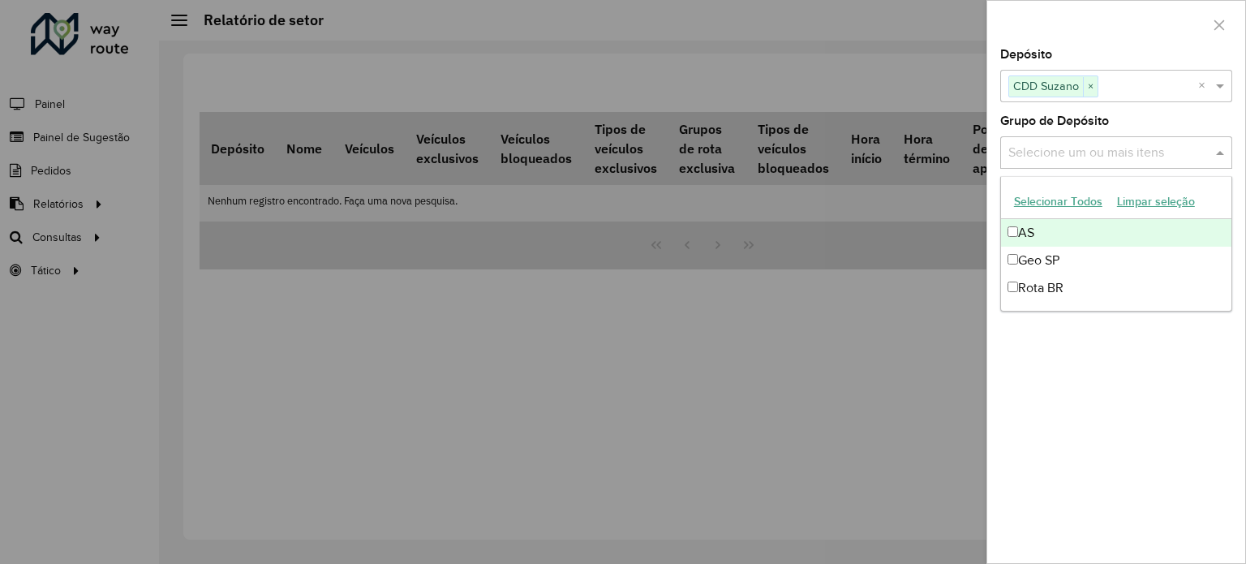
click at [1048, 202] on button "Selecionar Todos" at bounding box center [1058, 201] width 103 height 25
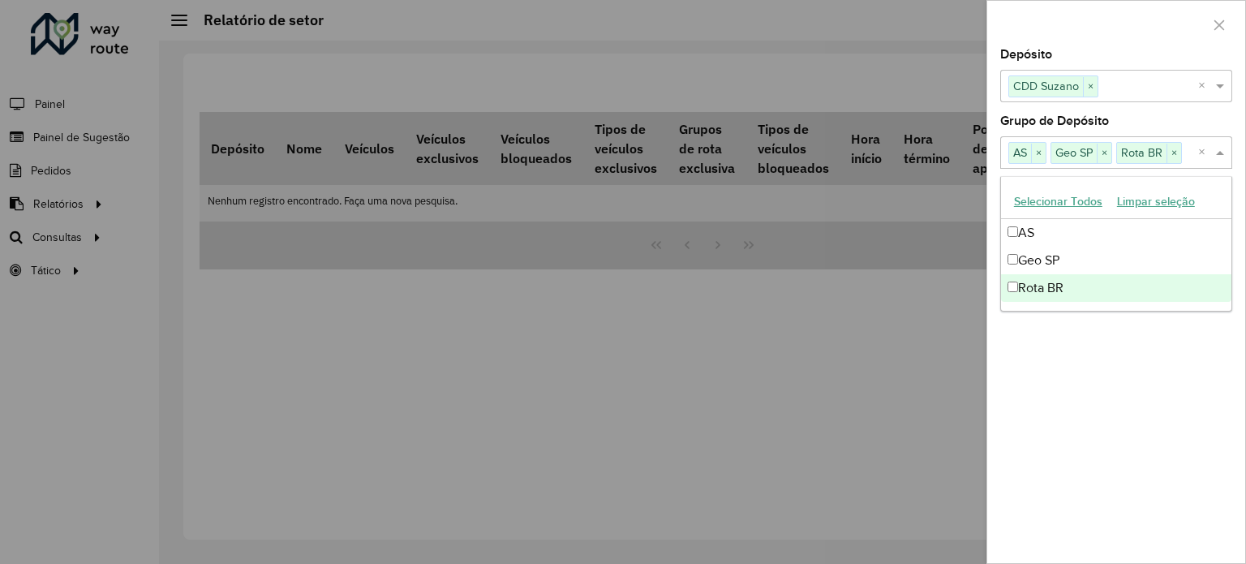
click at [1068, 340] on div "Depósito Selecione um ou mais itens CDD Suzano × × Grupo de Depósito Selecione …" at bounding box center [1117, 306] width 258 height 514
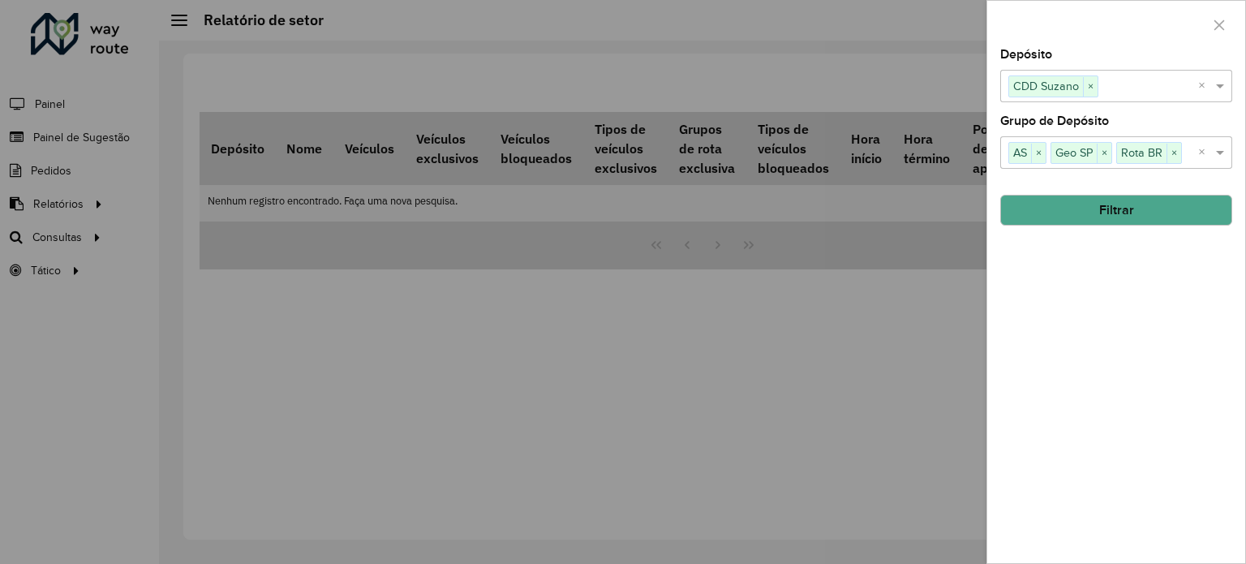
click at [1080, 203] on button "Filtrar" at bounding box center [1117, 210] width 232 height 31
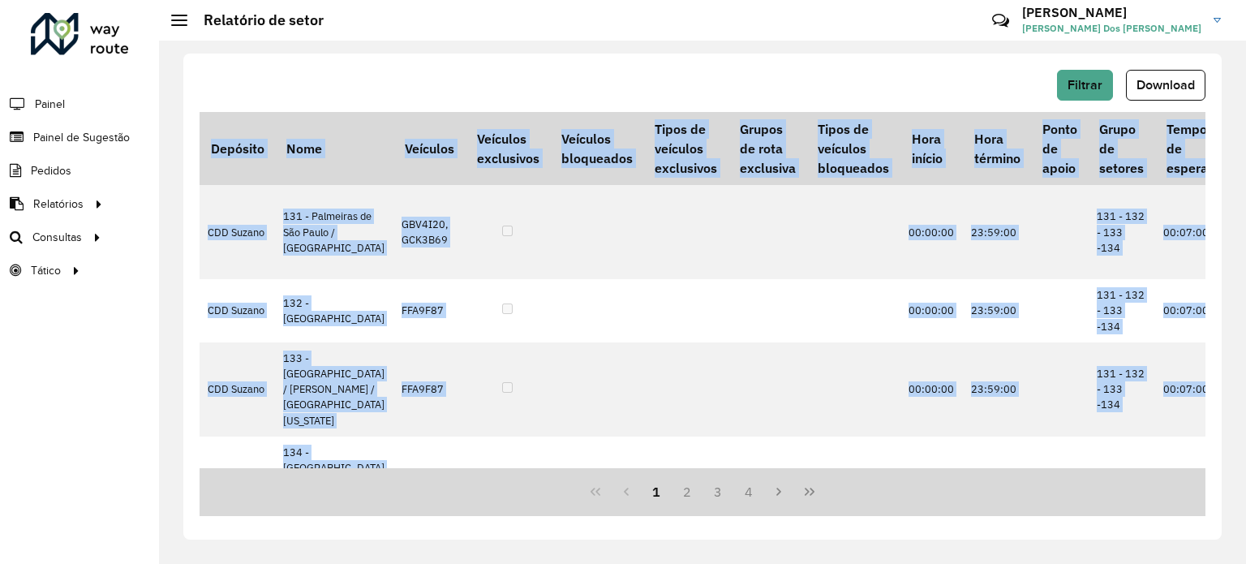
drag, startPoint x: 574, startPoint y: 463, endPoint x: 626, endPoint y: 481, distance: 55.2
click at [626, 481] on div "Depósito Nome Veículos Veículos exclusivos Veículos bloqueados Tipos de veículo…" at bounding box center [703, 314] width 1006 height 404
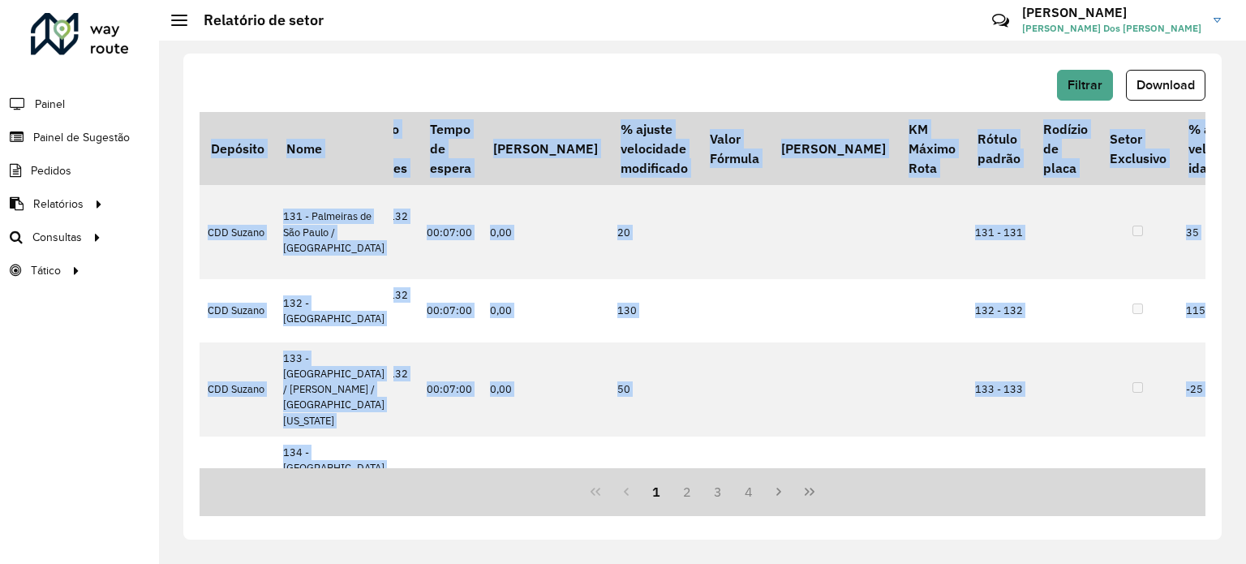
scroll to position [0, 757]
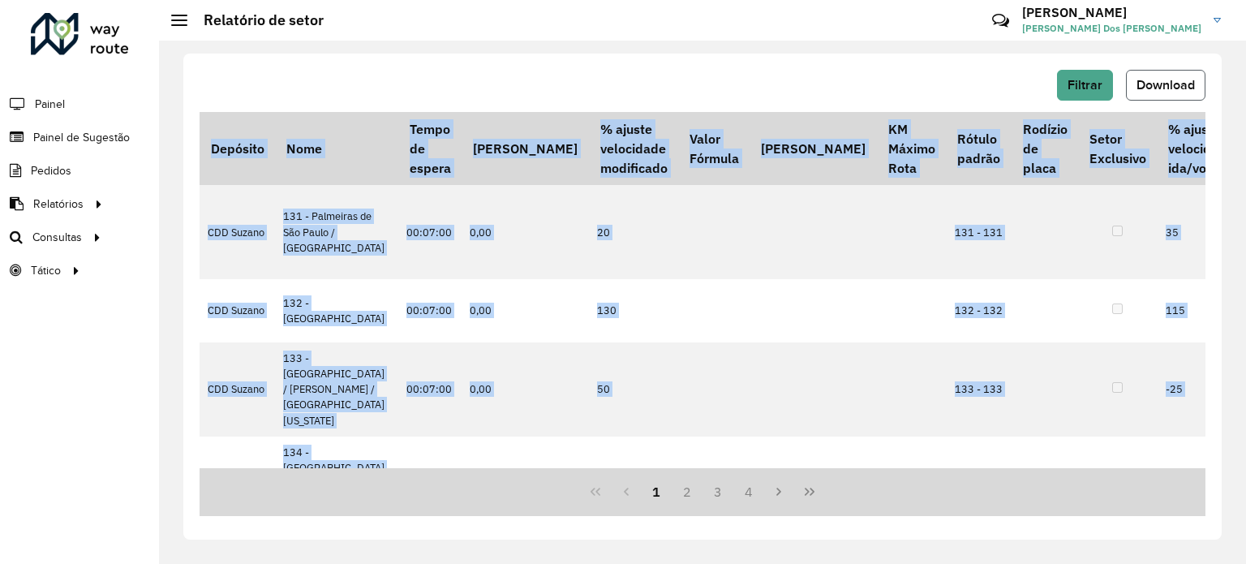
click at [1170, 79] on span "Download" at bounding box center [1166, 85] width 58 height 14
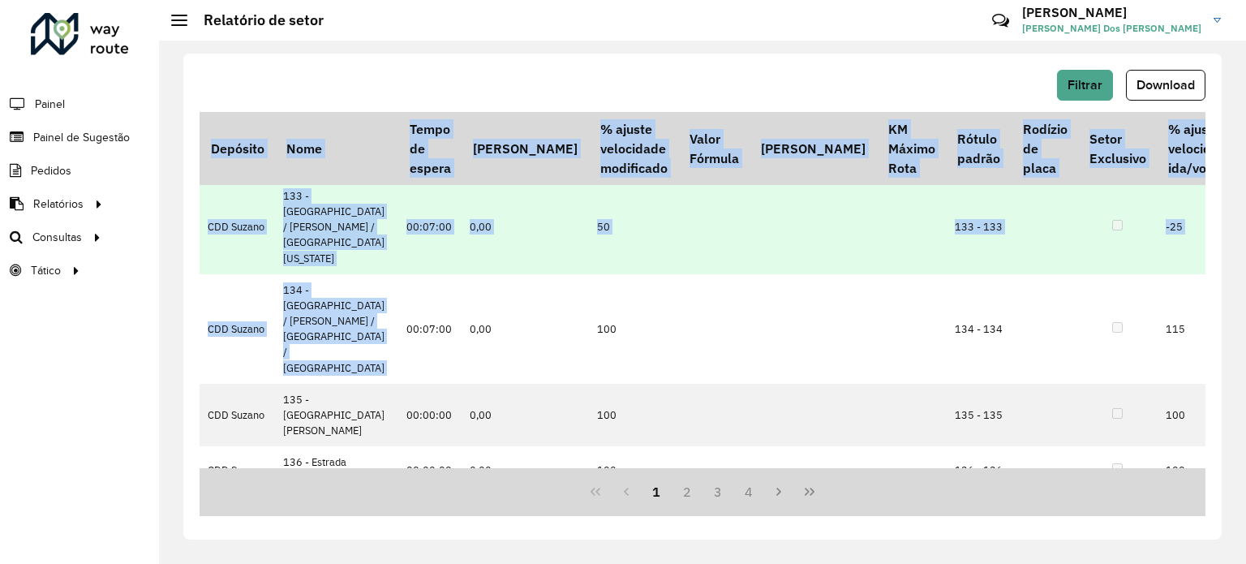
scroll to position [81, 757]
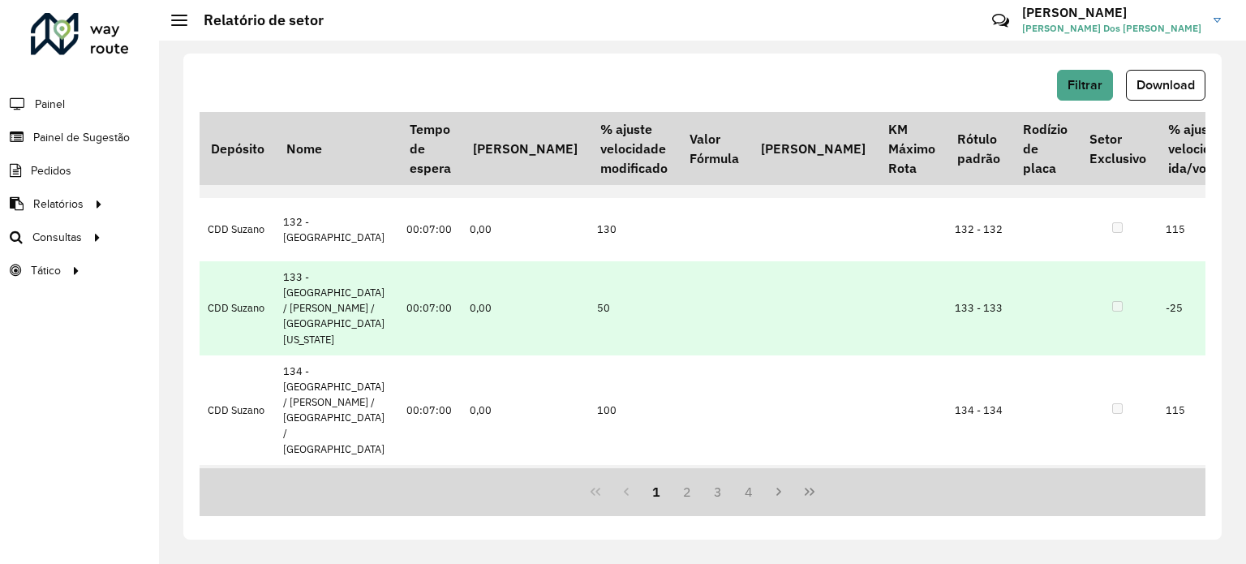
click at [589, 304] on td "50" at bounding box center [633, 308] width 89 height 94
